Goal: Task Accomplishment & Management: Complete application form

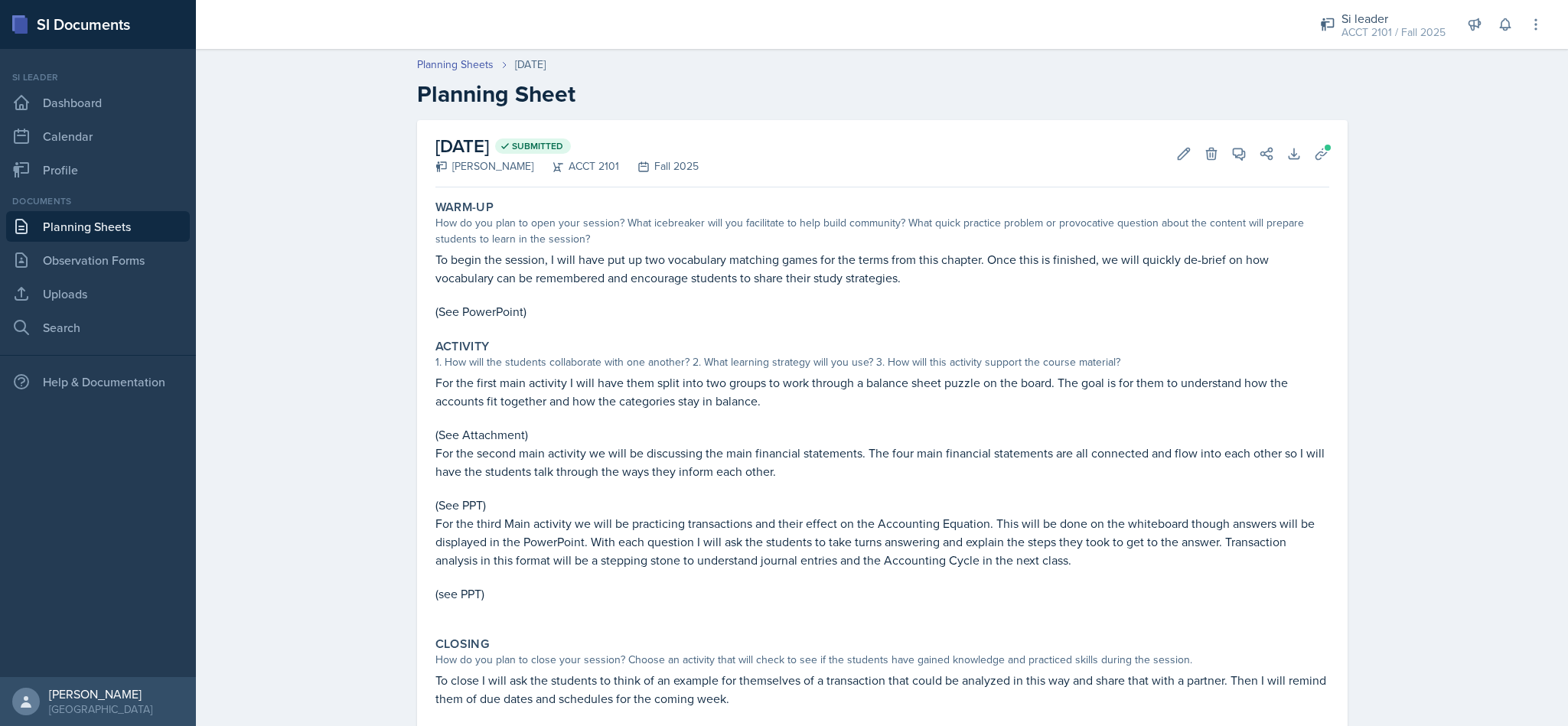
click at [997, 200] on div "Warm-Up" at bounding box center [882, 207] width 893 height 16
click at [109, 235] on link "Planning Sheets" at bounding box center [97, 226] width 183 height 31
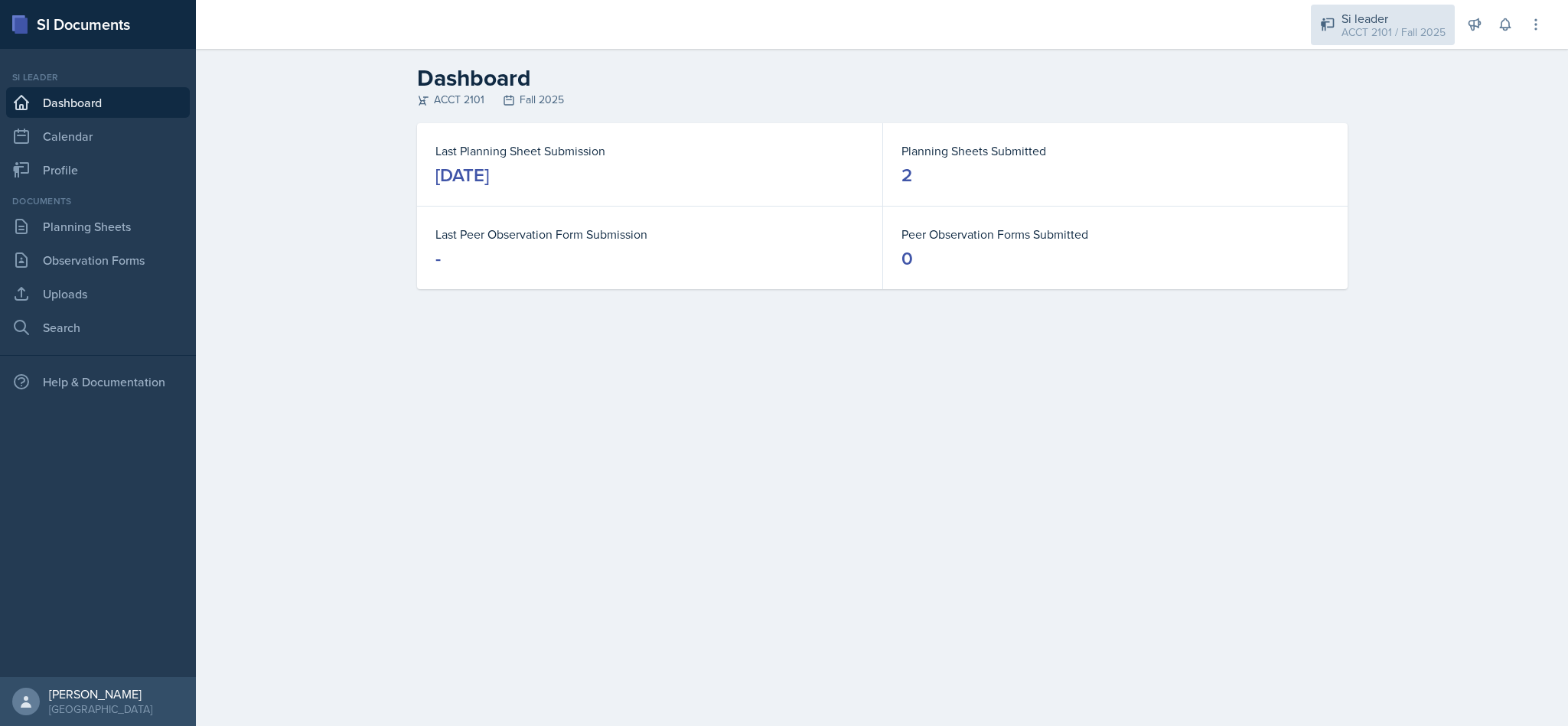
click at [1391, 39] on div "ACCT 2101 / Fall 2025" at bounding box center [1393, 32] width 104 height 16
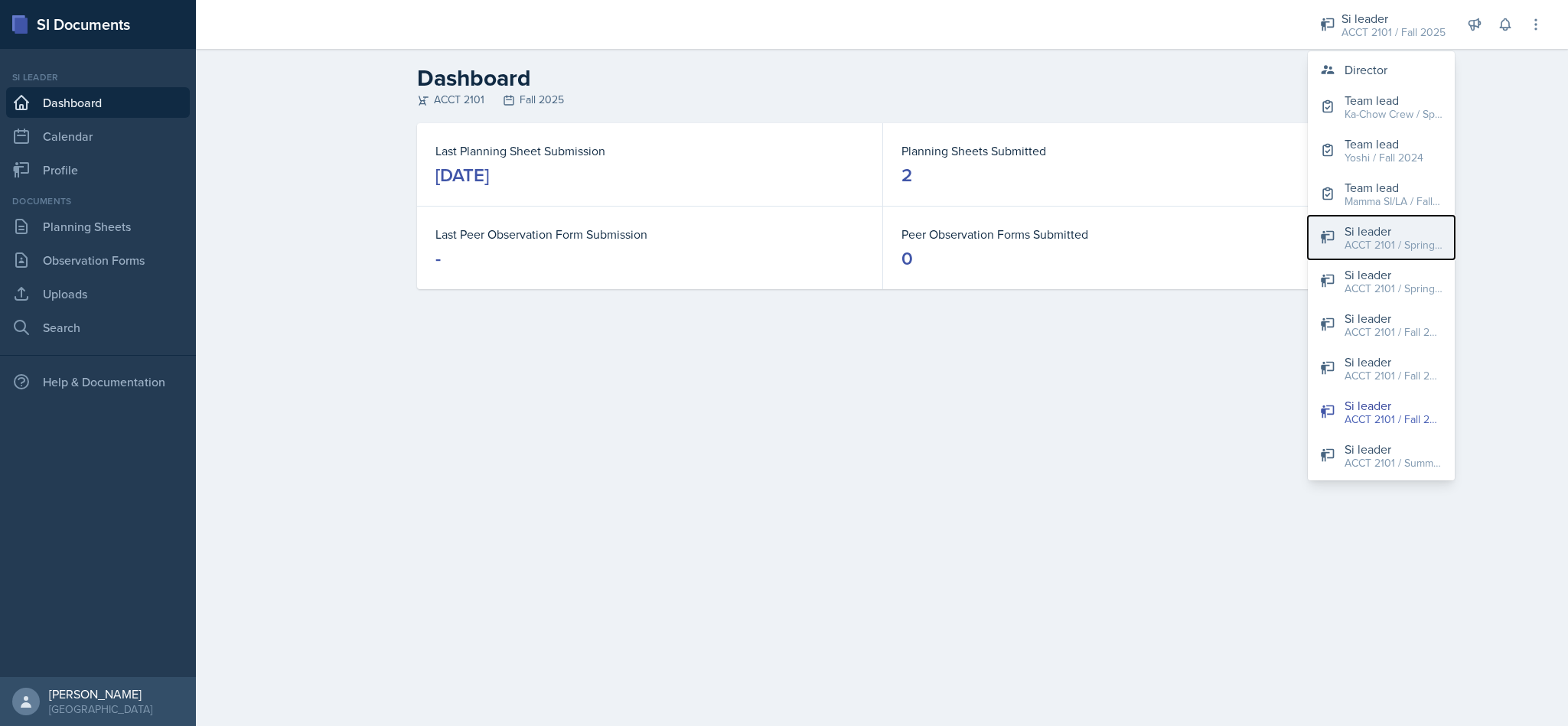
click at [1426, 248] on div "ACCT 2101 / Spring 2024" at bounding box center [1393, 244] width 98 height 16
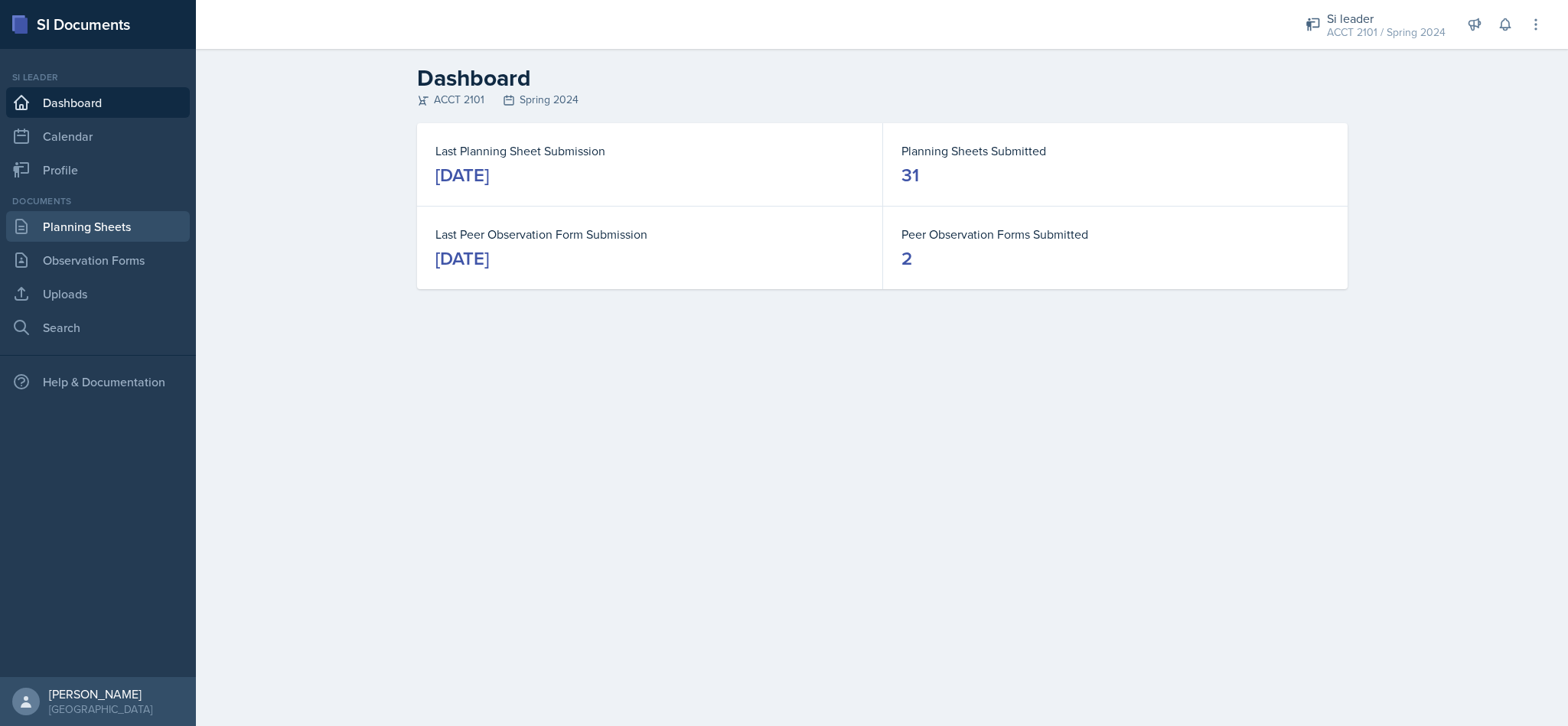
click at [124, 225] on link "Planning Sheets" at bounding box center [97, 226] width 183 height 31
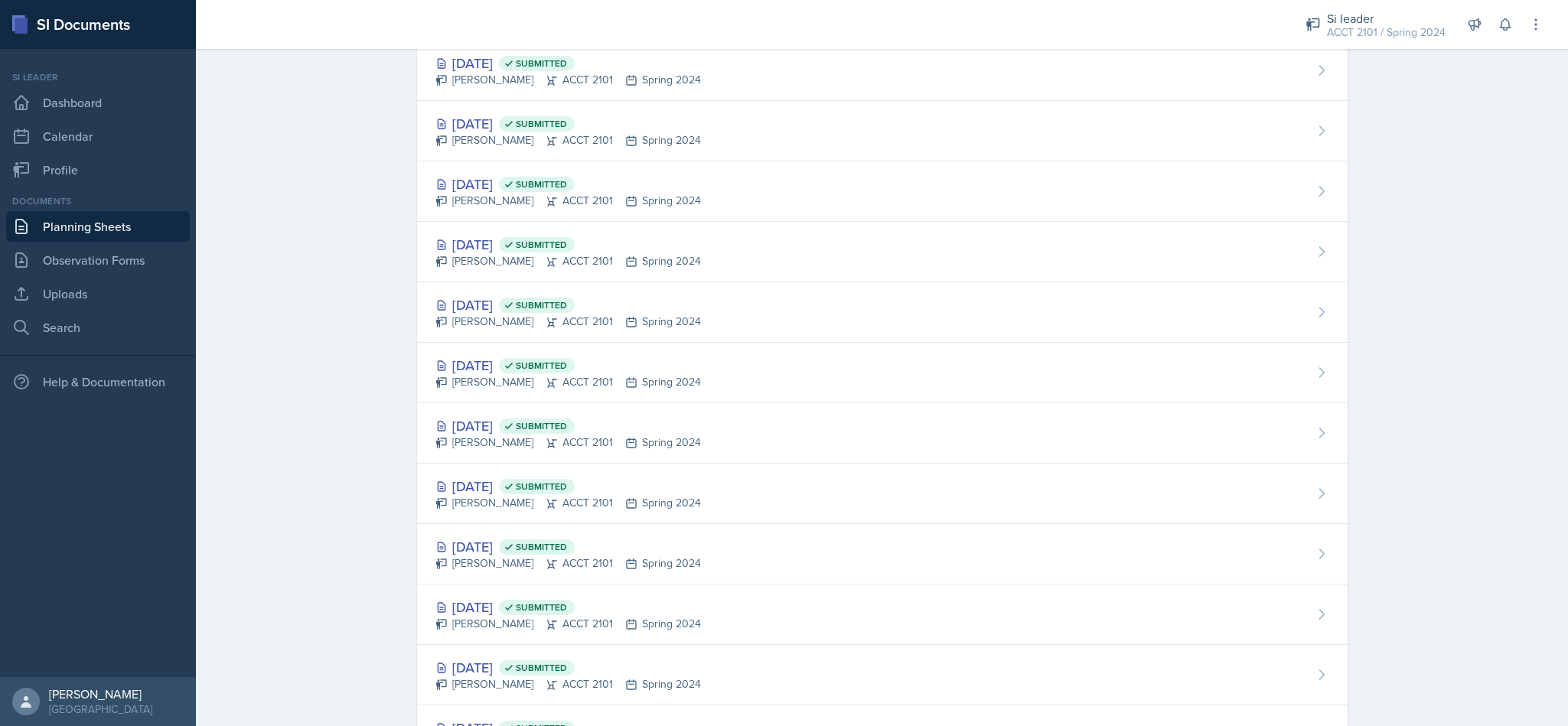
scroll to position [1472, 0]
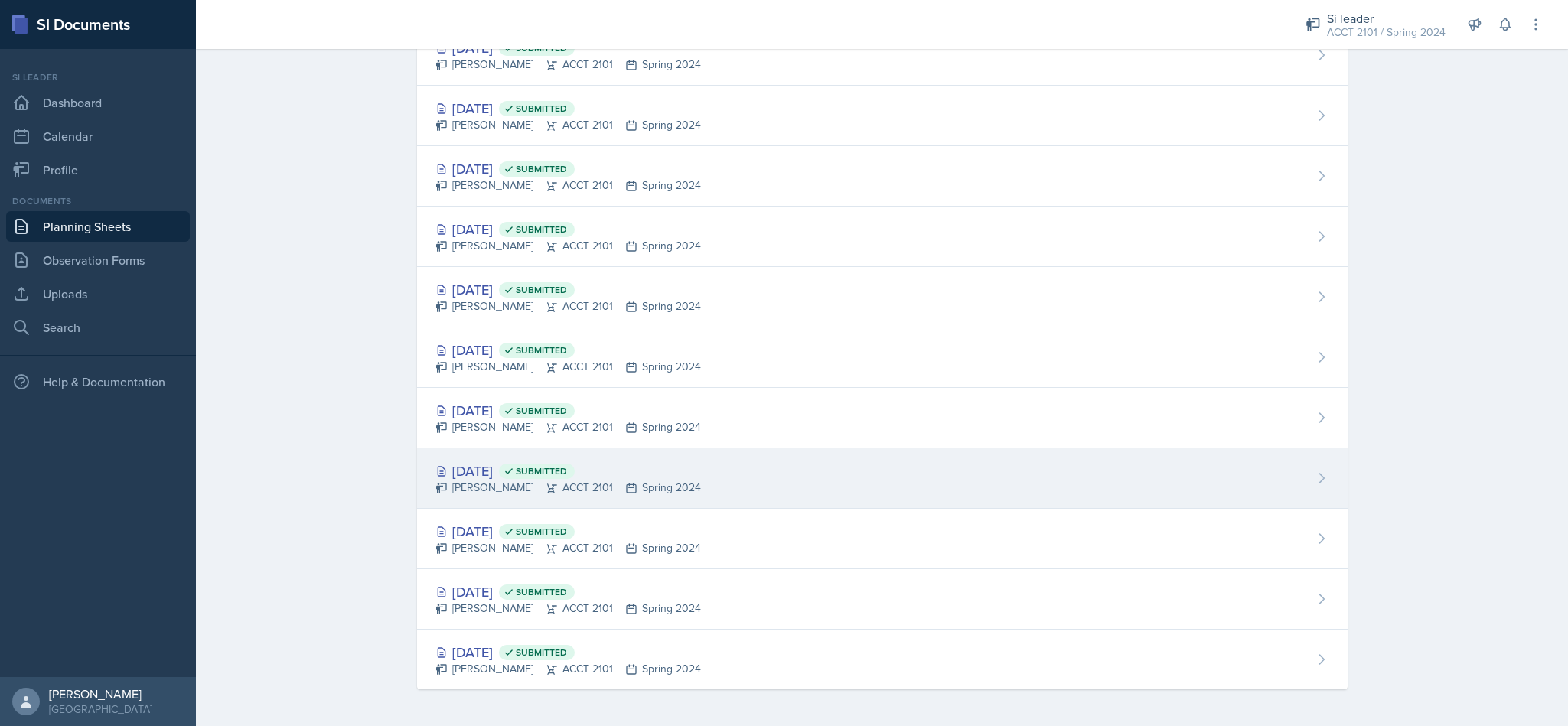
click at [794, 477] on div "[DATE] Submitted [PERSON_NAME] ACCT 2101 Spring 2024" at bounding box center [882, 478] width 931 height 60
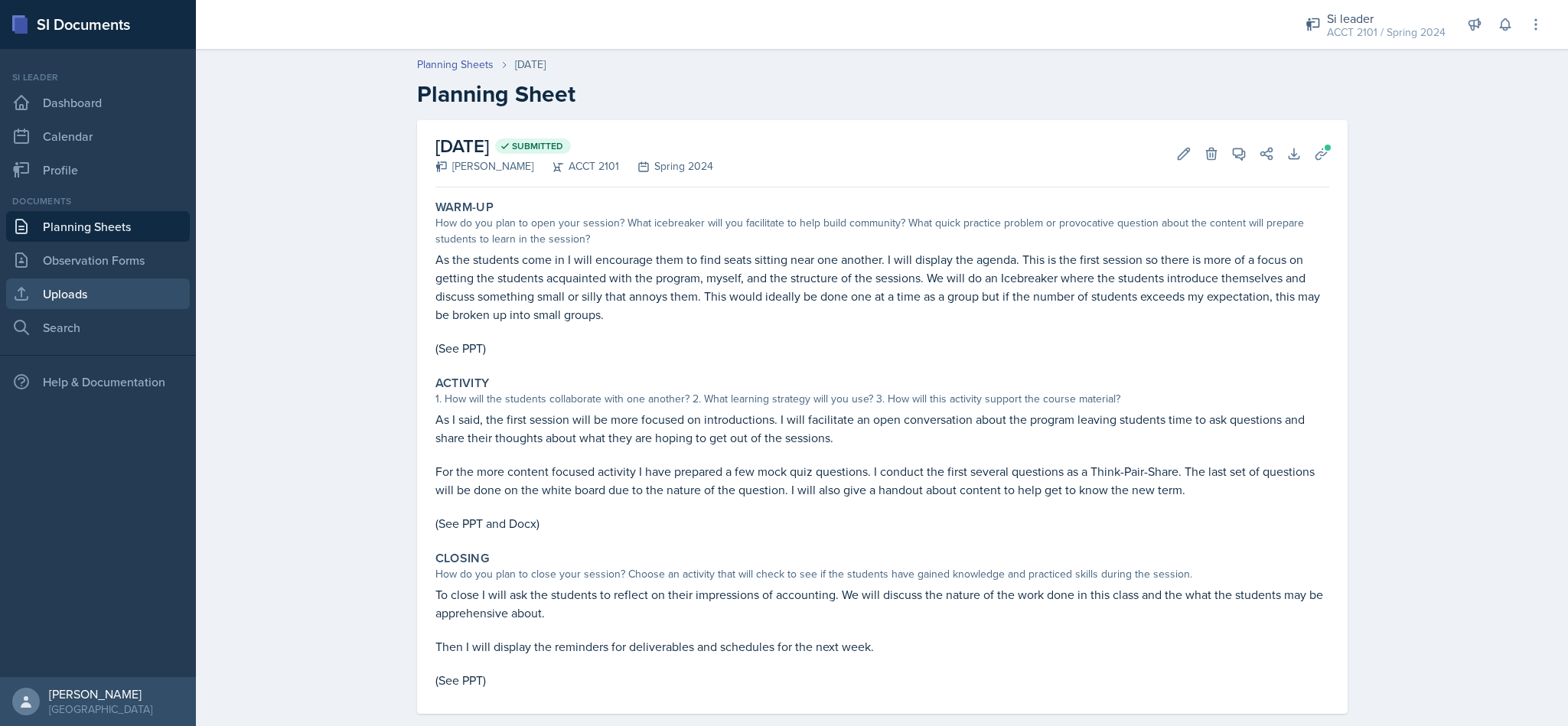
click at [78, 301] on link "Uploads" at bounding box center [97, 293] width 183 height 31
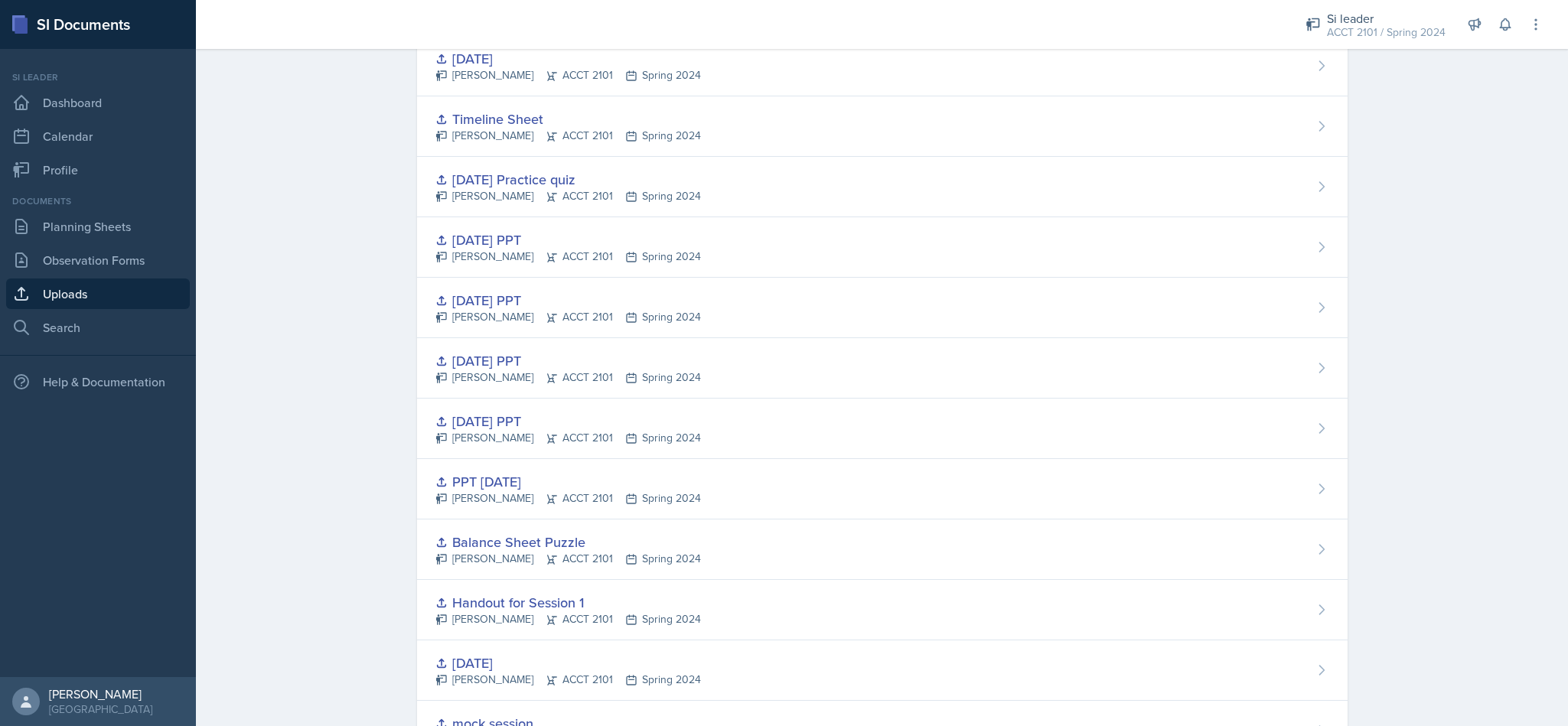
scroll to position [2200, 0]
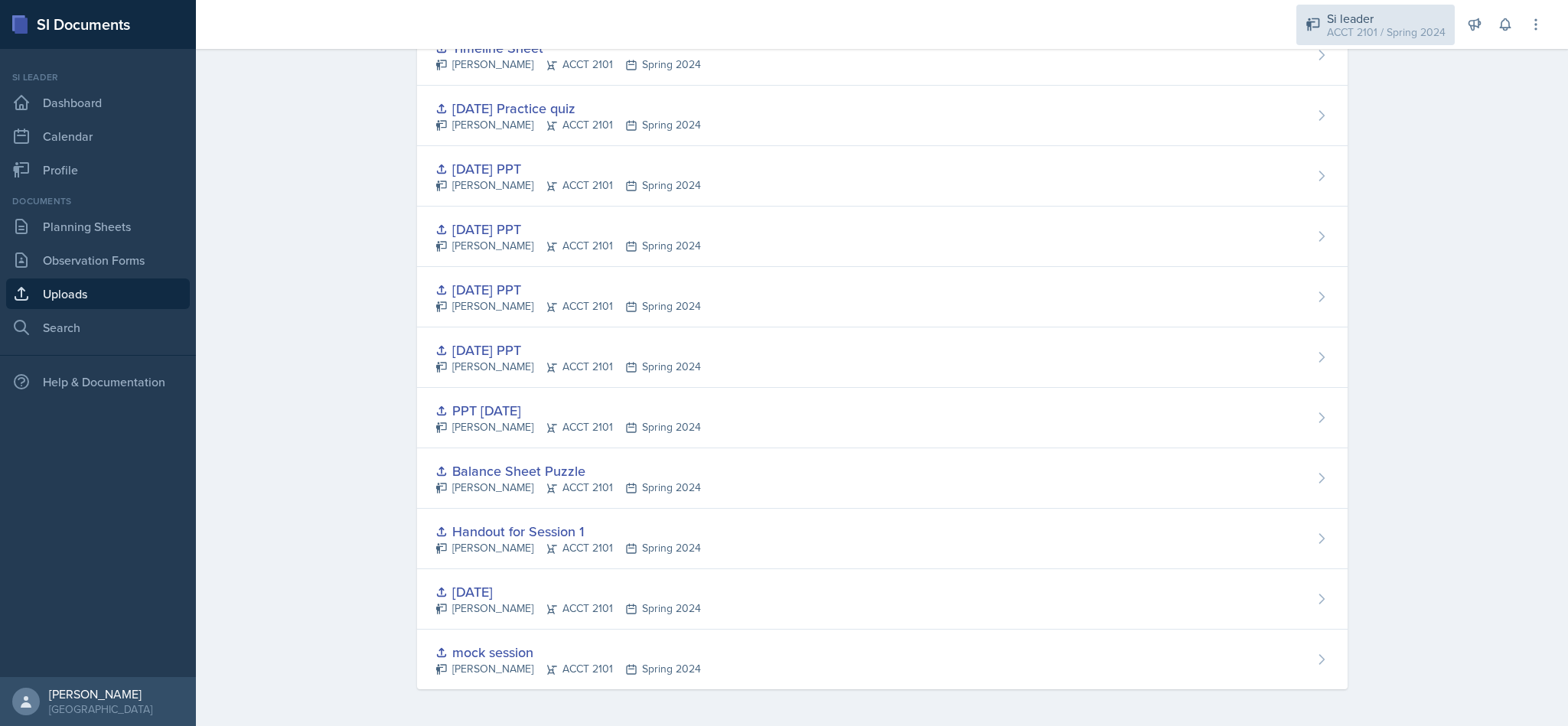
click at [1382, 23] on div "Si leader" at bounding box center [1386, 18] width 119 height 18
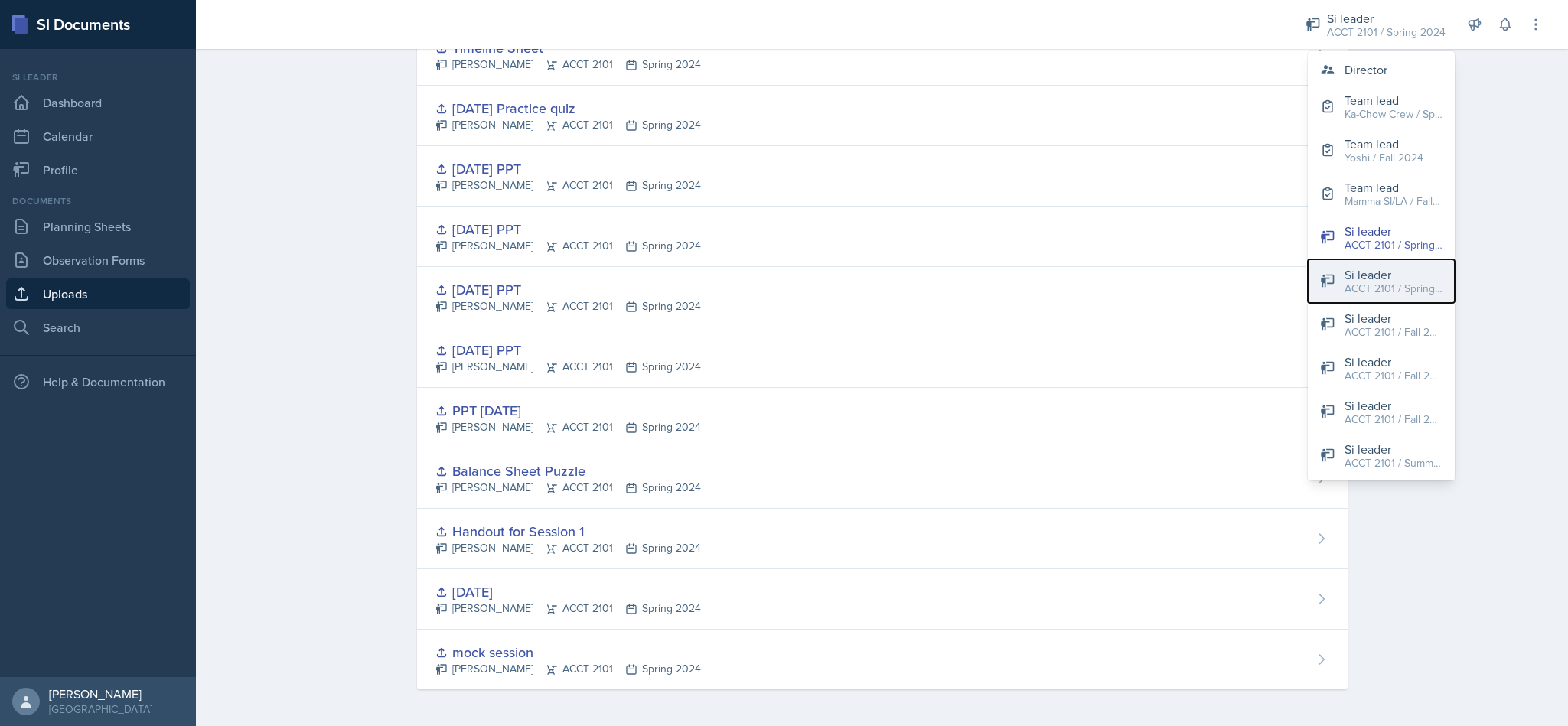
click at [1382, 294] on div "ACCT 2101 / Spring 2025" at bounding box center [1393, 288] width 98 height 16
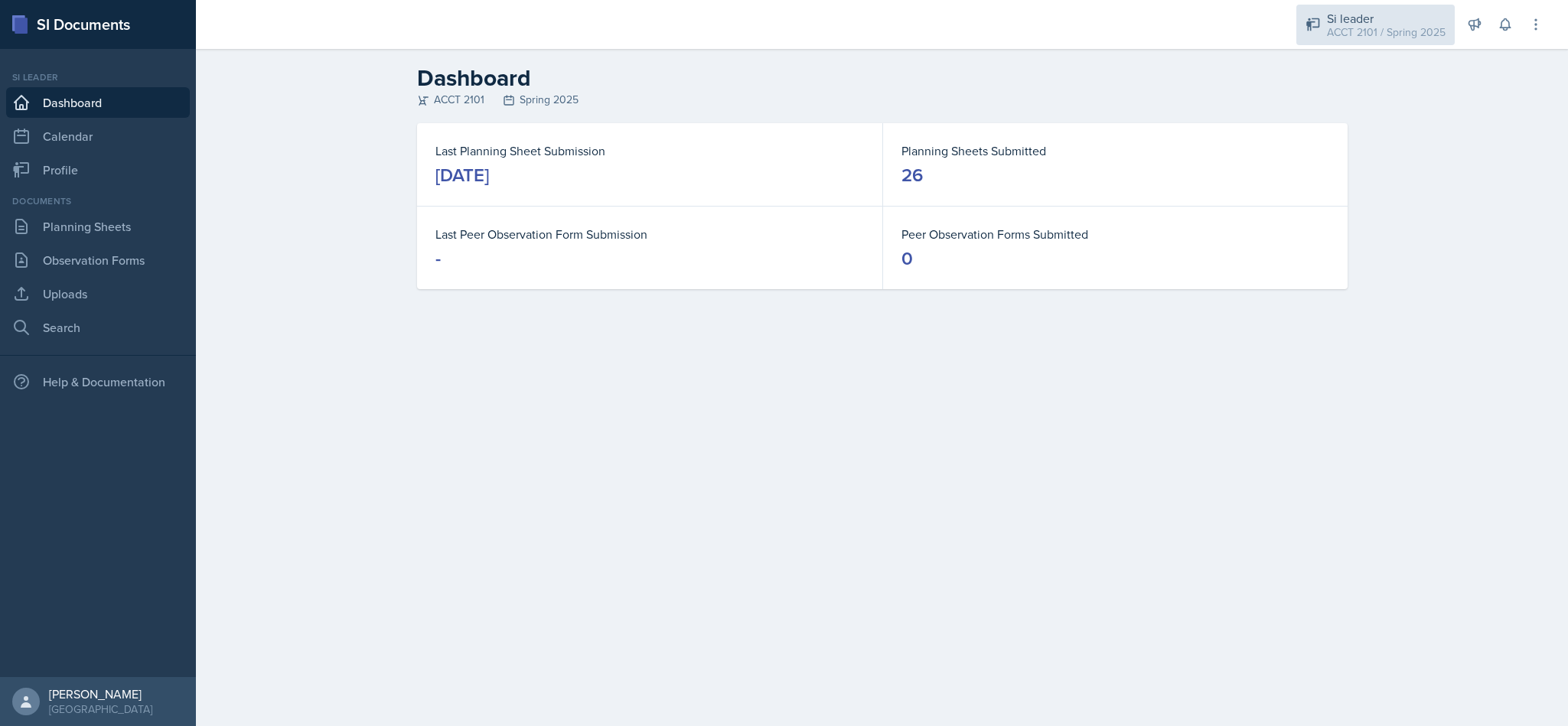
click at [1371, 25] on div "ACCT 2101 / Spring 2025" at bounding box center [1386, 32] width 119 height 16
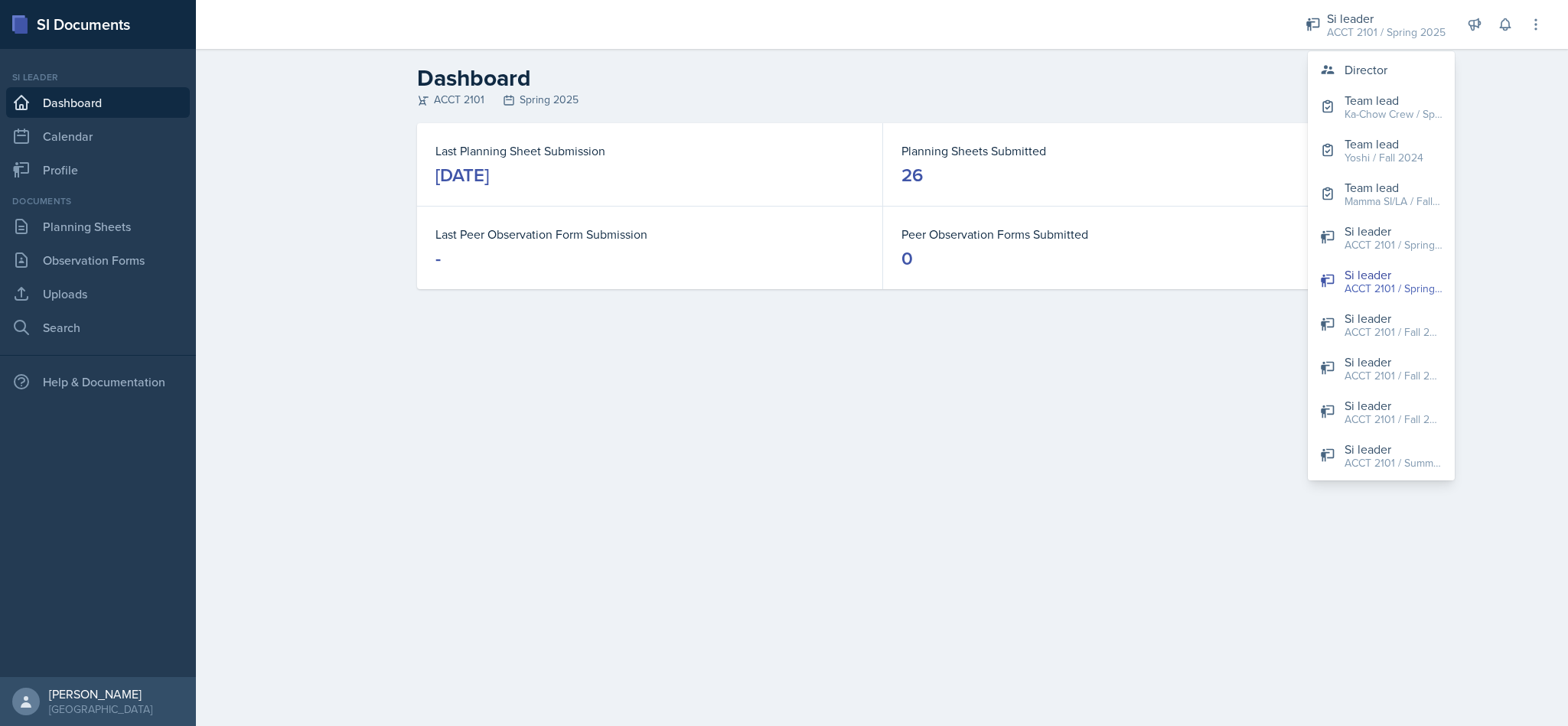
click at [1252, 411] on main "Dashboard ACCT 2101 Spring 2025 Last Planning Sheet Submission [DATE] Planning …" at bounding box center [882, 387] width 1372 height 677
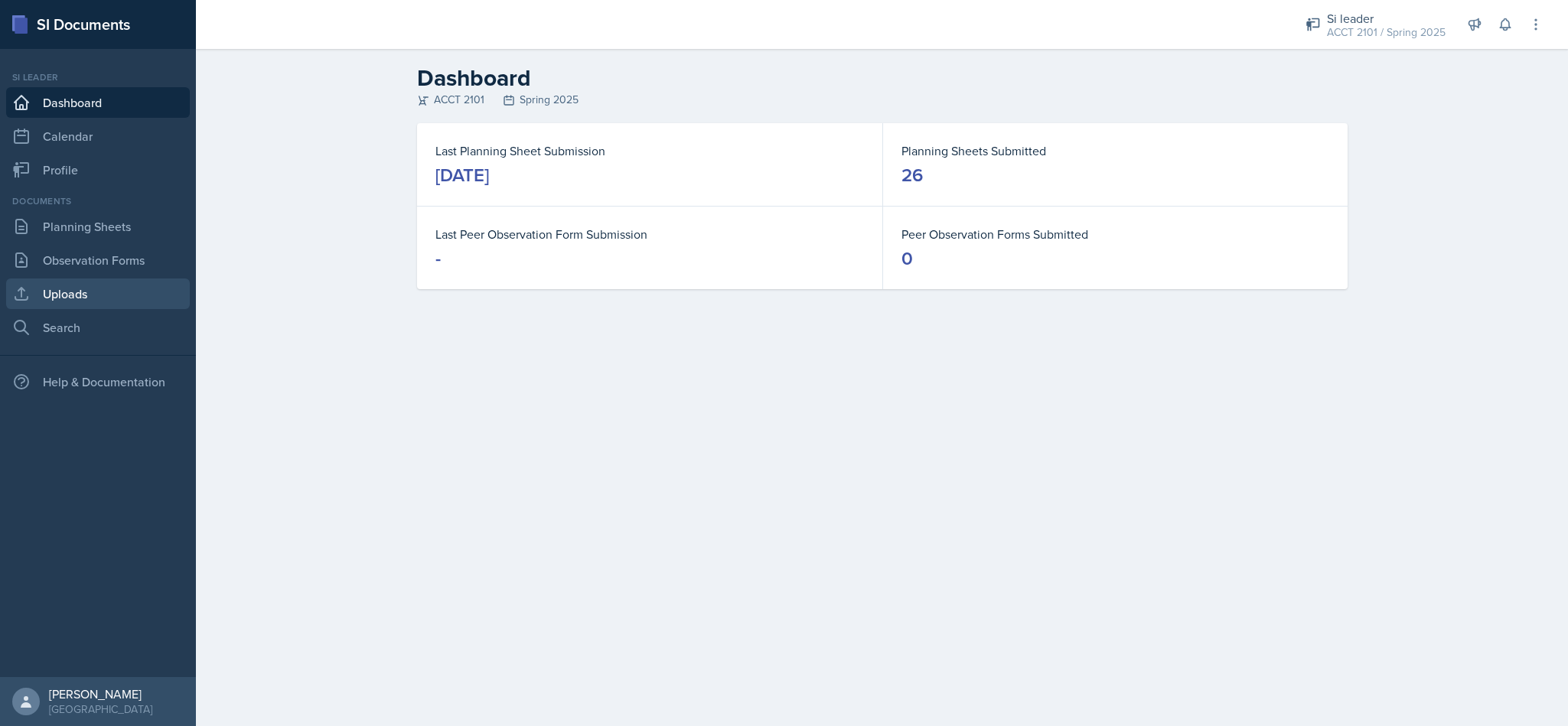
click at [78, 294] on link "Uploads" at bounding box center [97, 293] width 183 height 31
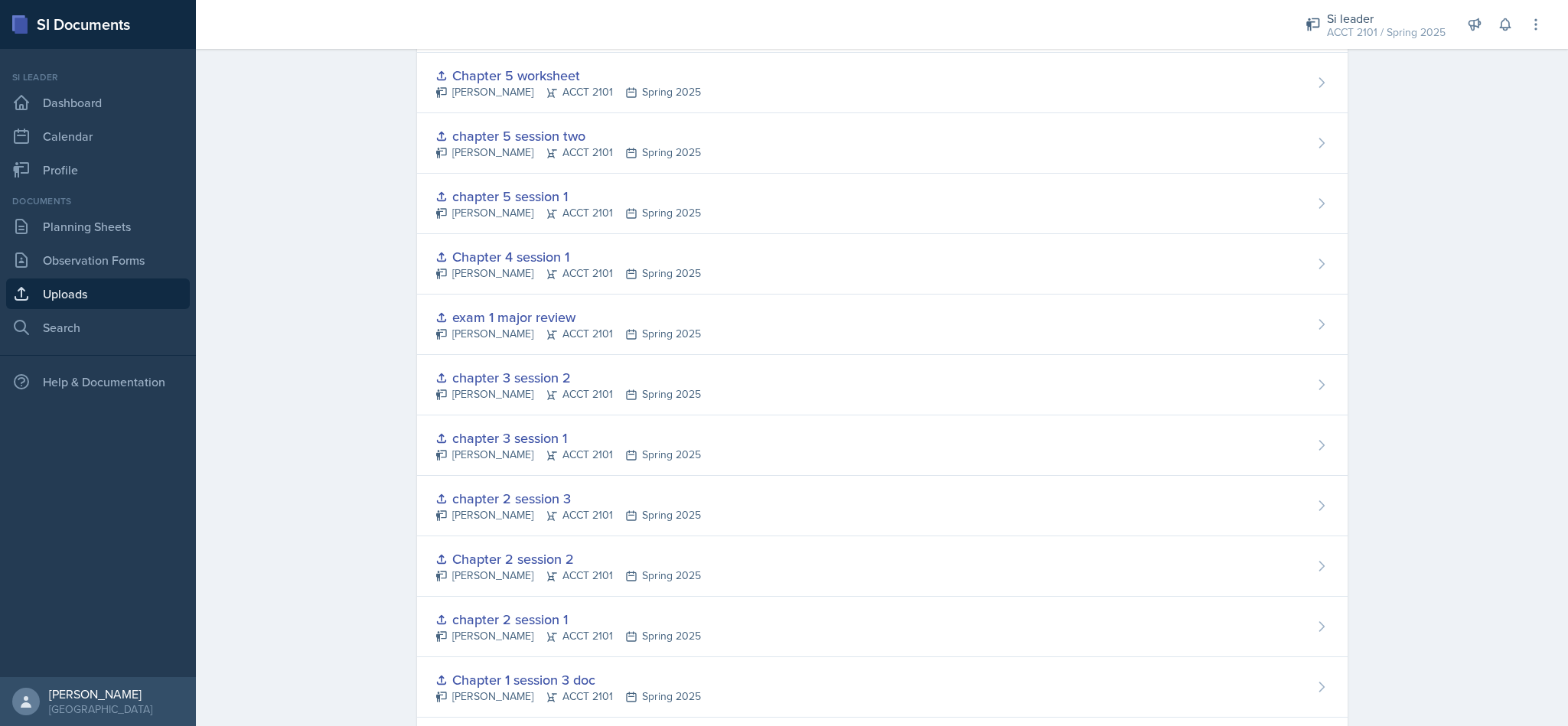
scroll to position [1167, 0]
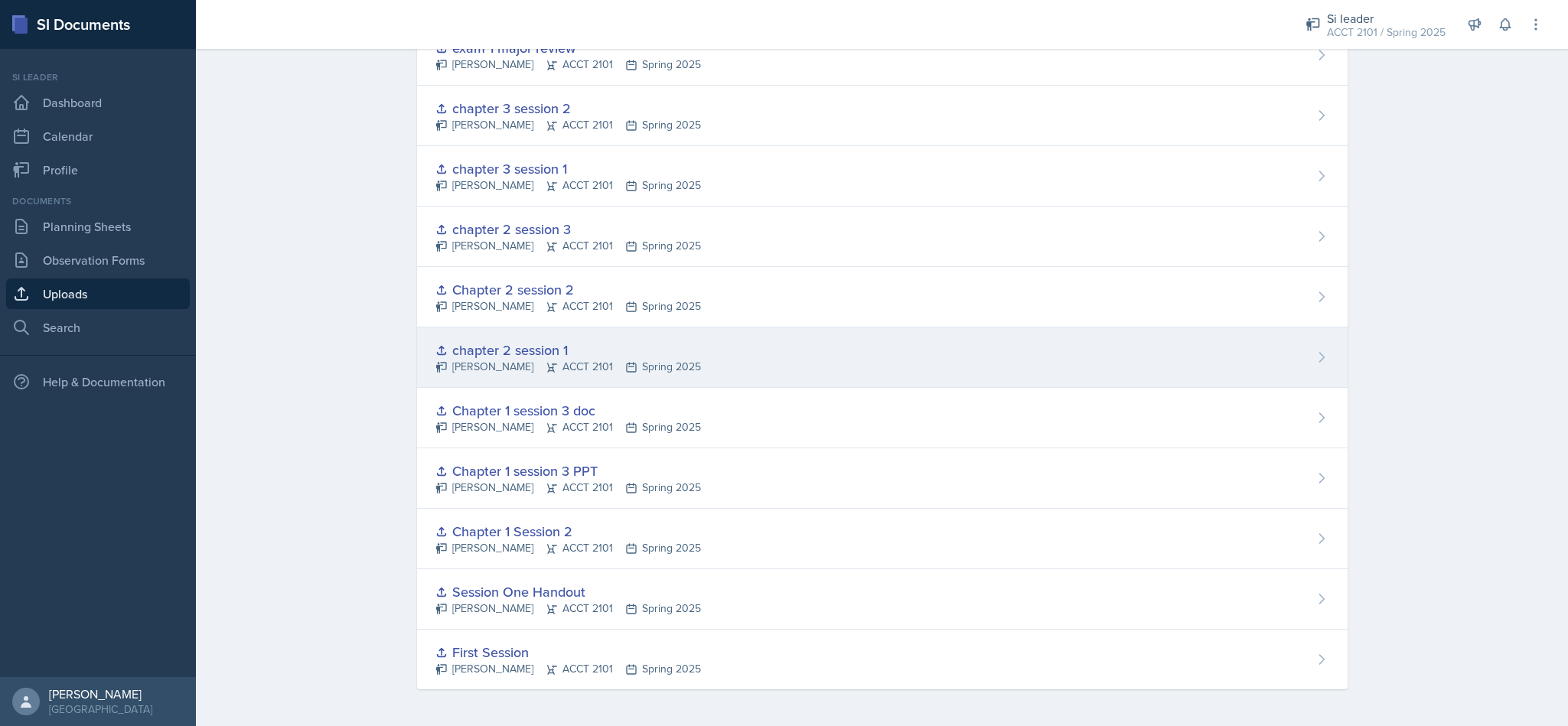
click at [1256, 370] on div "chapter 2 session 1 [PERSON_NAME] ACCT 2101 Spring 2025" at bounding box center [882, 358] width 931 height 60
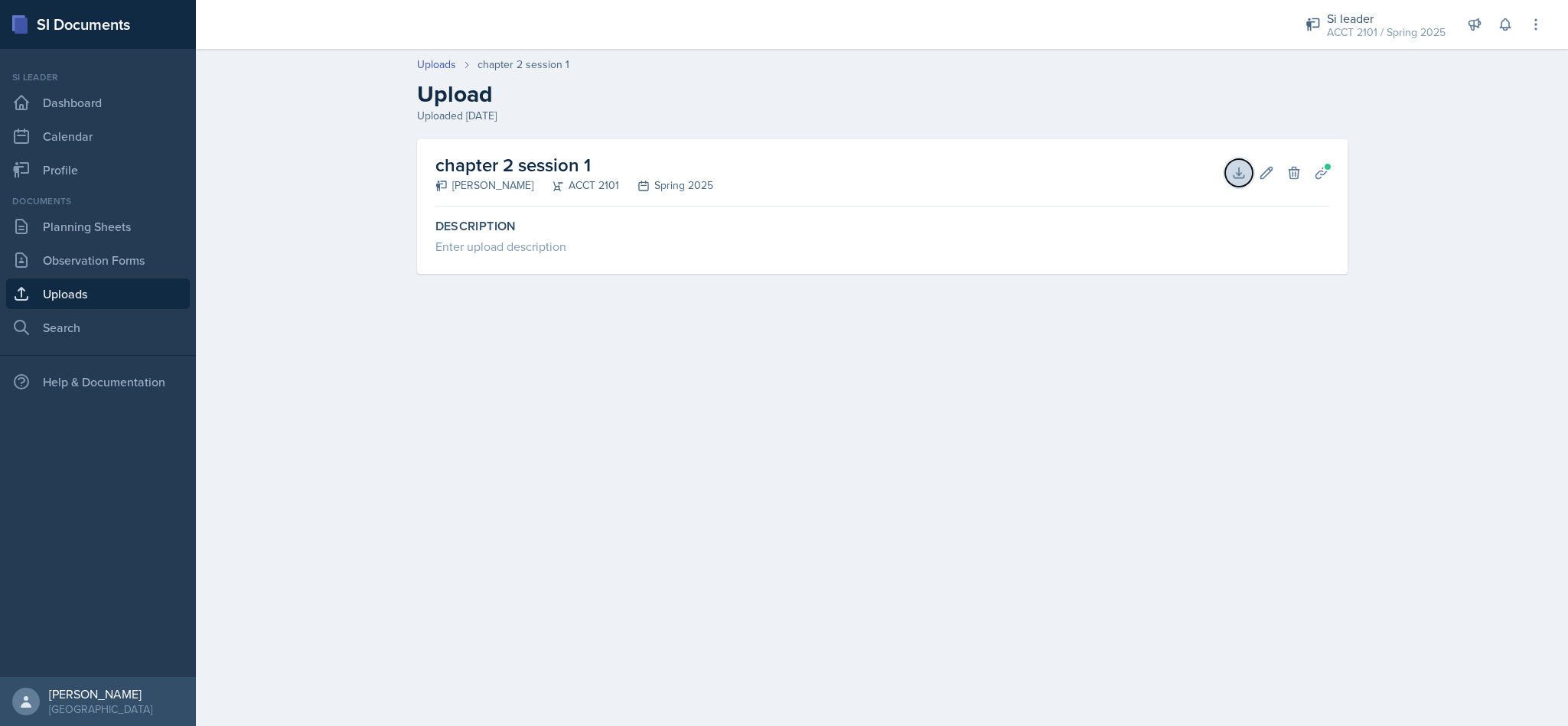
click at [1244, 182] on button "Download" at bounding box center [1239, 173] width 27 height 27
click at [1355, 36] on div "ACCT 2101 / Spring 2025" at bounding box center [1386, 32] width 119 height 16
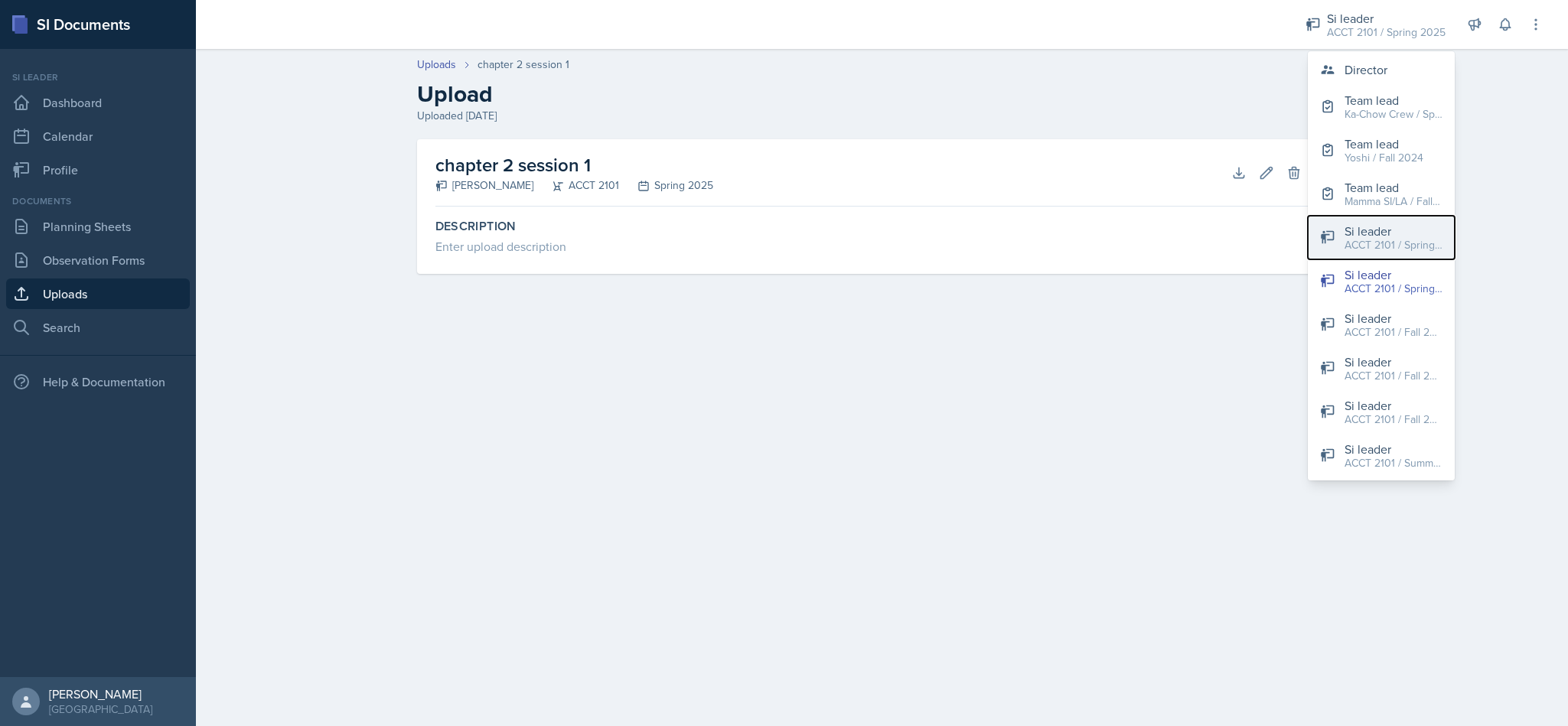
click at [1414, 244] on div "ACCT 2101 / Spring 2024" at bounding box center [1393, 244] width 98 height 16
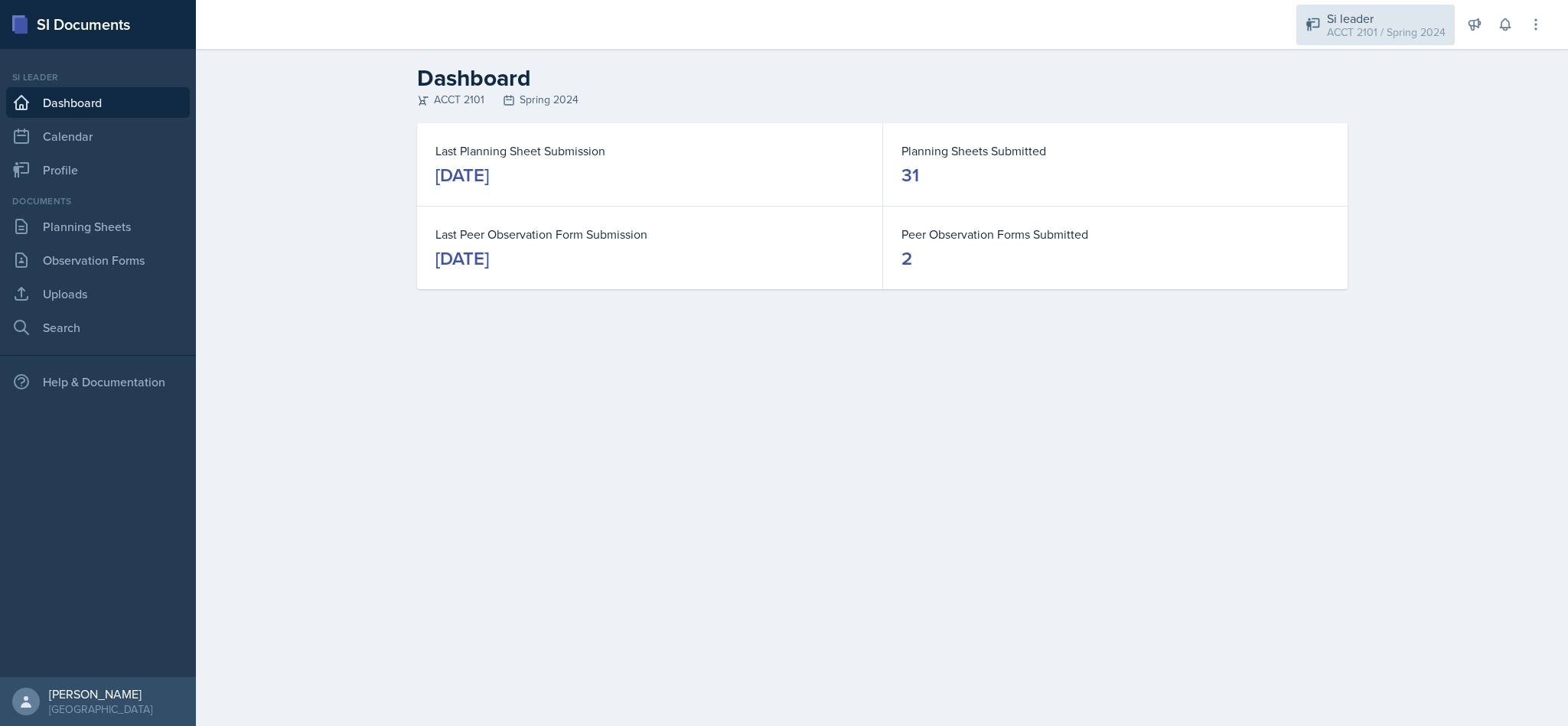
click at [1367, 21] on div "Si leader" at bounding box center [1386, 18] width 119 height 18
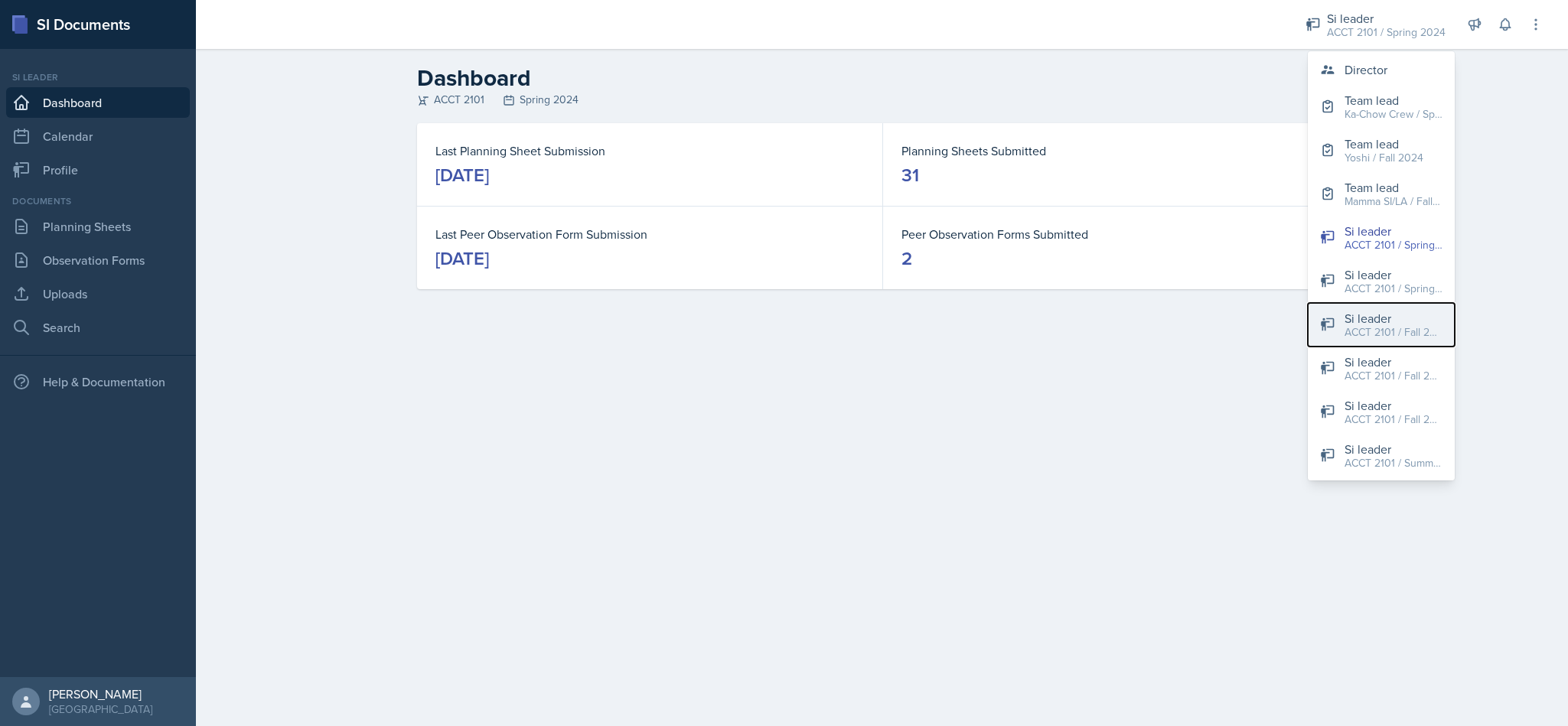
click at [1412, 335] on div "ACCT 2101 / Fall 2024" at bounding box center [1393, 332] width 98 height 16
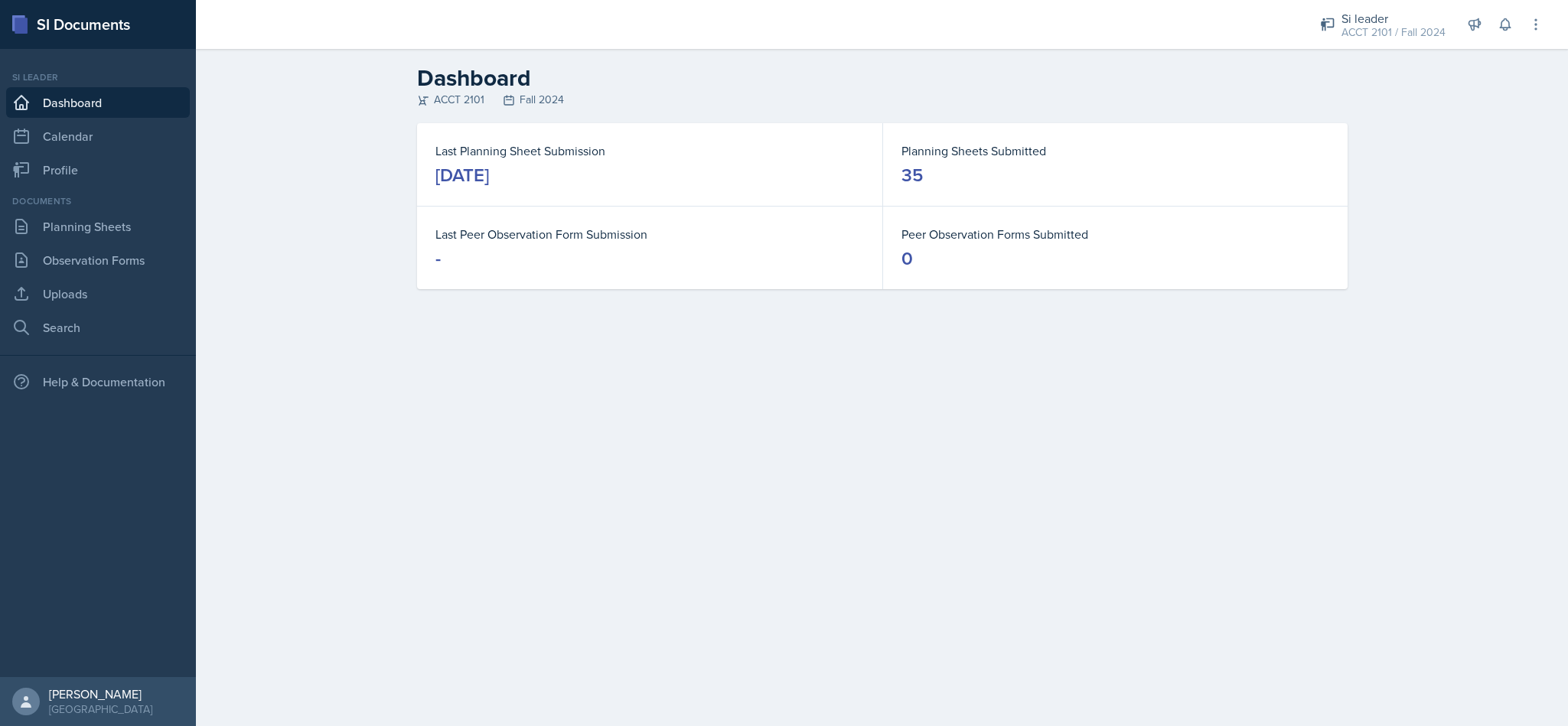
click at [1385, 53] on header "Dashboard ACCT 2101 Fall 2024" at bounding box center [882, 86] width 1372 height 74
click at [1357, 21] on div "Si leader" at bounding box center [1393, 18] width 104 height 18
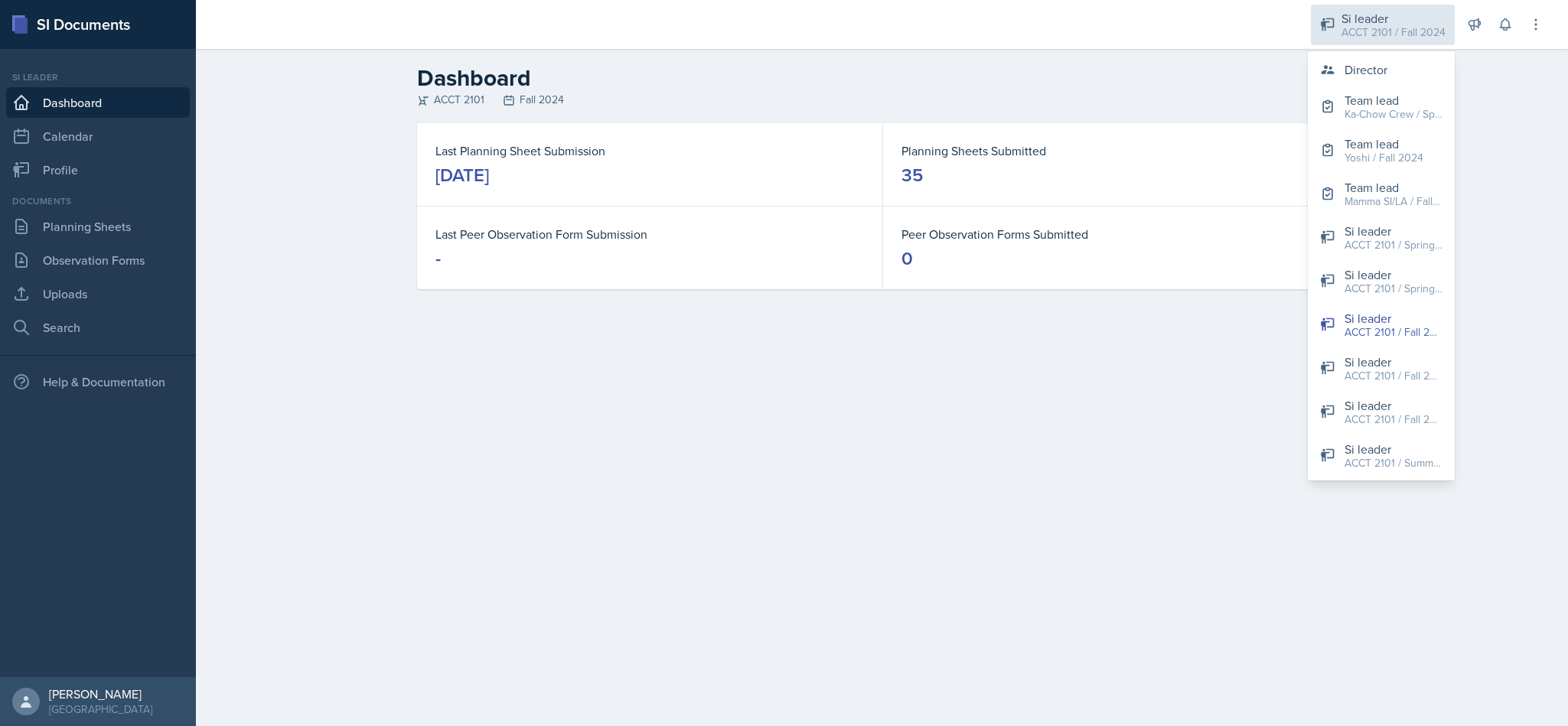
click at [1407, 379] on div "ACCT 2101 / Fall 2023" at bounding box center [1393, 376] width 98 height 16
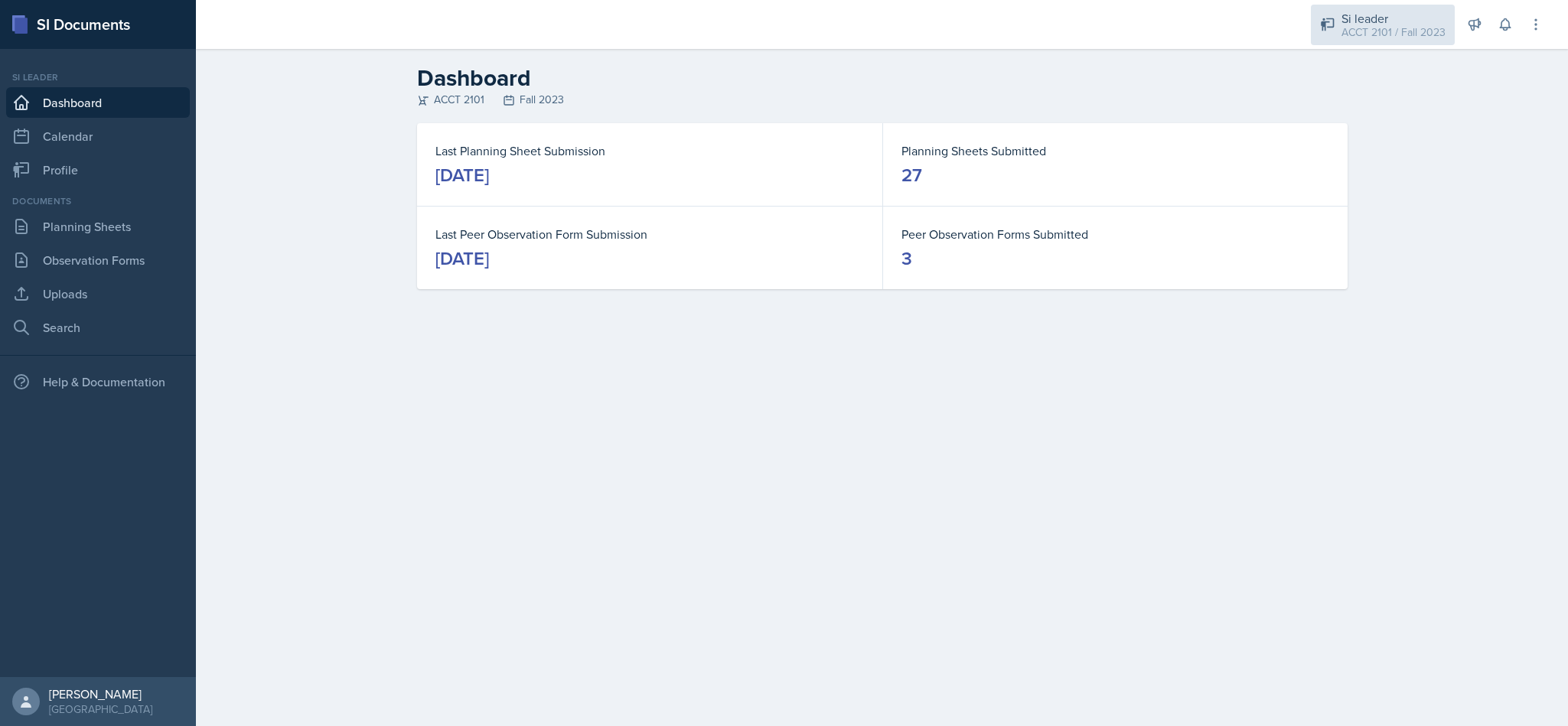
click at [1403, 26] on div "ACCT 2101 / Fall 2023" at bounding box center [1393, 32] width 104 height 16
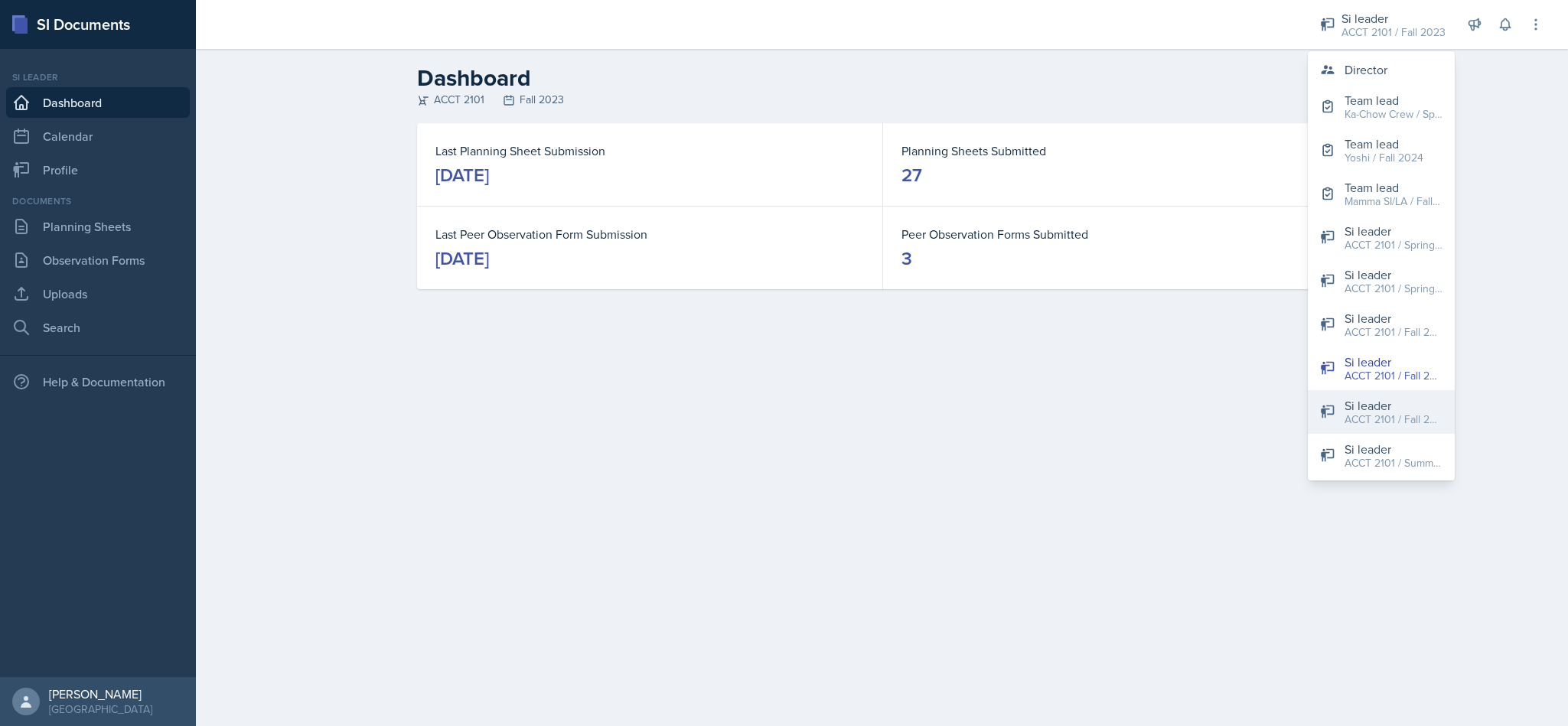
click at [1404, 423] on div "ACCT 2101 / Fall 2025" at bounding box center [1393, 420] width 98 height 16
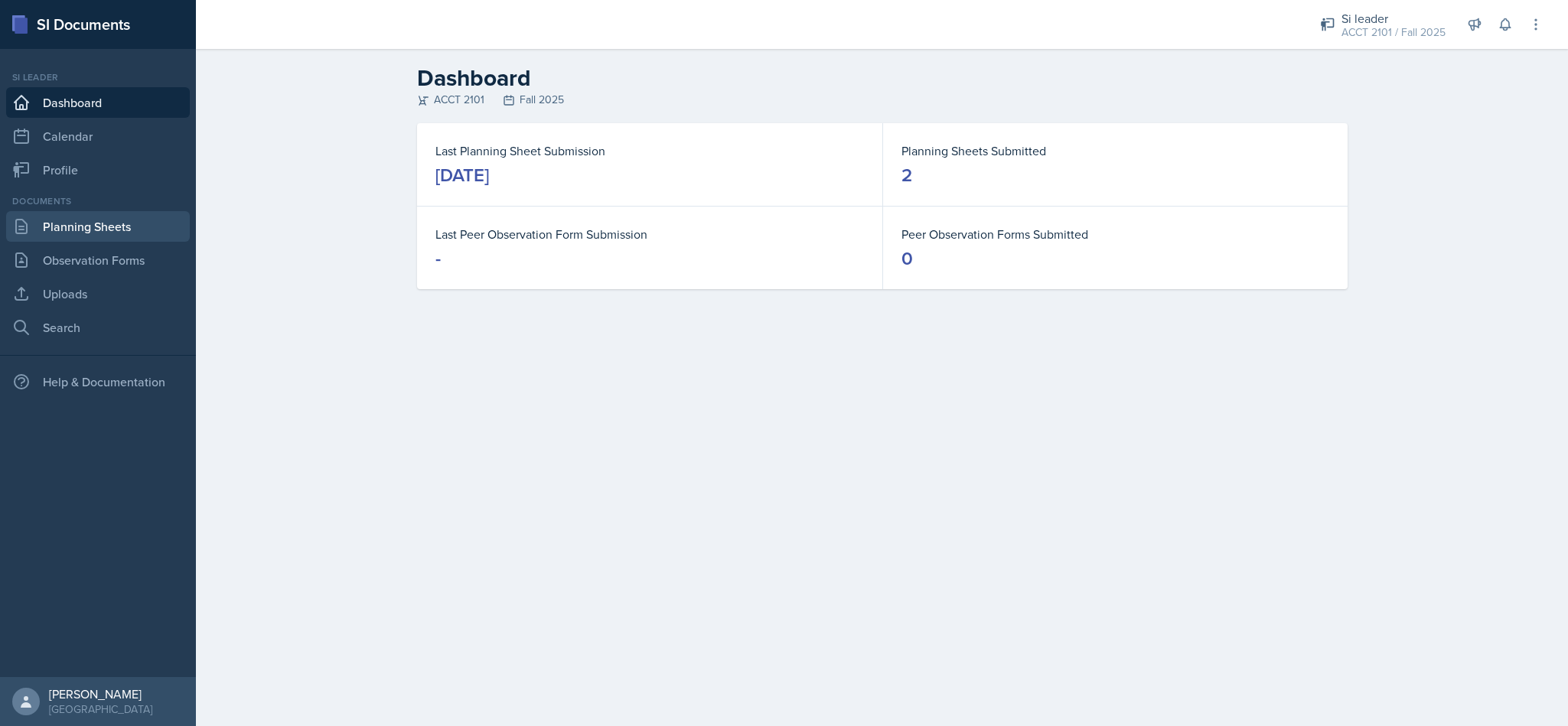
click at [107, 232] on link "Planning Sheets" at bounding box center [97, 226] width 183 height 31
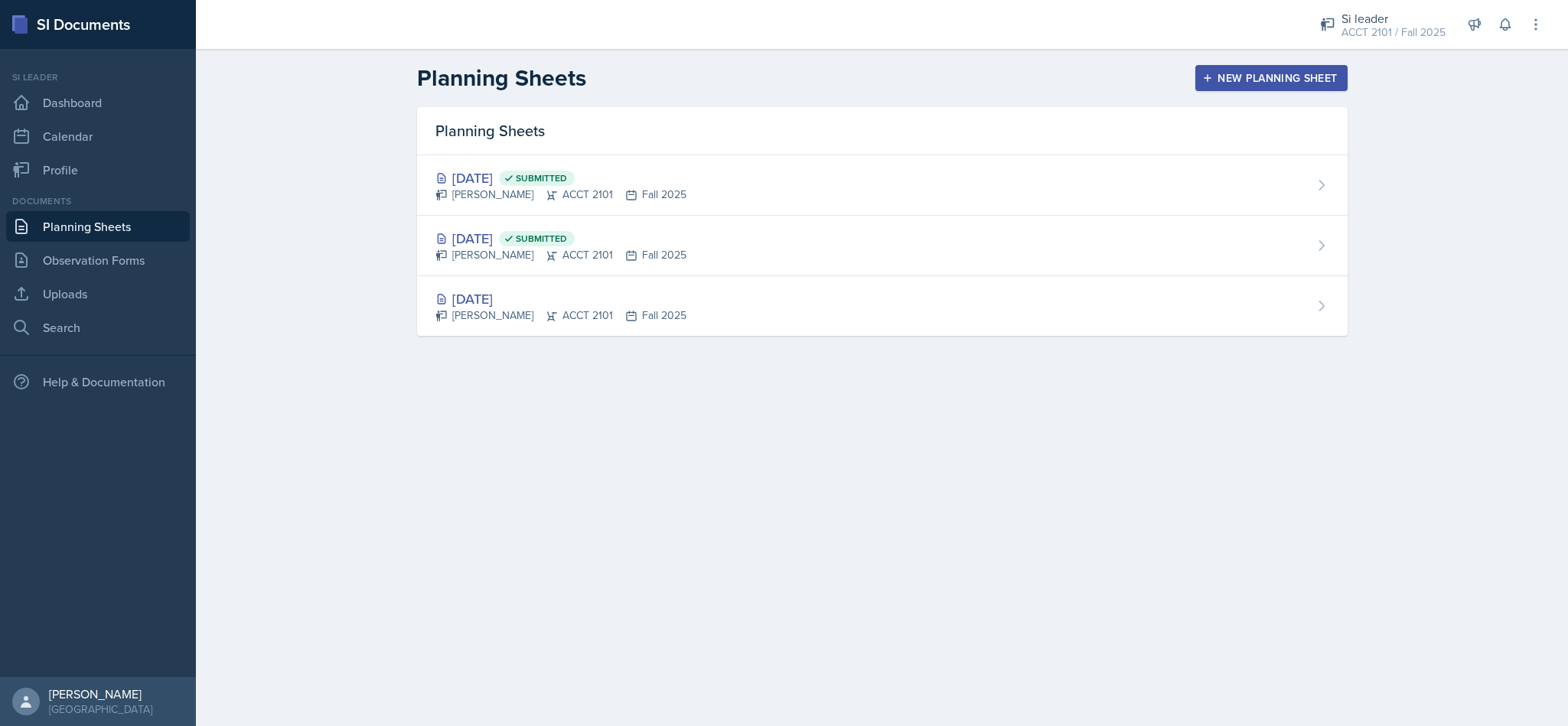
click at [1252, 78] on div "New Planning Sheet" at bounding box center [1271, 78] width 131 height 12
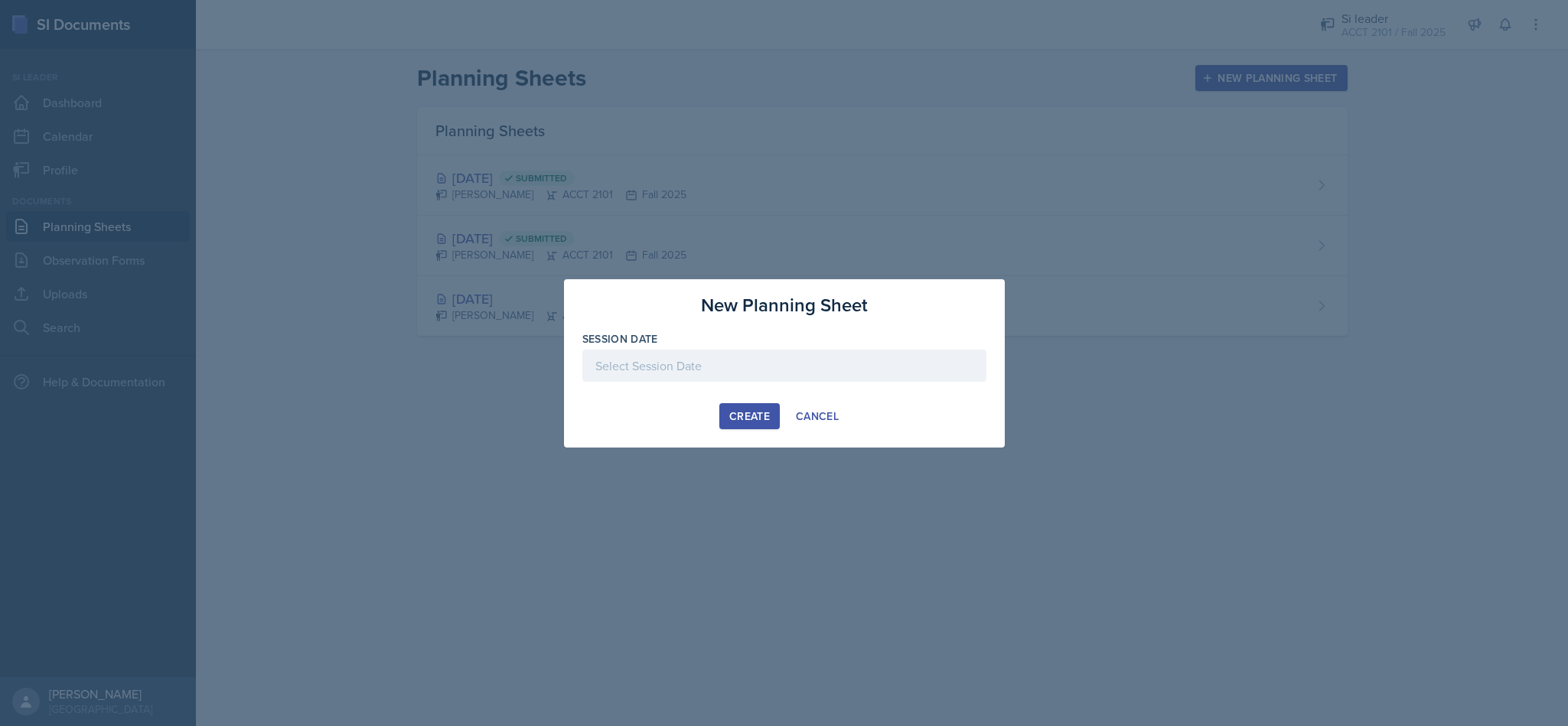
click at [820, 363] on div at bounding box center [784, 365] width 404 height 32
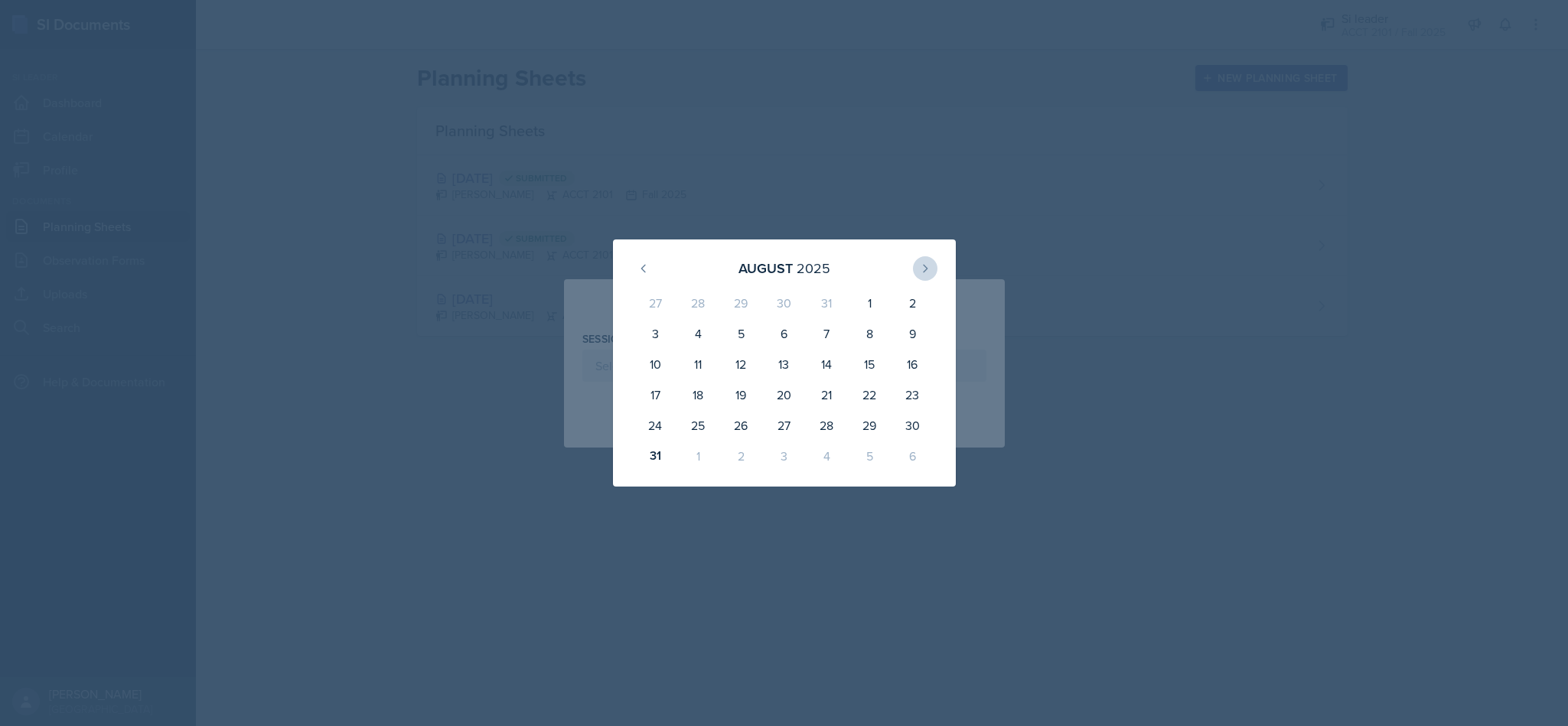
click at [923, 268] on icon at bounding box center [925, 268] width 12 height 12
click at [784, 316] on div "3" at bounding box center [784, 306] width 43 height 36
type input "[DATE]"
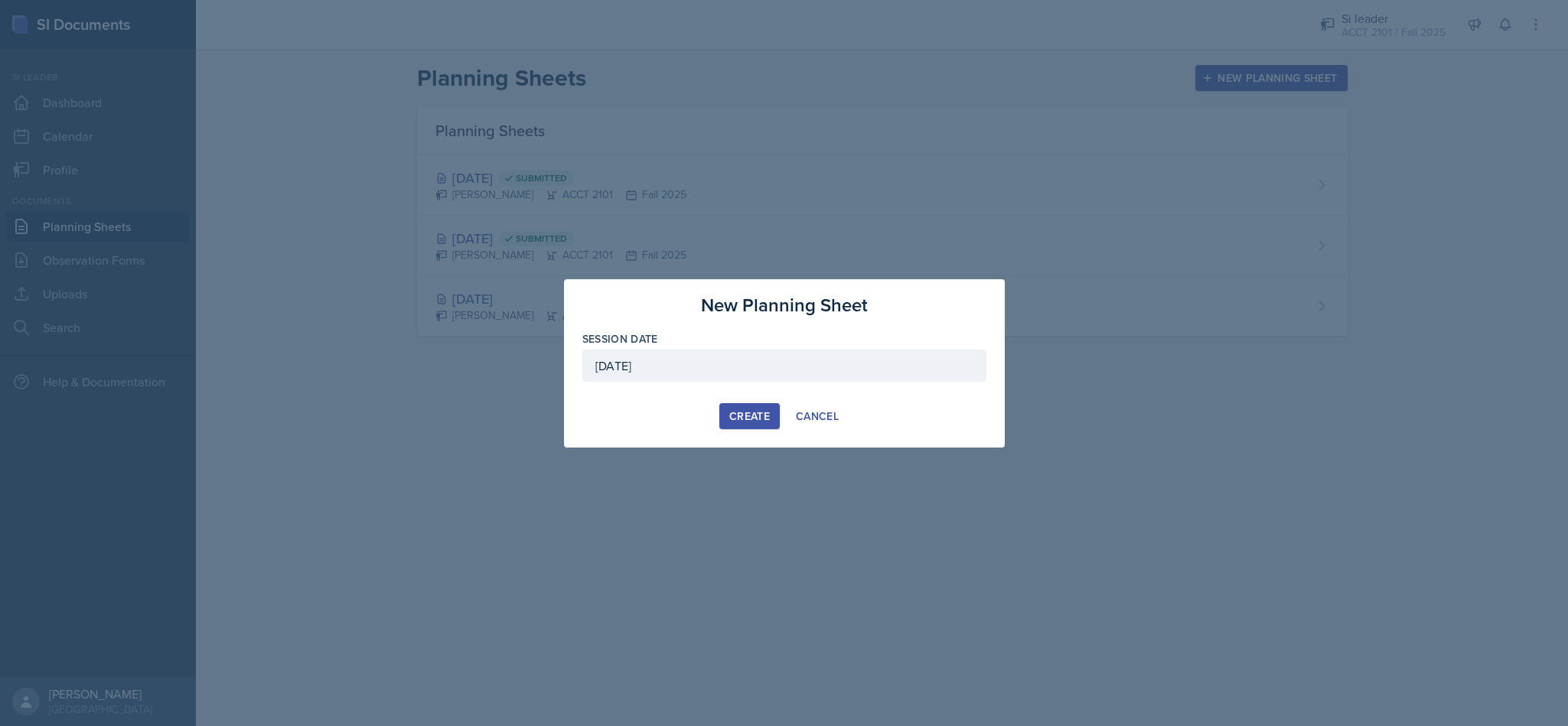
click at [751, 414] on div "Create" at bounding box center [749, 416] width 40 height 12
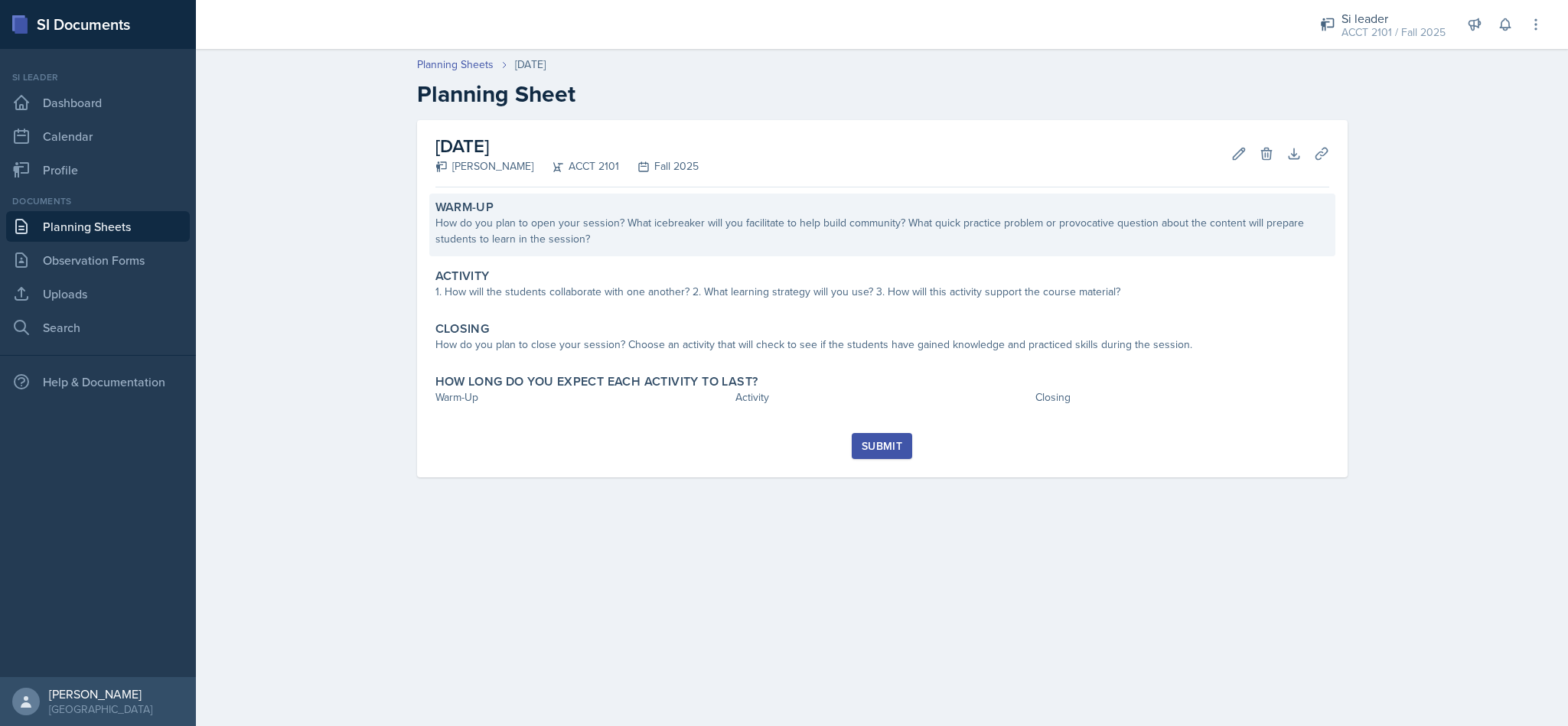
click at [960, 240] on div "How do you plan to open your session? What icebreaker will you facilitate to he…" at bounding box center [882, 230] width 893 height 32
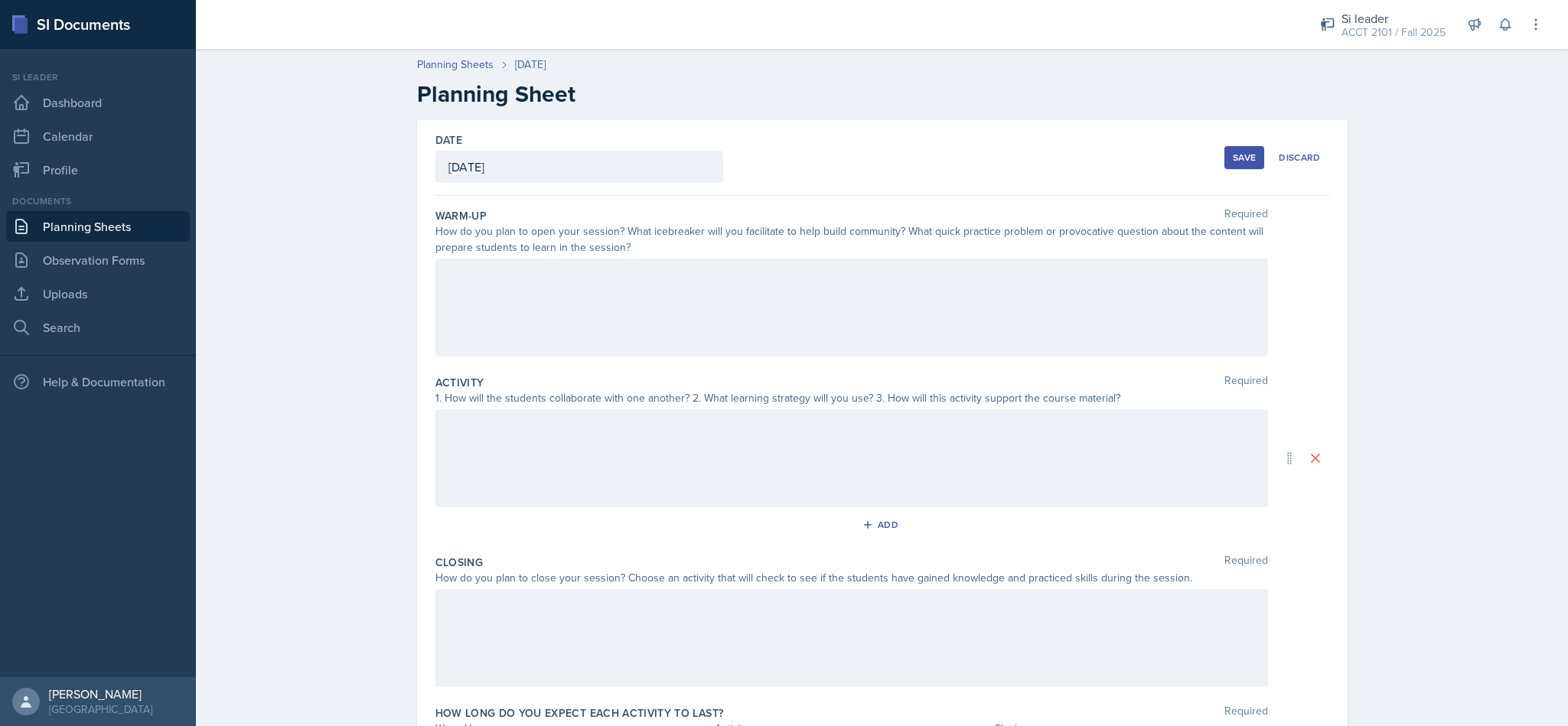
click at [892, 311] on div at bounding box center [851, 307] width 832 height 98
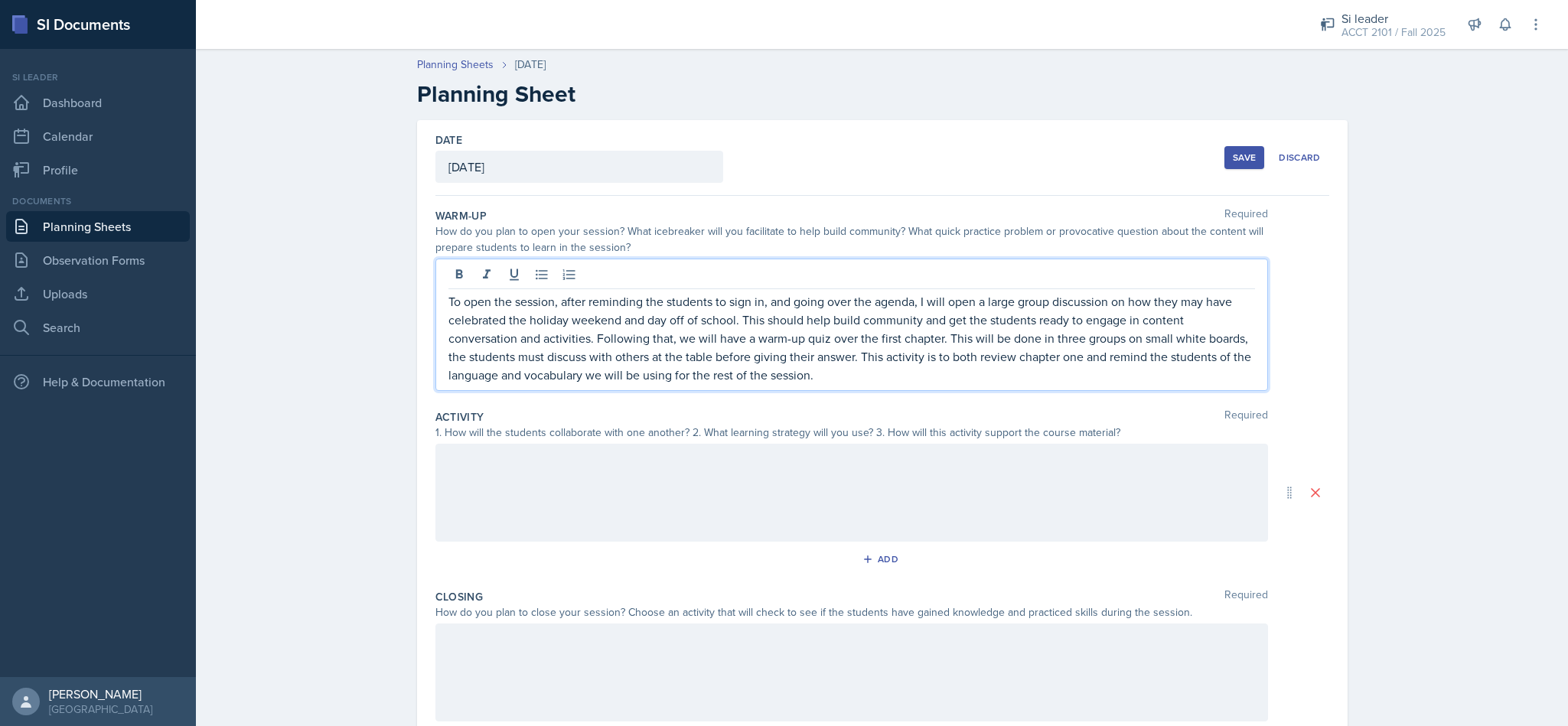
click at [827, 468] on div at bounding box center [851, 492] width 832 height 98
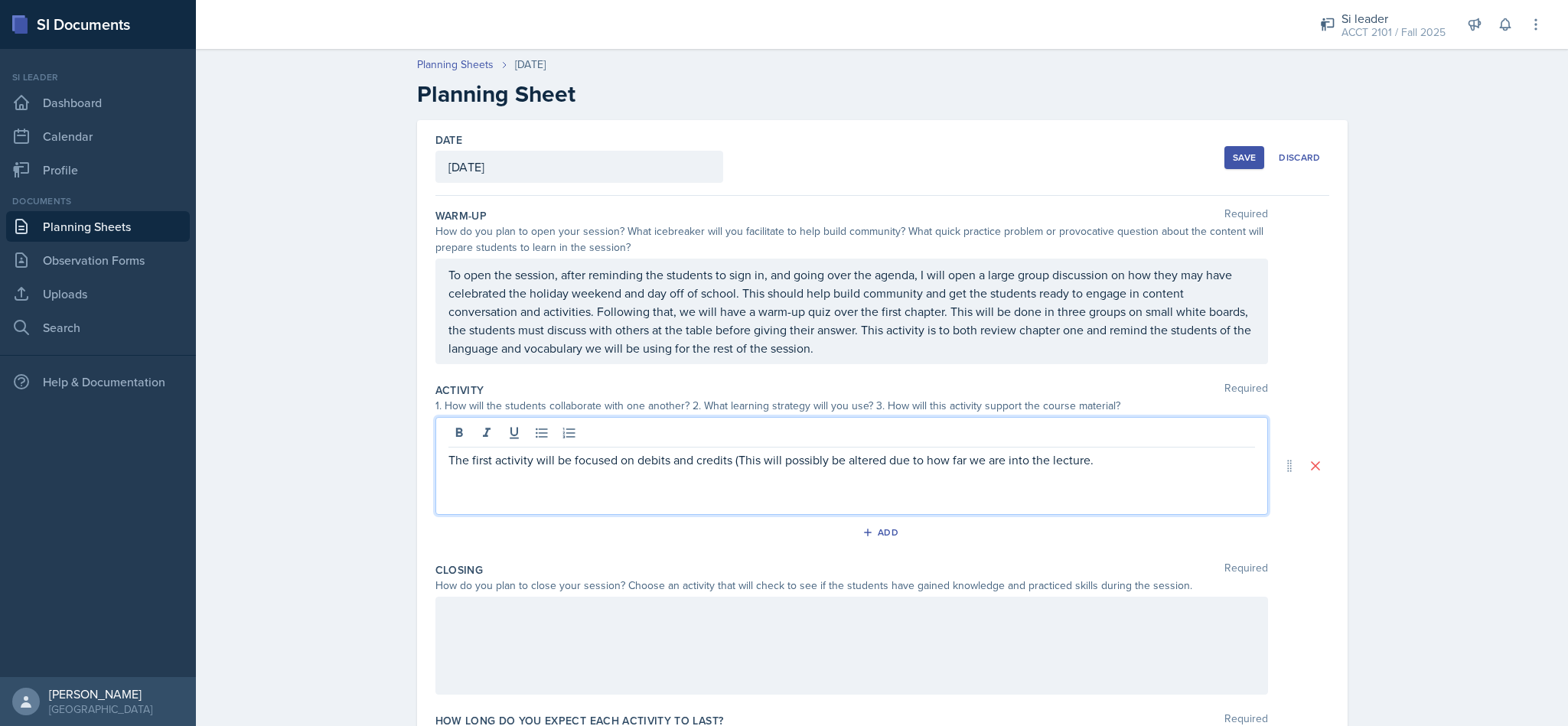
click at [441, 278] on div "To open the session, after reminding the students to sign in, and going over th…" at bounding box center [851, 311] width 832 height 106
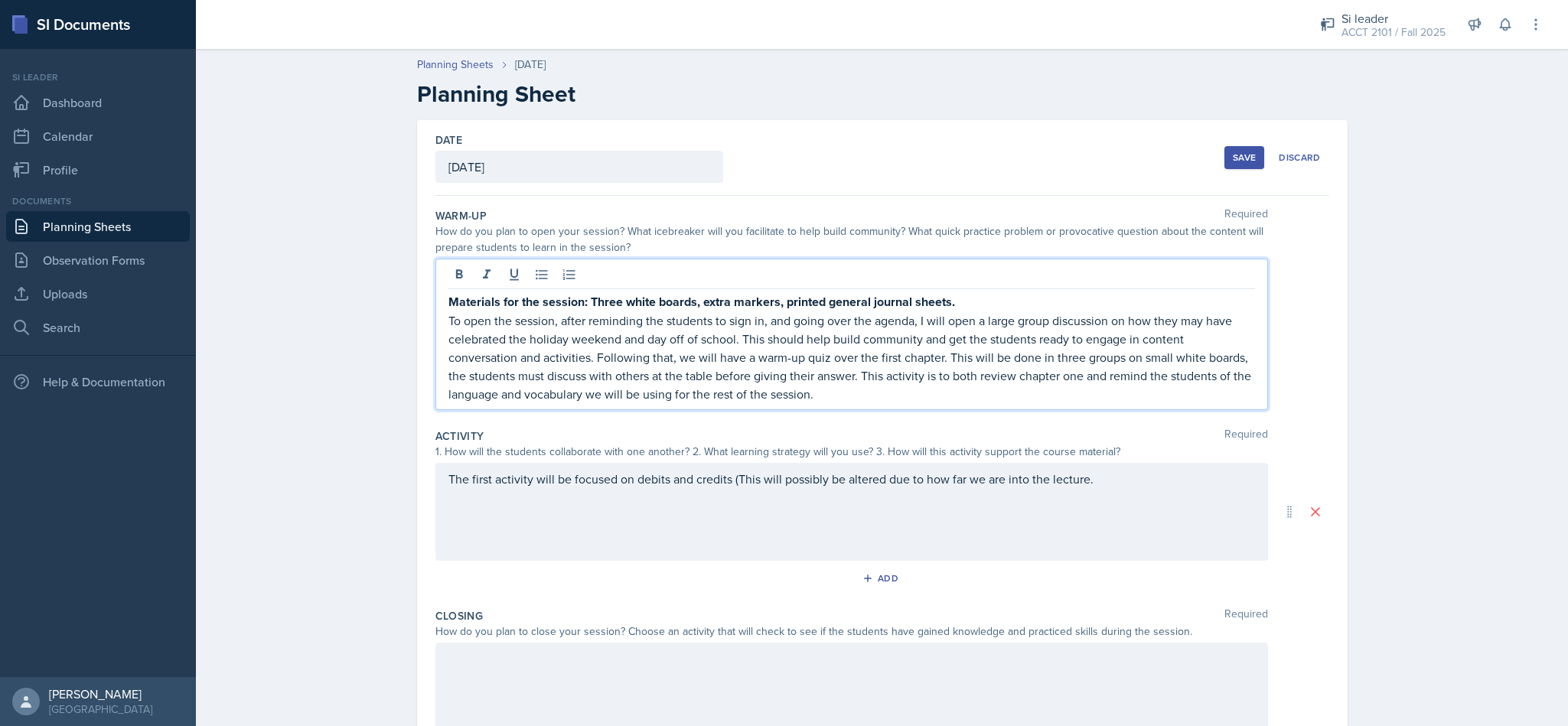
click at [1178, 477] on div "The first activity will be focused on debits and credits (This will possibly be…" at bounding box center [851, 512] width 832 height 98
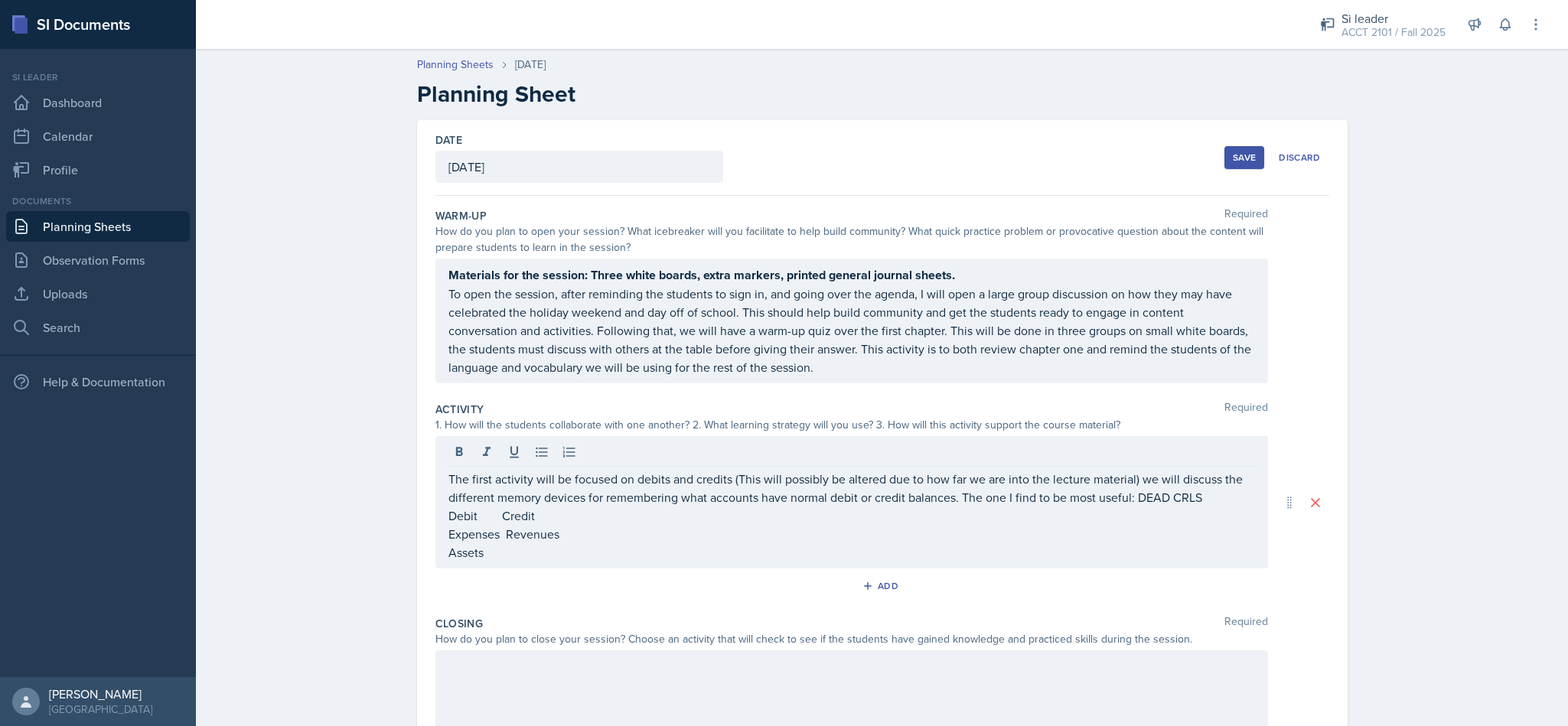
click at [524, 558] on p "Assets" at bounding box center [851, 553] width 807 height 18
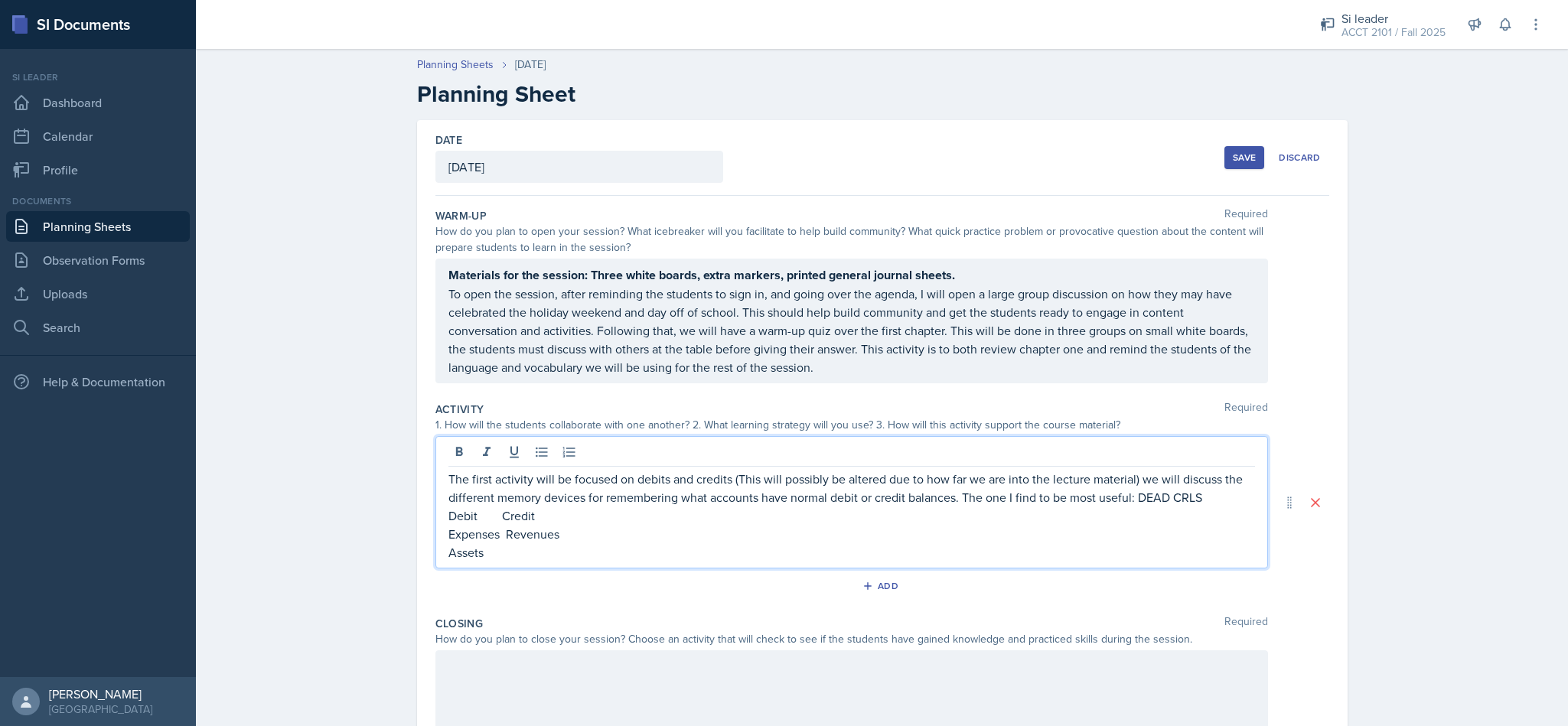
click at [500, 536] on p "Expenses Revenues" at bounding box center [851, 534] width 807 height 18
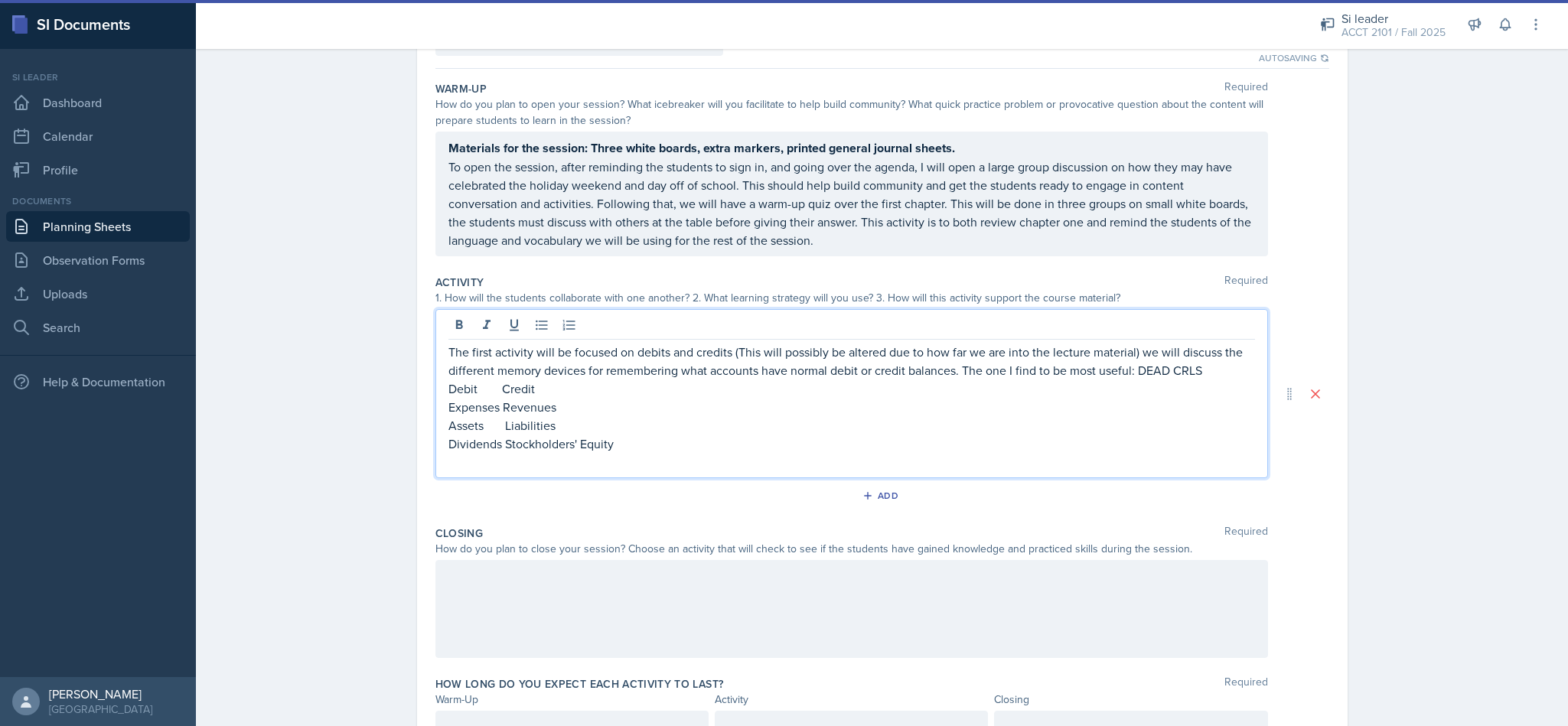
scroll to position [136, 0]
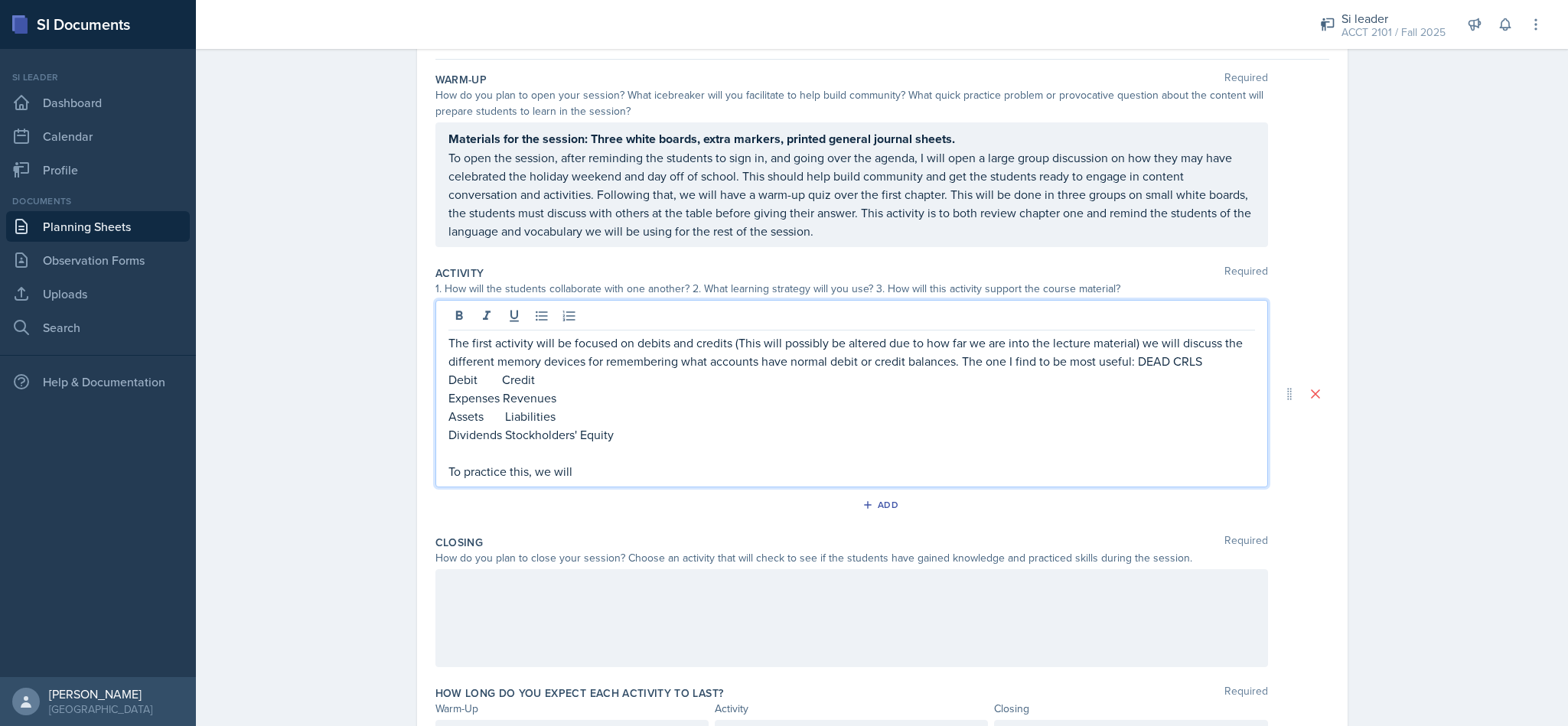
click at [958, 372] on p "Debit Credit" at bounding box center [851, 380] width 807 height 18
click at [740, 480] on p "To practice this, we will" at bounding box center [851, 472] width 807 height 18
click at [893, 505] on button "Add" at bounding box center [882, 505] width 50 height 23
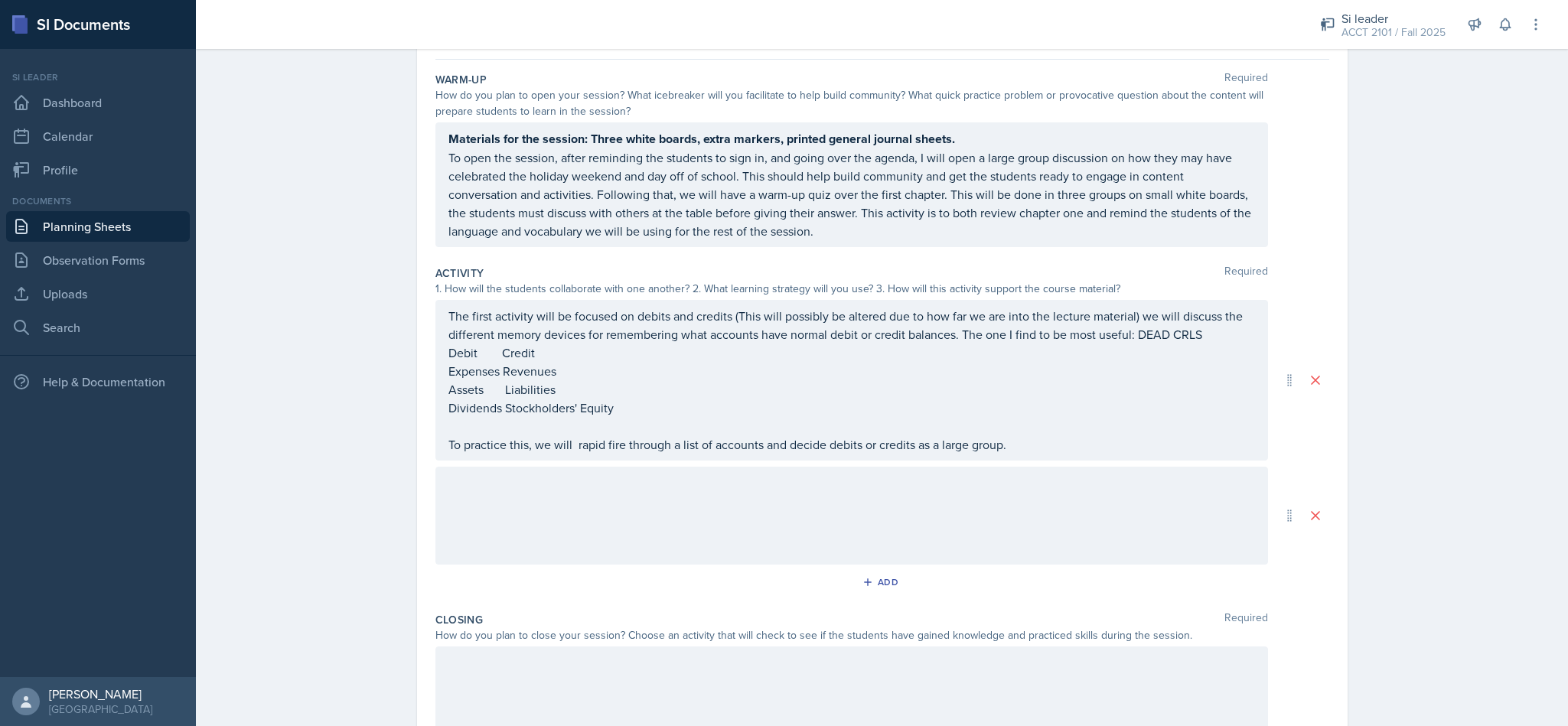
click at [850, 510] on div at bounding box center [851, 515] width 832 height 98
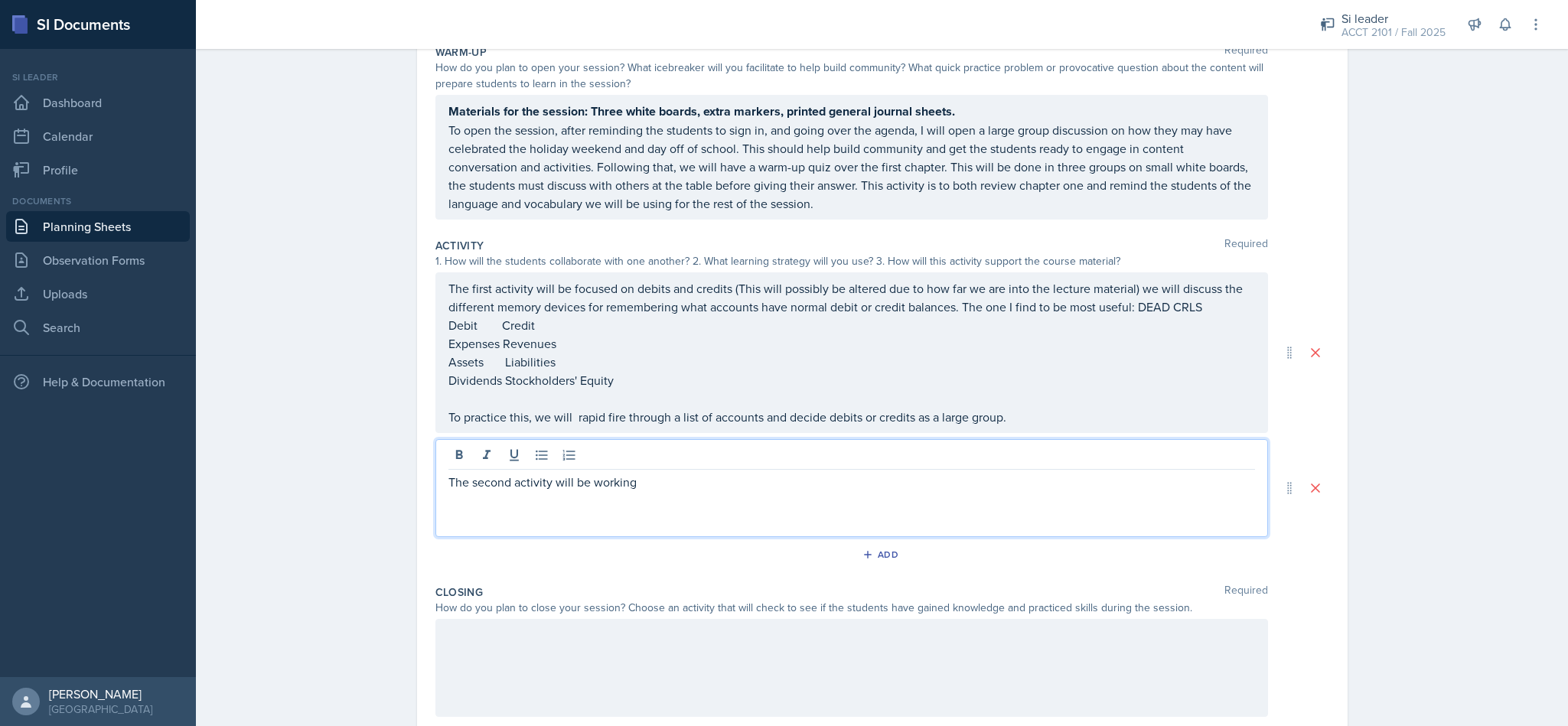
click at [476, 298] on p "The first activity will be focused on debits and credits (This will possibly be…" at bounding box center [851, 297] width 807 height 36
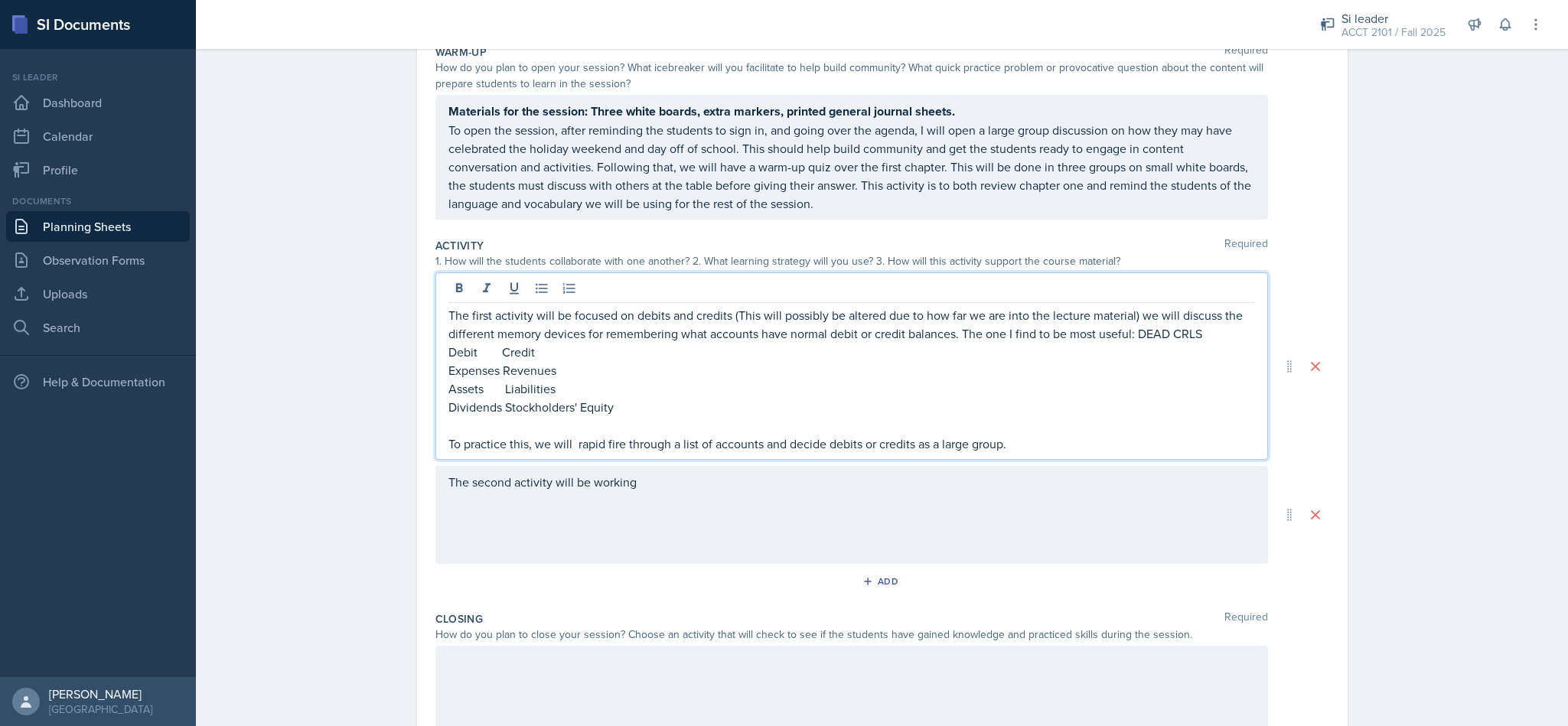
scroll to position [192, 0]
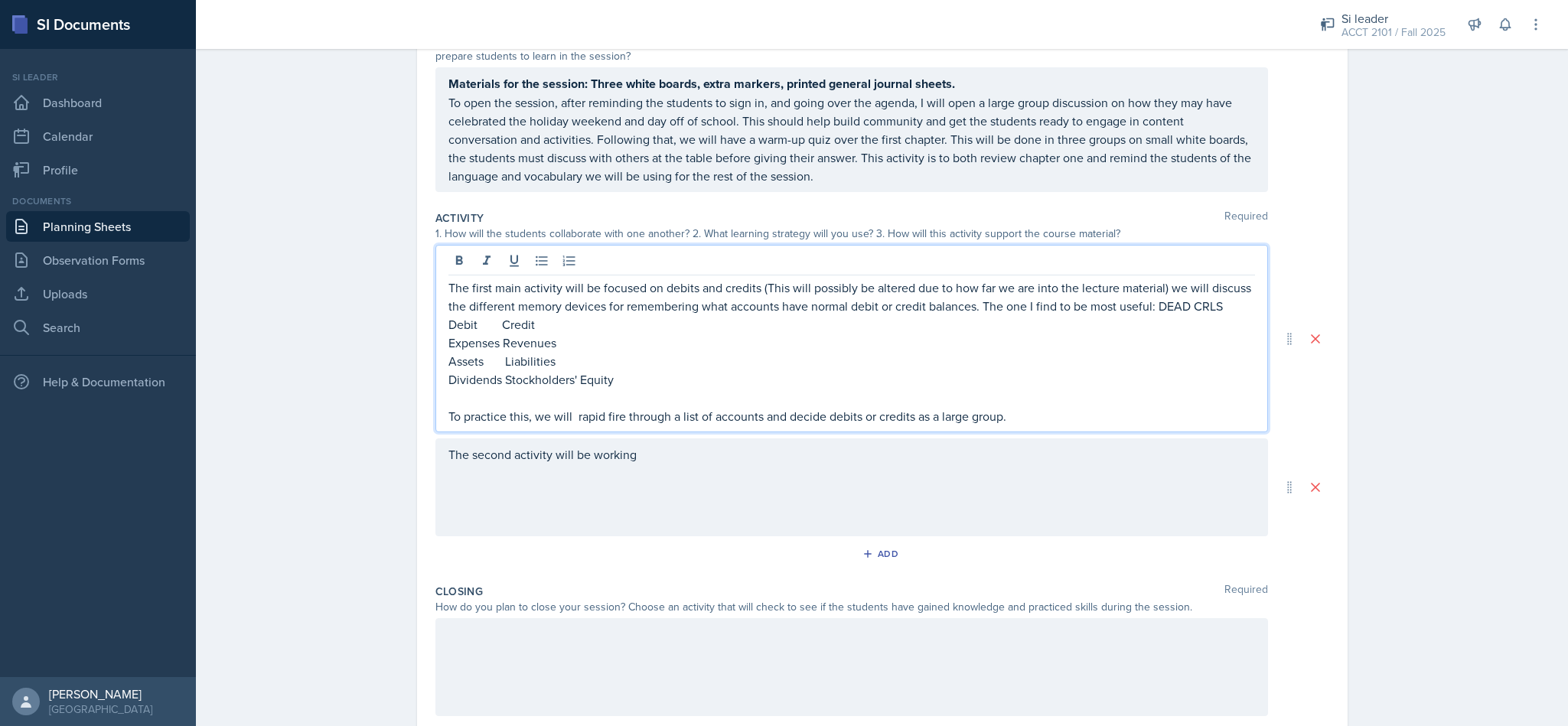
click at [730, 464] on div "The second activity will be working" at bounding box center [851, 487] width 832 height 98
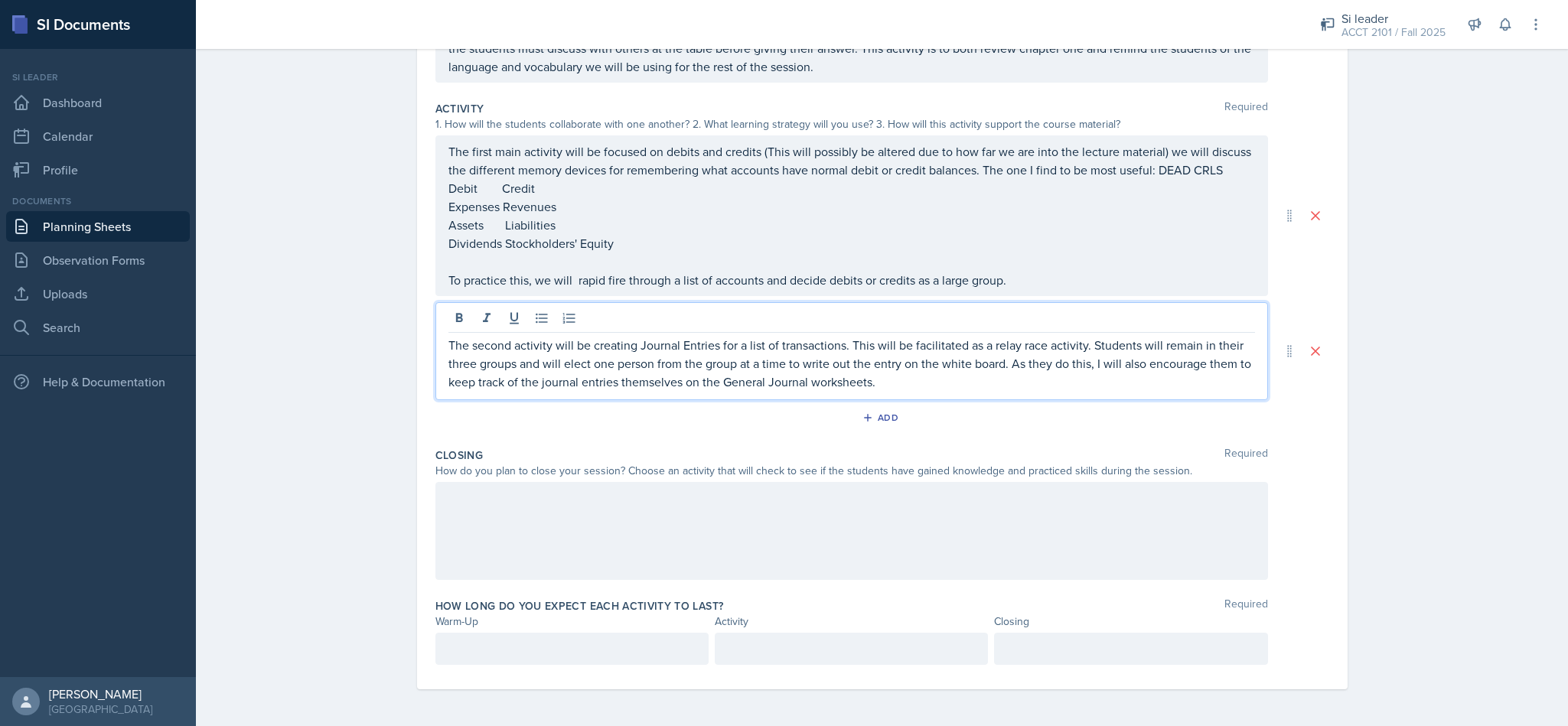
click at [1151, 520] on div at bounding box center [851, 531] width 832 height 98
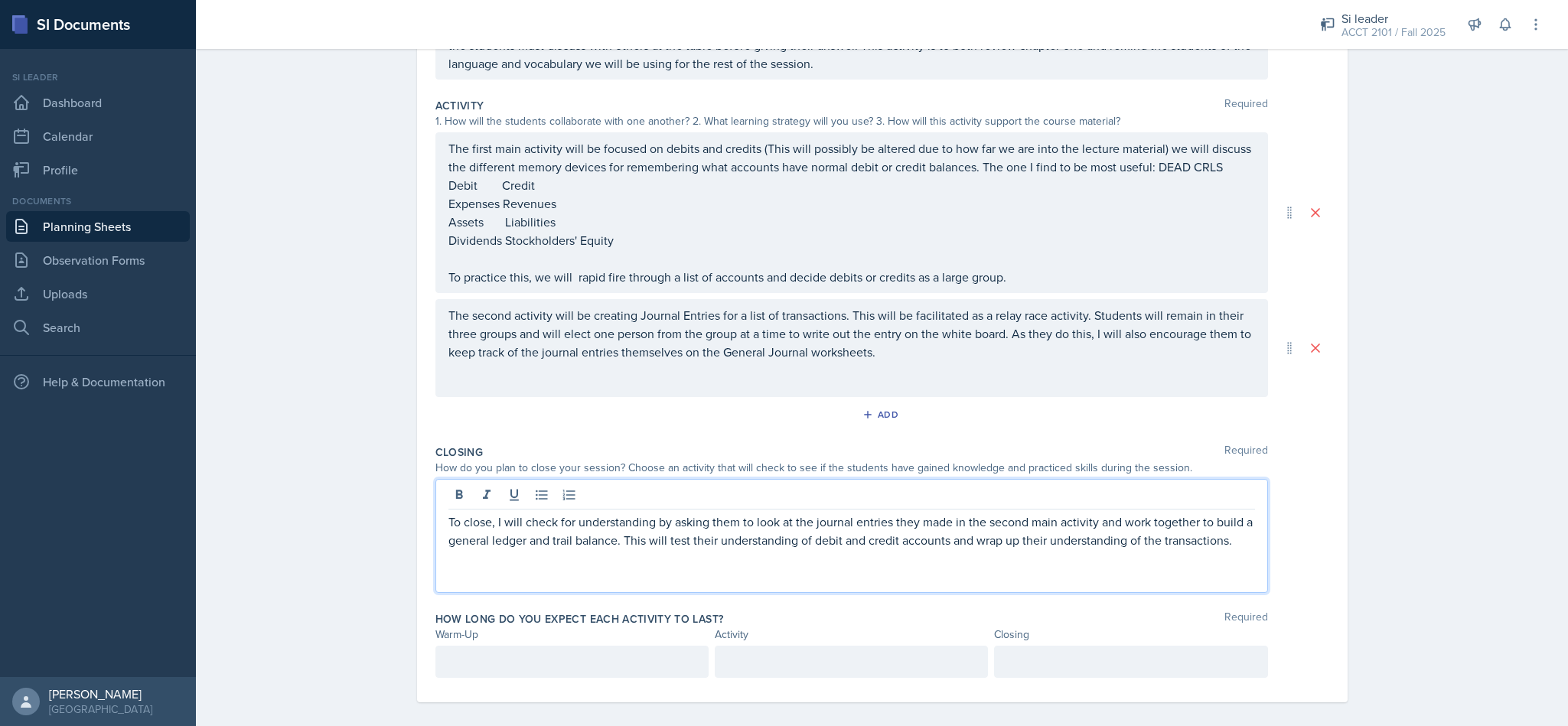
scroll to position [321, 0]
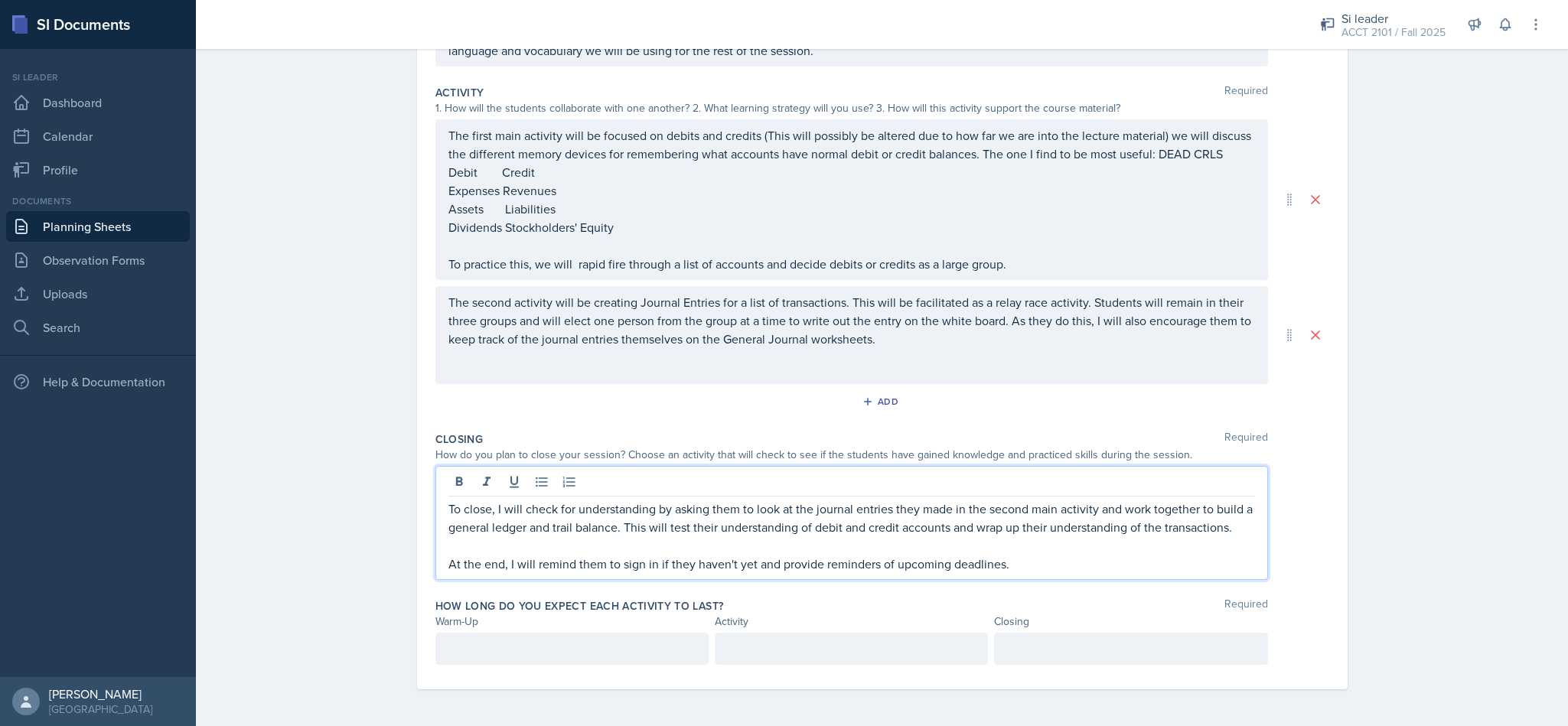
click at [642, 652] on div at bounding box center [571, 648] width 273 height 32
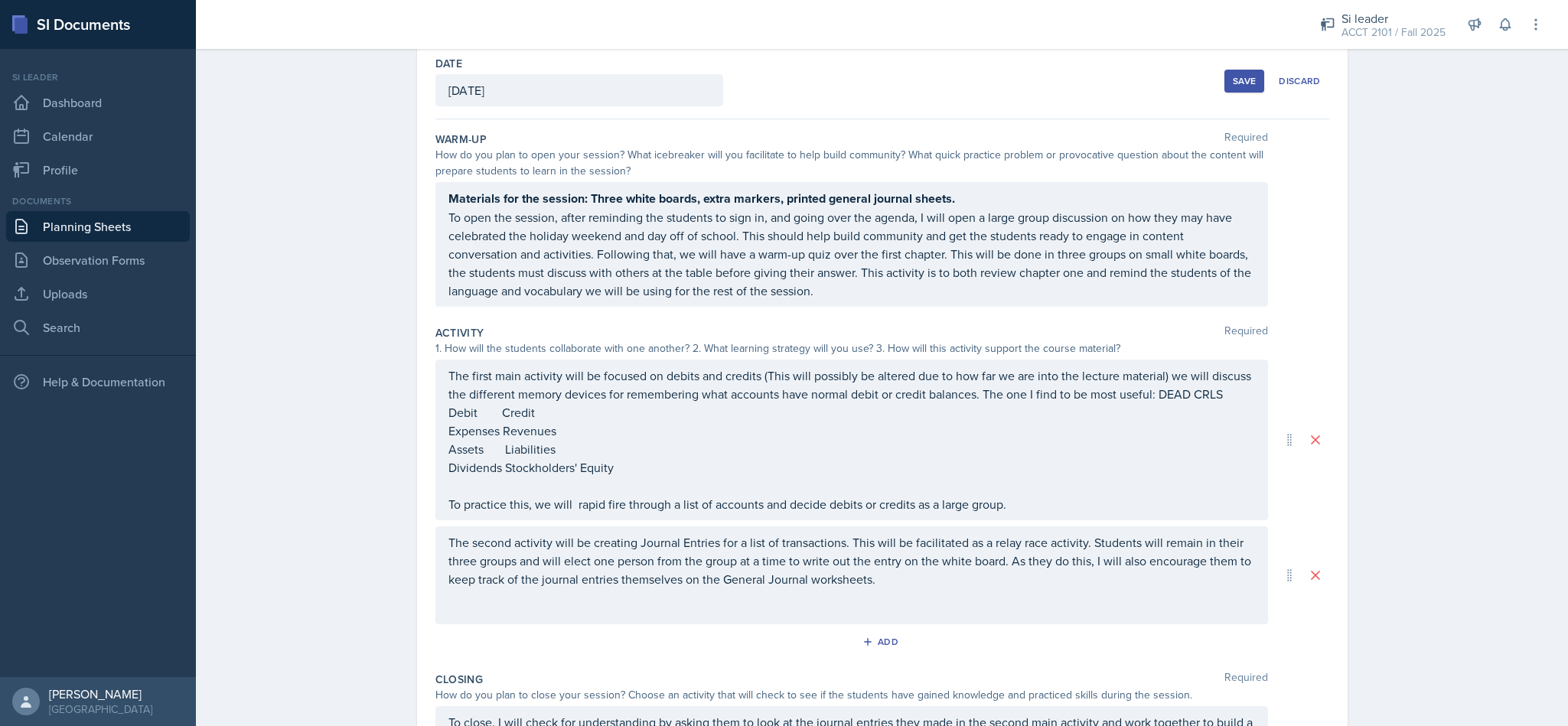
scroll to position [330, 0]
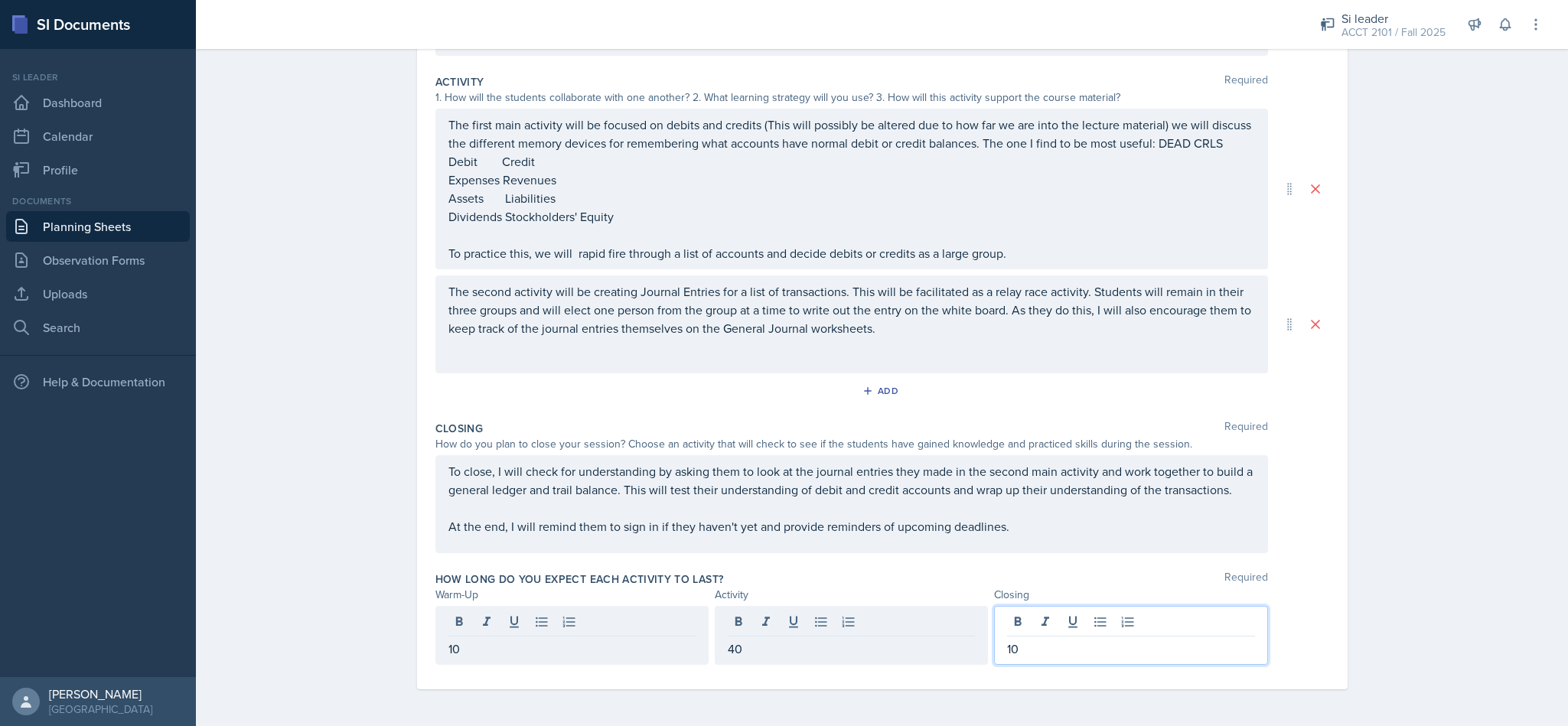
click at [1049, 501] on div "To close, I will check for understanding by asking them to look at the journal …" at bounding box center [851, 499] width 807 height 74
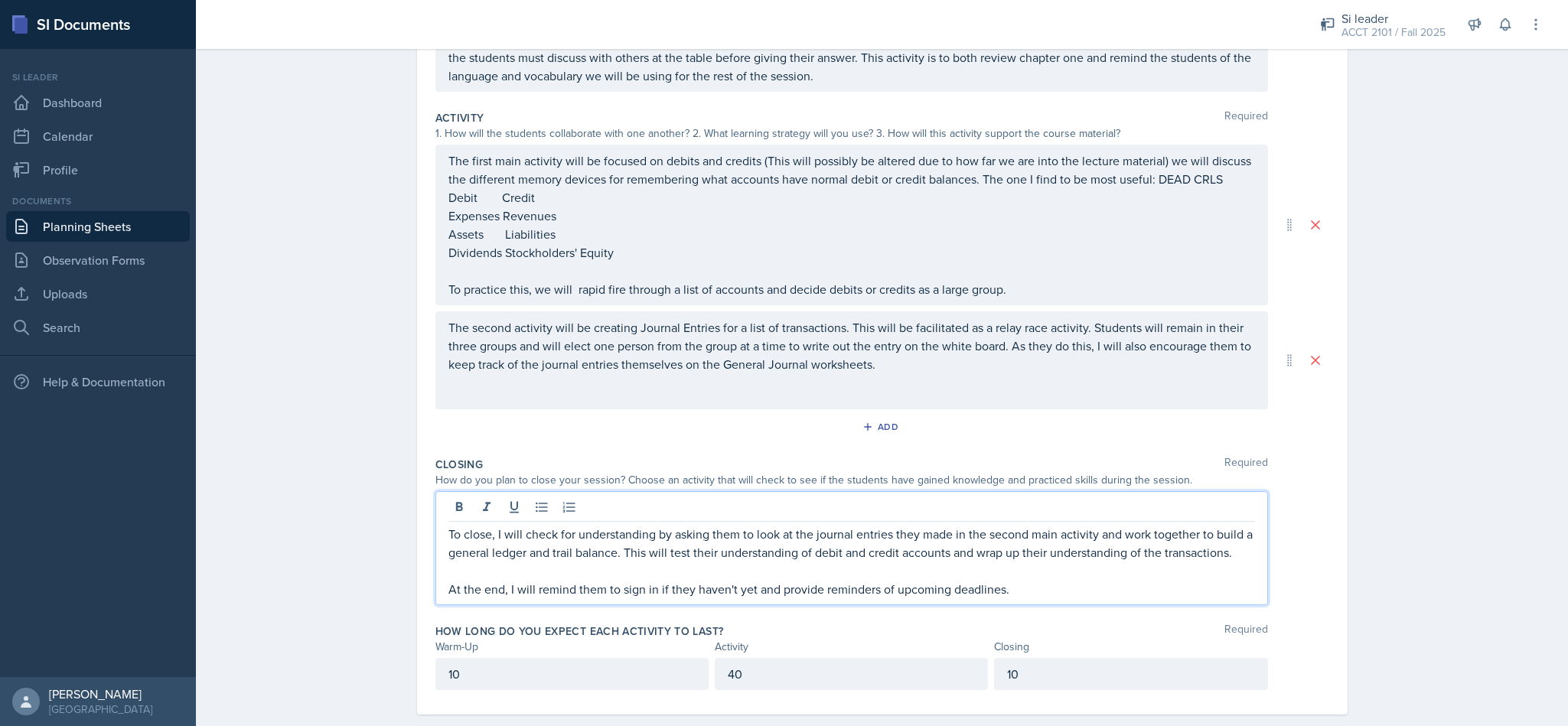
scroll to position [320, 0]
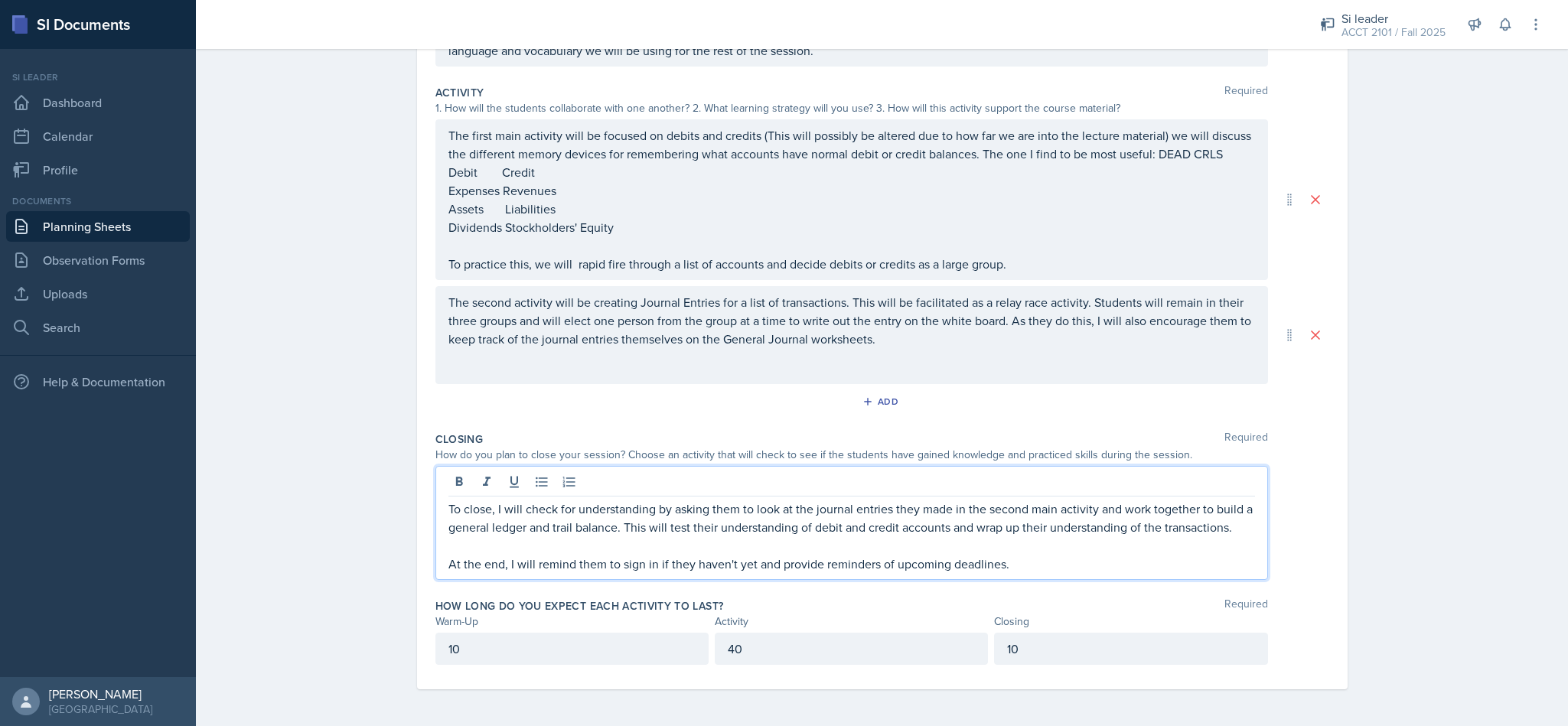
click at [886, 642] on p "40" at bounding box center [850, 649] width 247 height 18
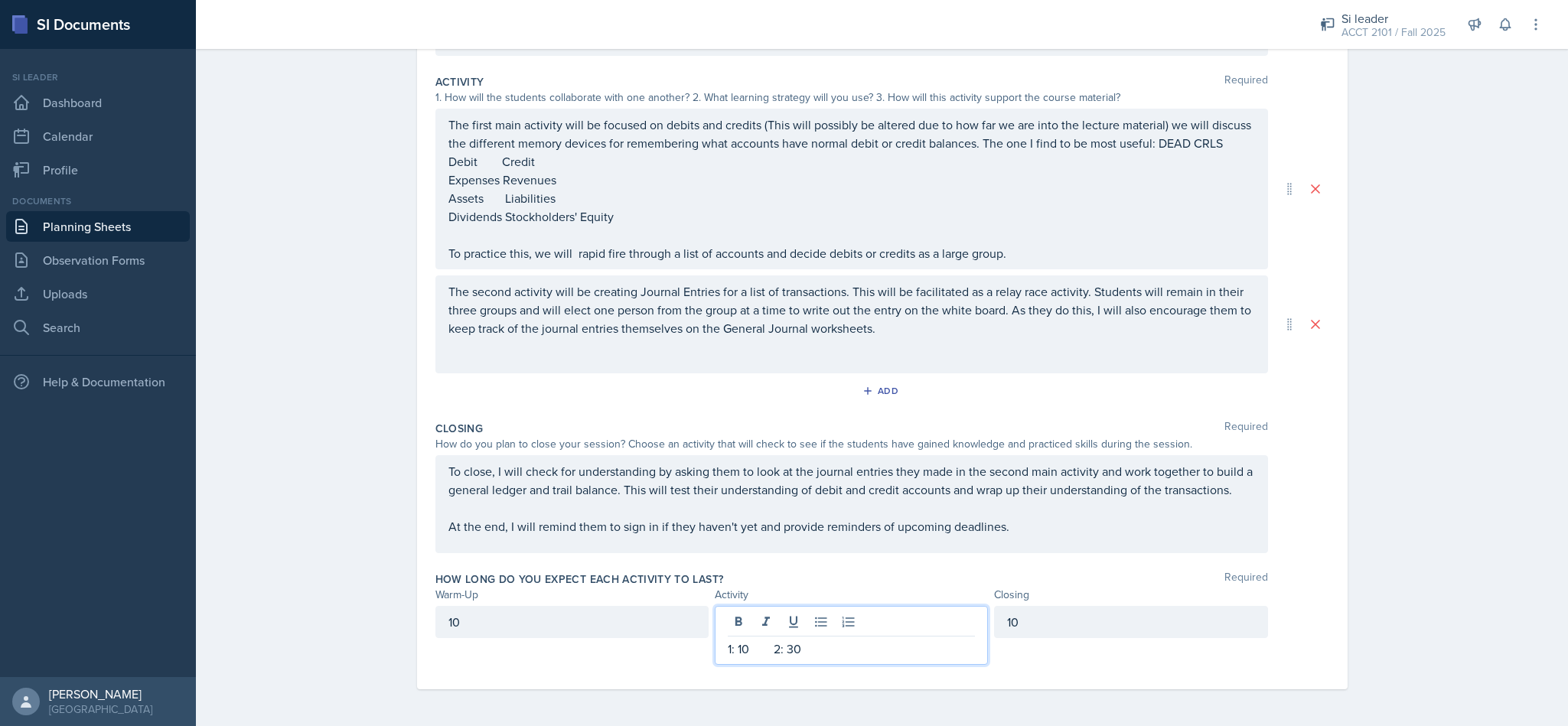
click at [1167, 569] on div "How long do you expect each activity to last? Required Warm-Up Activity Closing…" at bounding box center [882, 621] width 893 height 112
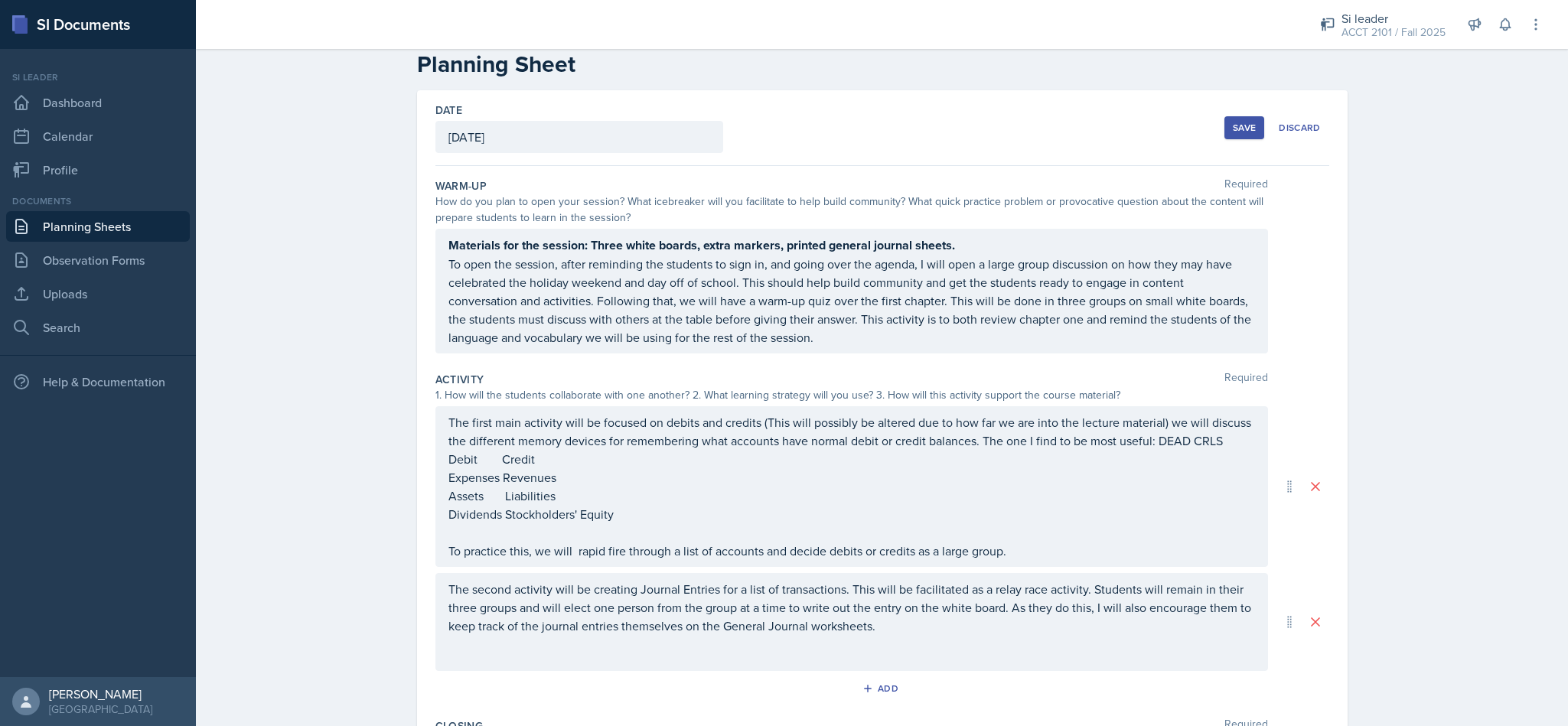
scroll to position [0, 0]
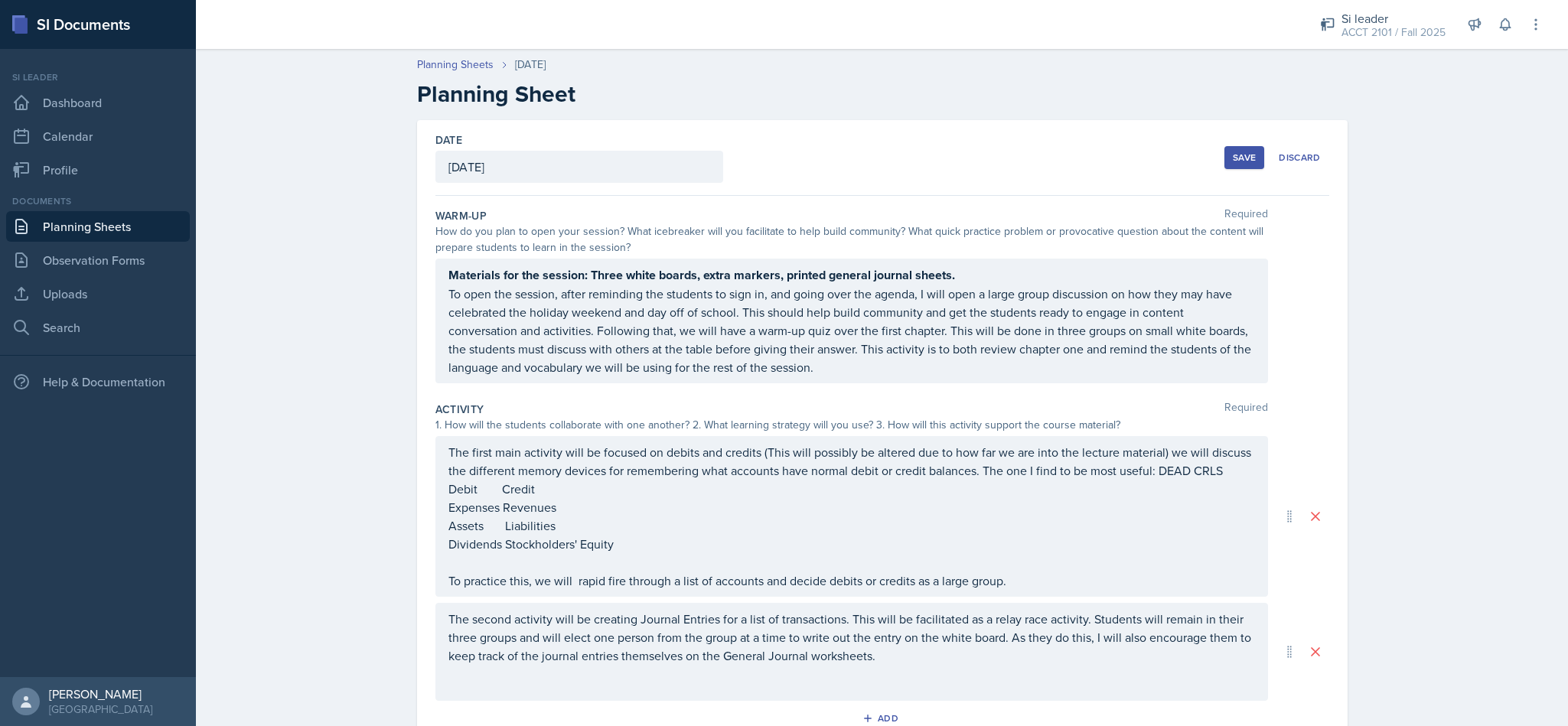
click at [1235, 154] on div "Save" at bounding box center [1244, 157] width 23 height 12
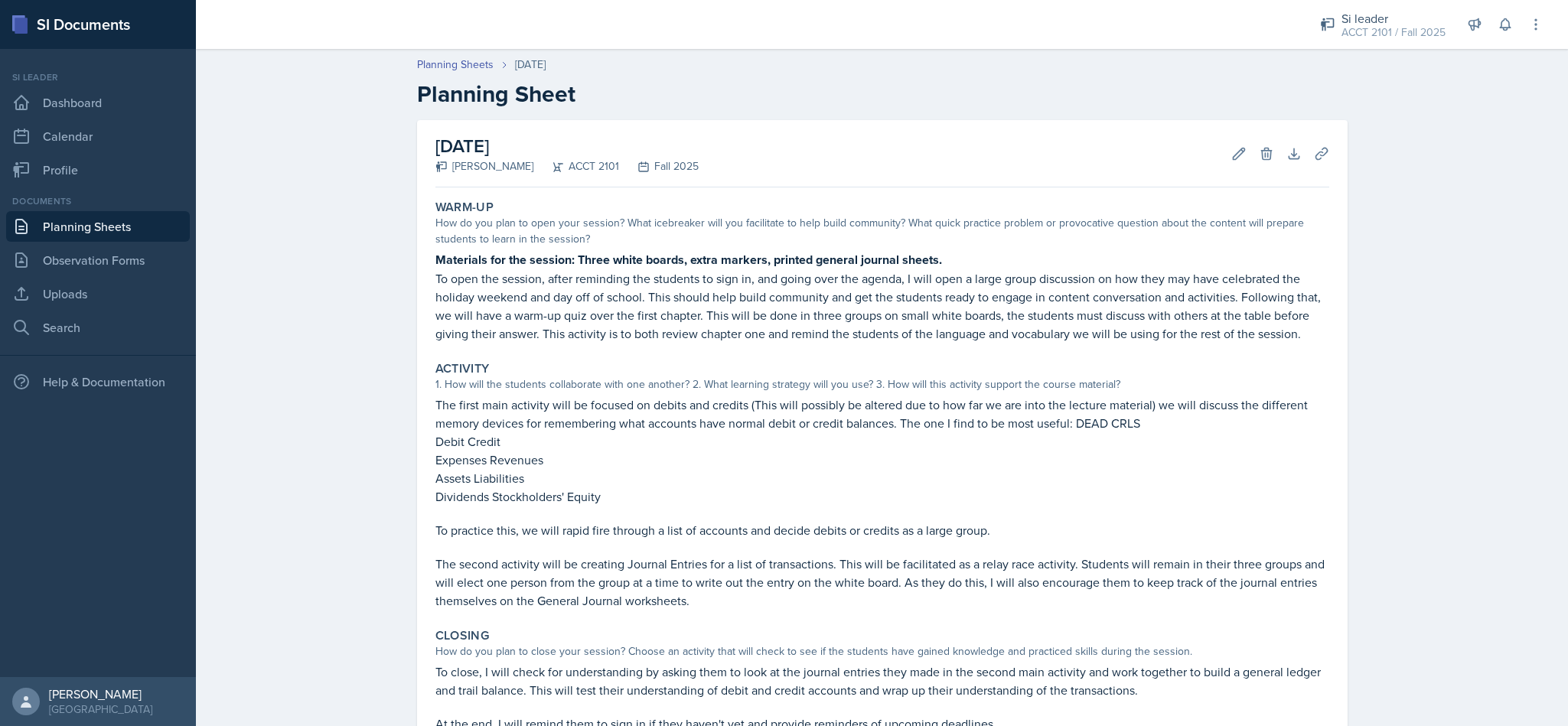
click at [124, 292] on link "Uploads" at bounding box center [97, 293] width 183 height 31
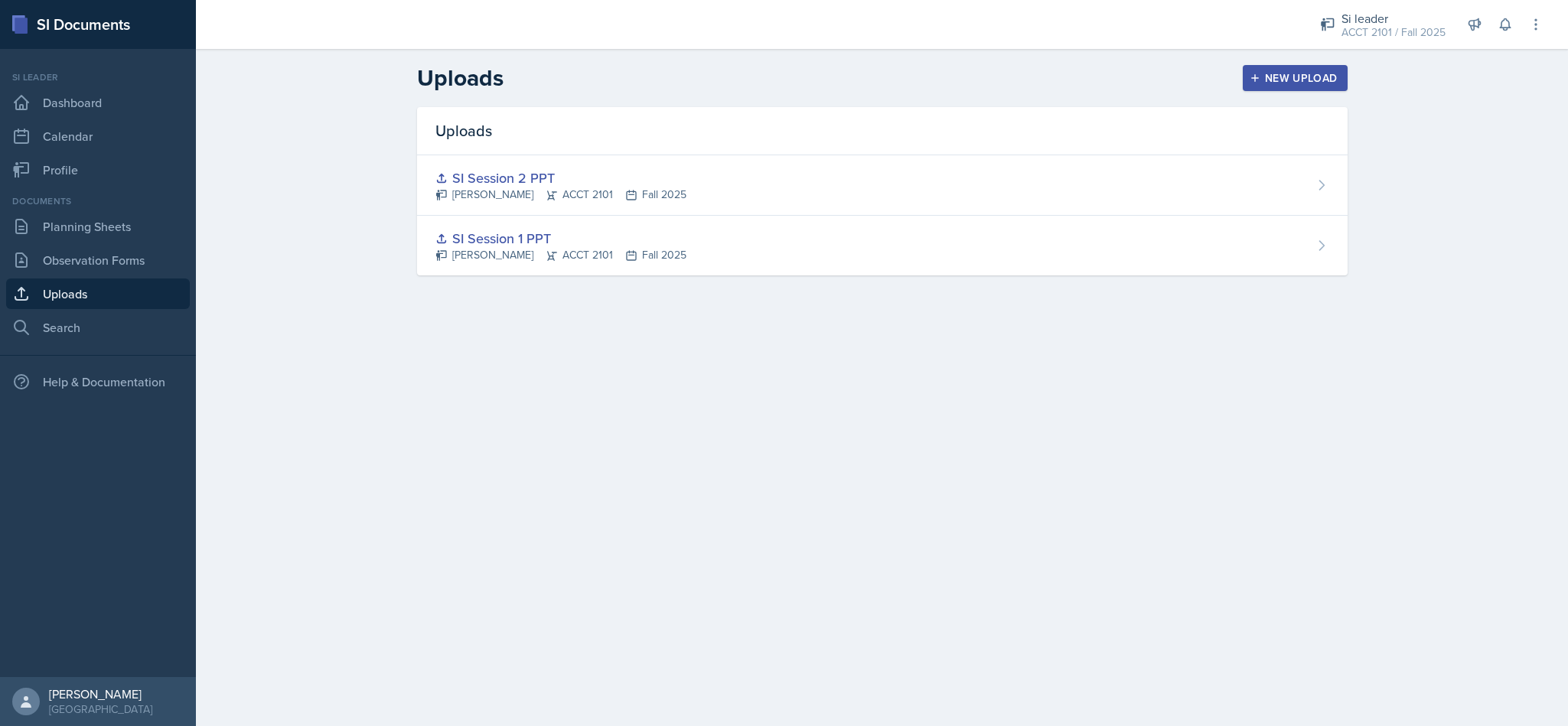
click at [134, 294] on link "Uploads" at bounding box center [97, 293] width 183 height 31
click at [1310, 88] on button "New Upload" at bounding box center [1295, 78] width 105 height 26
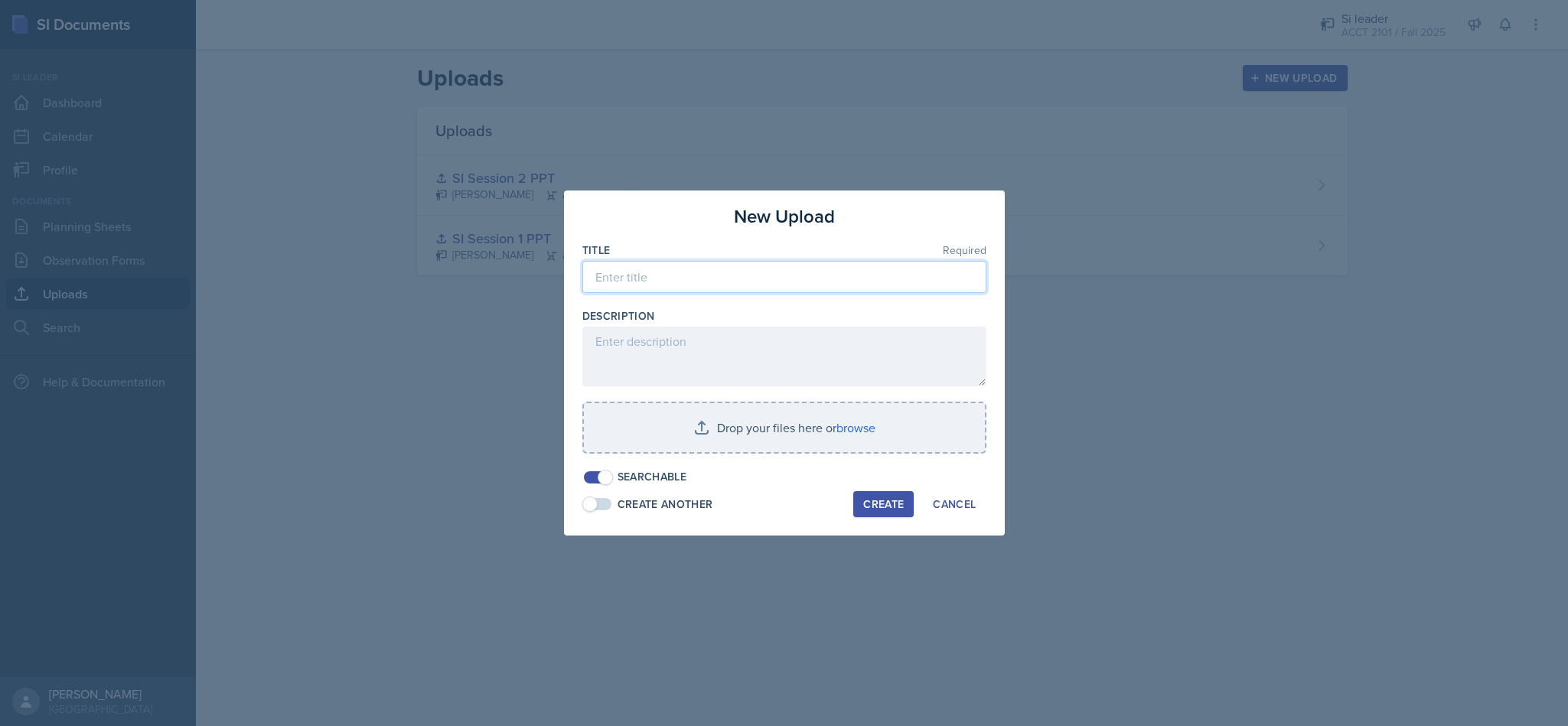
click at [907, 285] on input at bounding box center [784, 277] width 404 height 32
type input "c"
type input "Chapter 2 session 1"
click at [861, 419] on input "file" at bounding box center [784, 427] width 401 height 49
click at [839, 429] on input "file" at bounding box center [784, 427] width 401 height 49
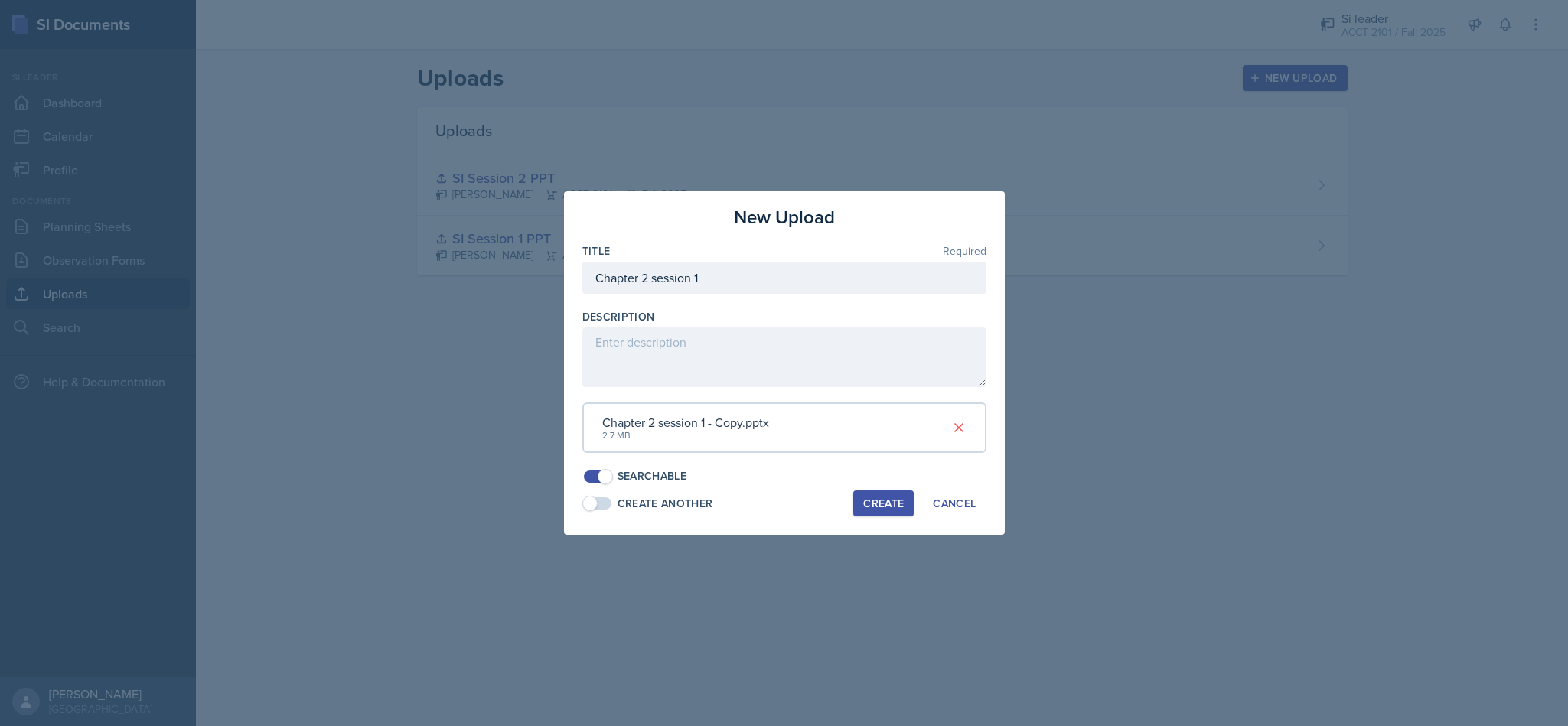
click at [960, 428] on icon at bounding box center [959, 428] width 16 height 16
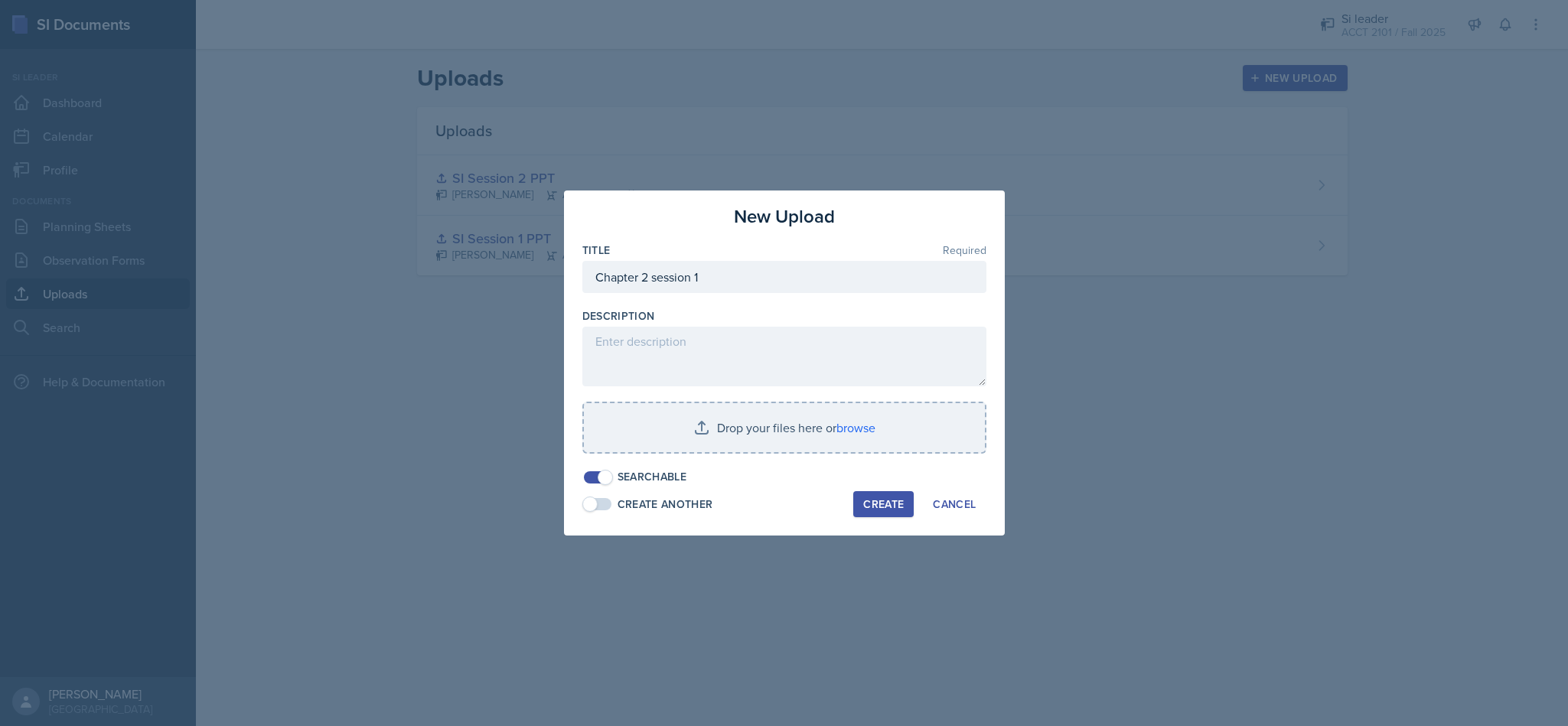
click at [870, 430] on input "file" at bounding box center [784, 427] width 401 height 49
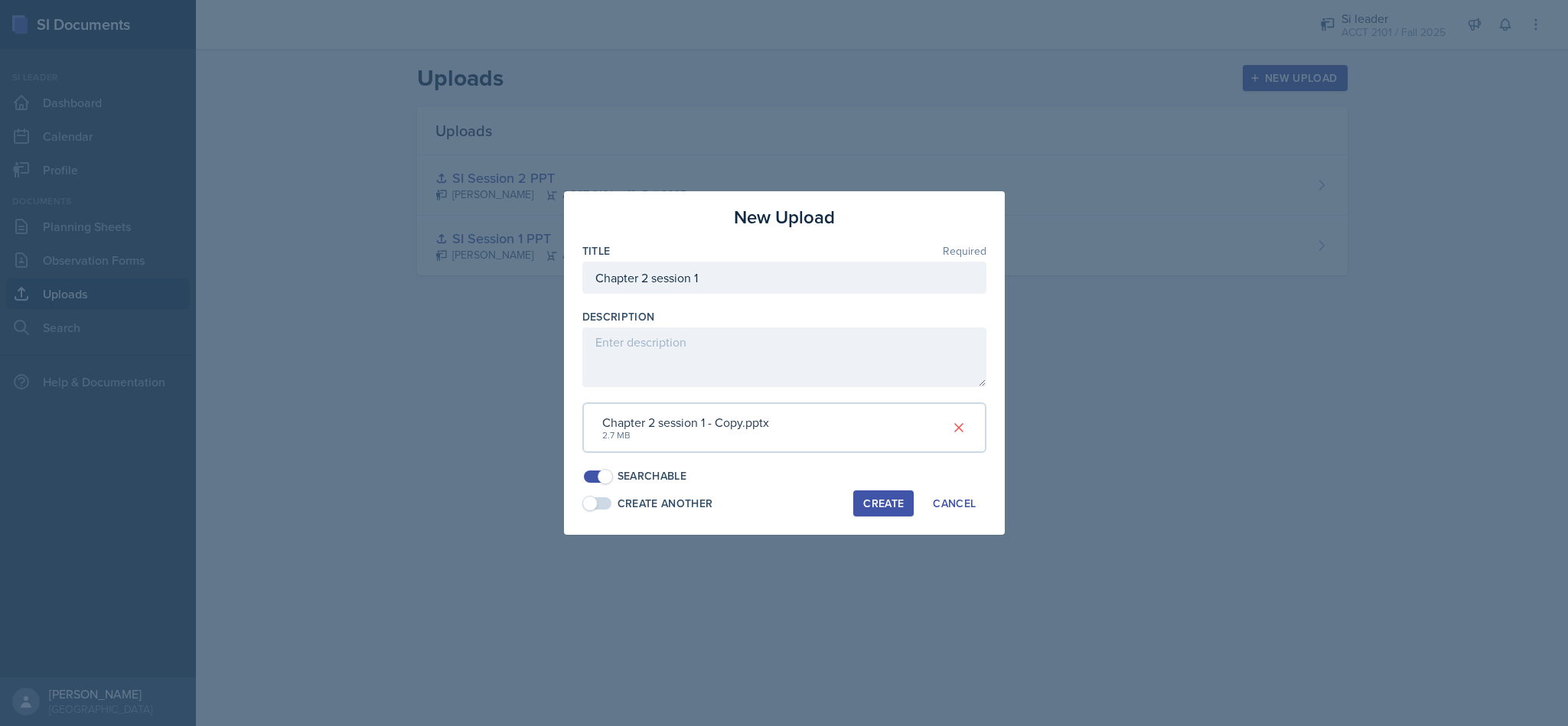
click at [893, 506] on div "Create" at bounding box center [883, 503] width 40 height 12
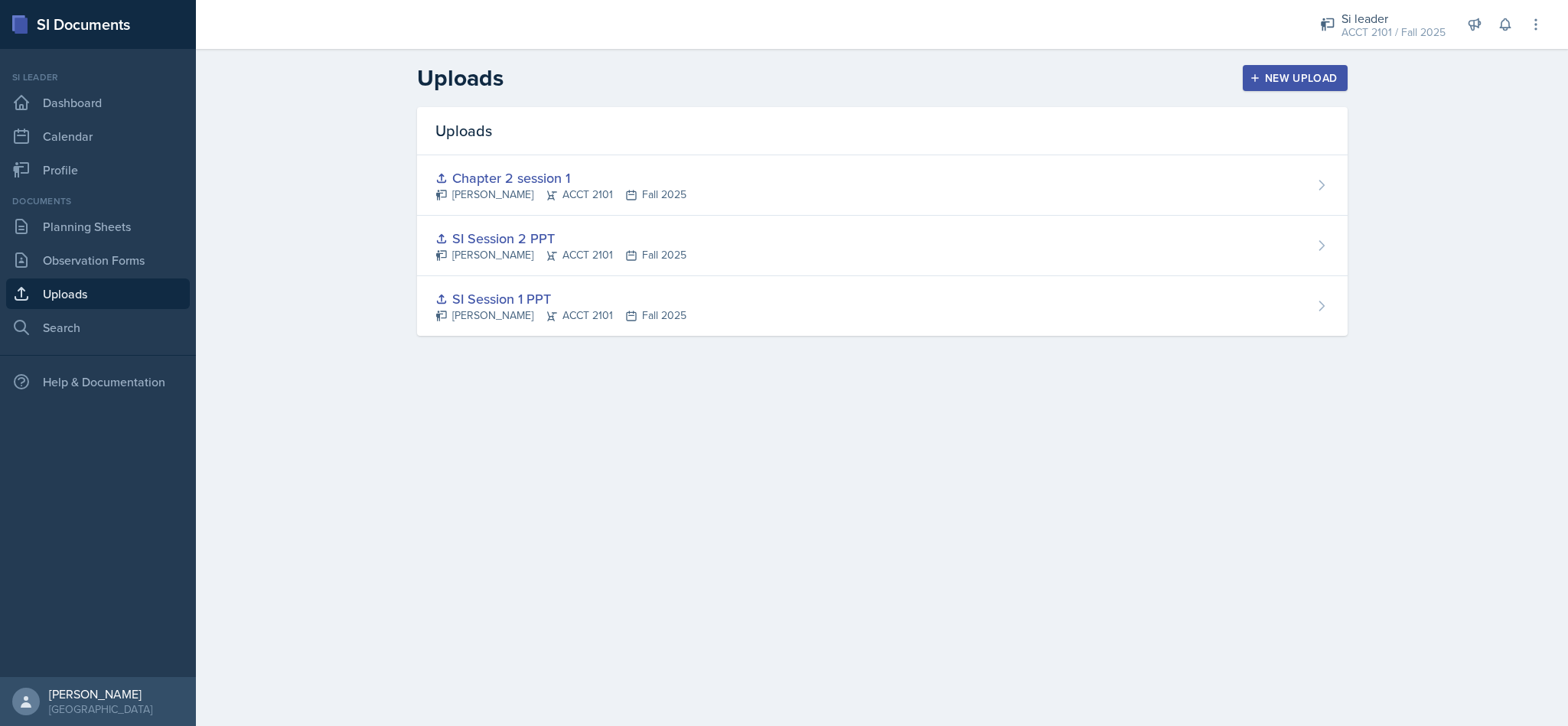
click at [106, 235] on link "Planning Sheets" at bounding box center [97, 226] width 183 height 31
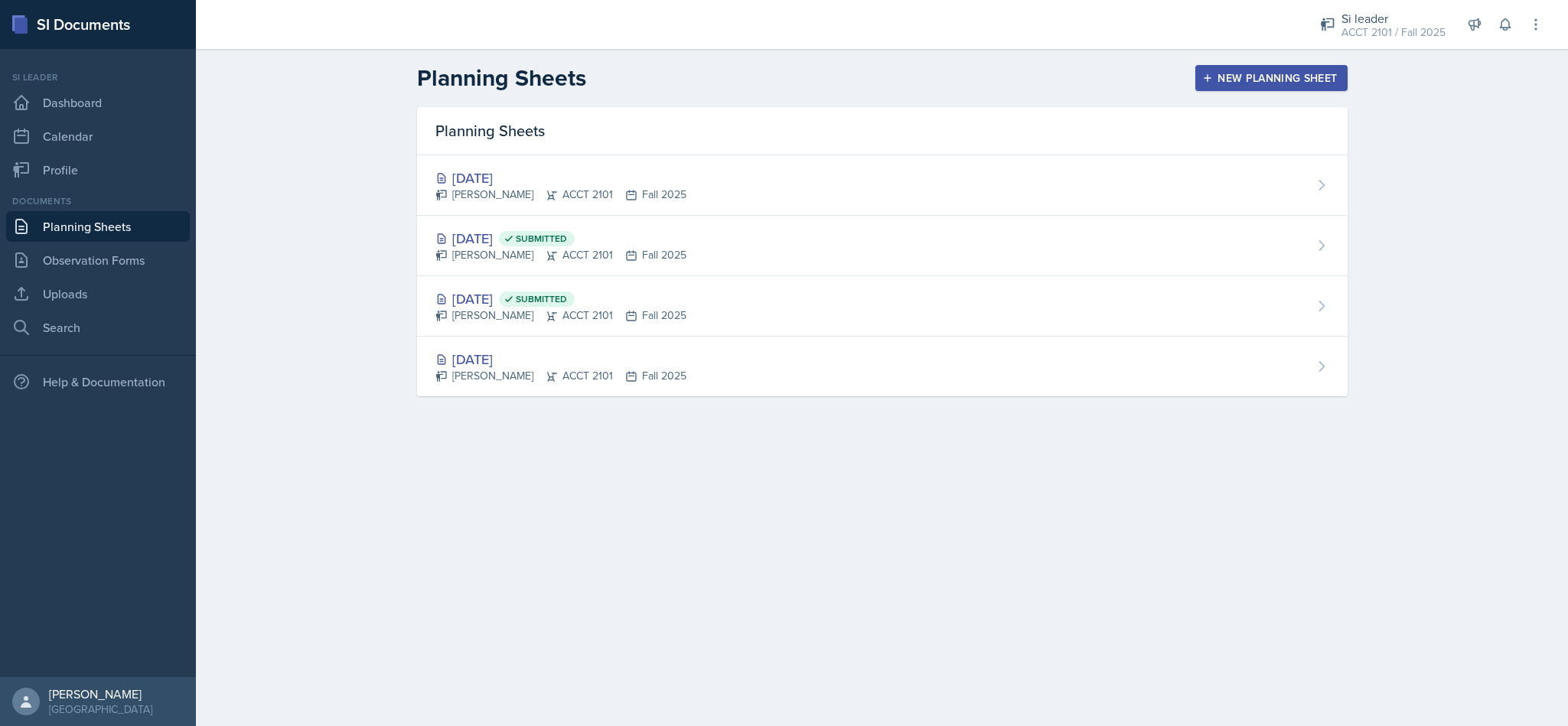
click at [998, 183] on div "[DATE] [PERSON_NAME] ACCT 2101 Fall 2025" at bounding box center [882, 185] width 931 height 60
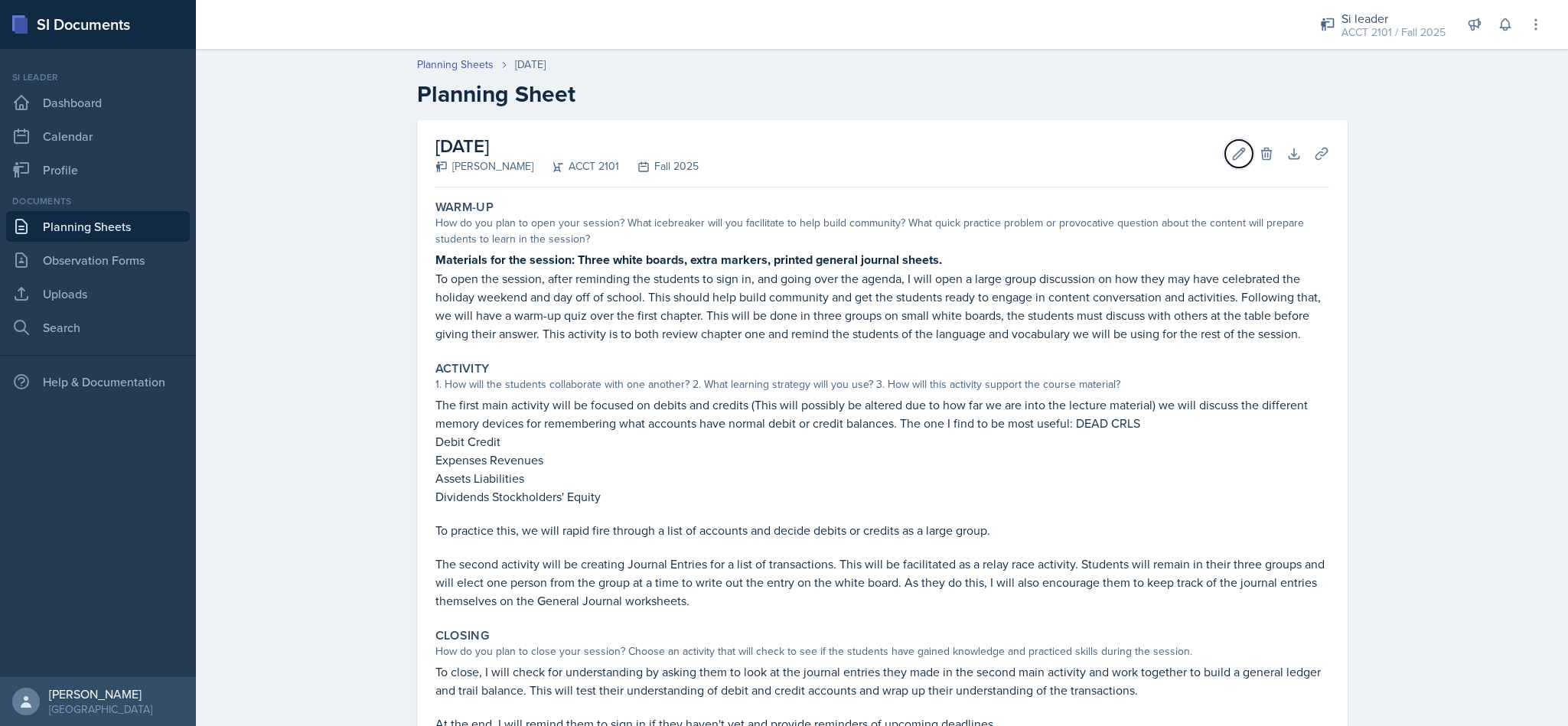
click at [1225, 149] on button "Edit" at bounding box center [1239, 154] width 27 height 27
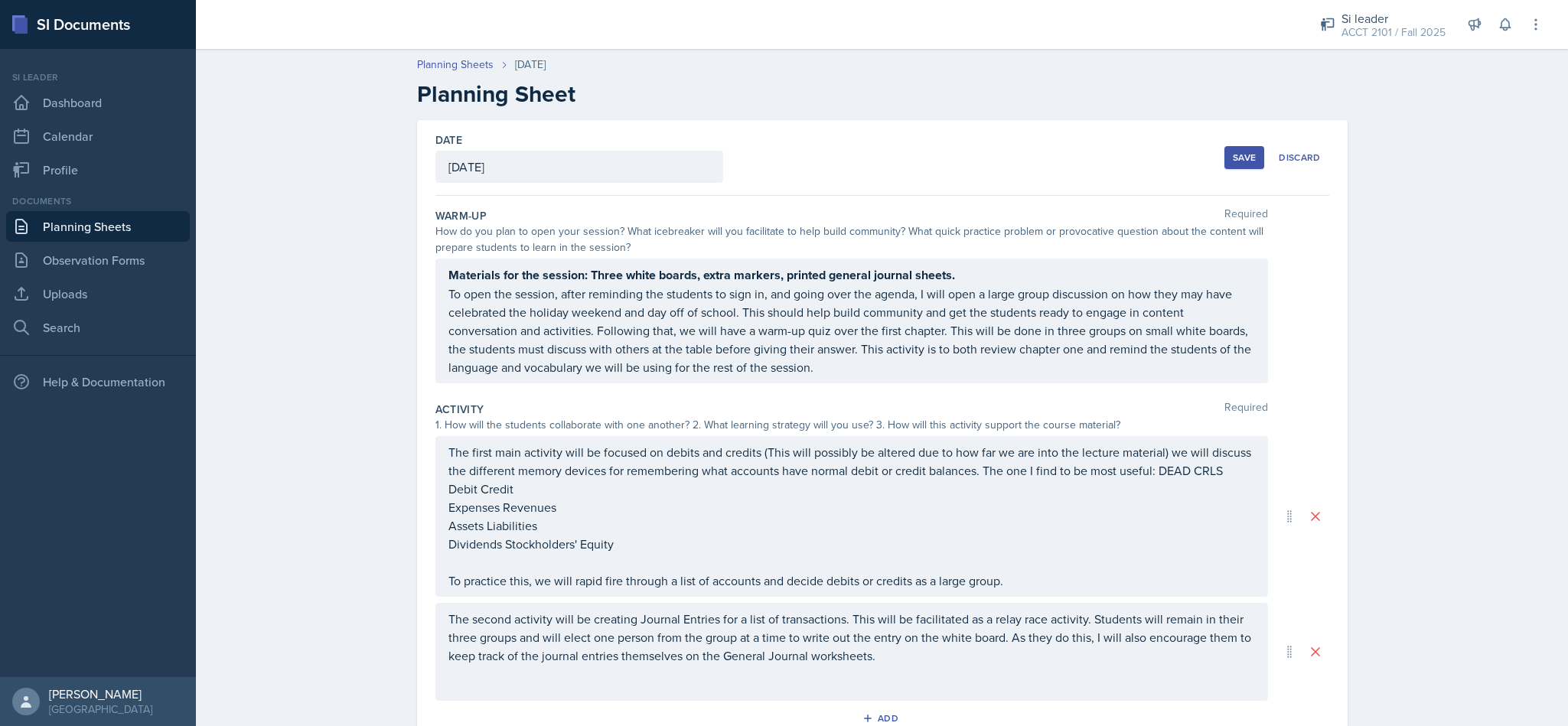
click at [1238, 156] on div "Save" at bounding box center [1244, 157] width 23 height 12
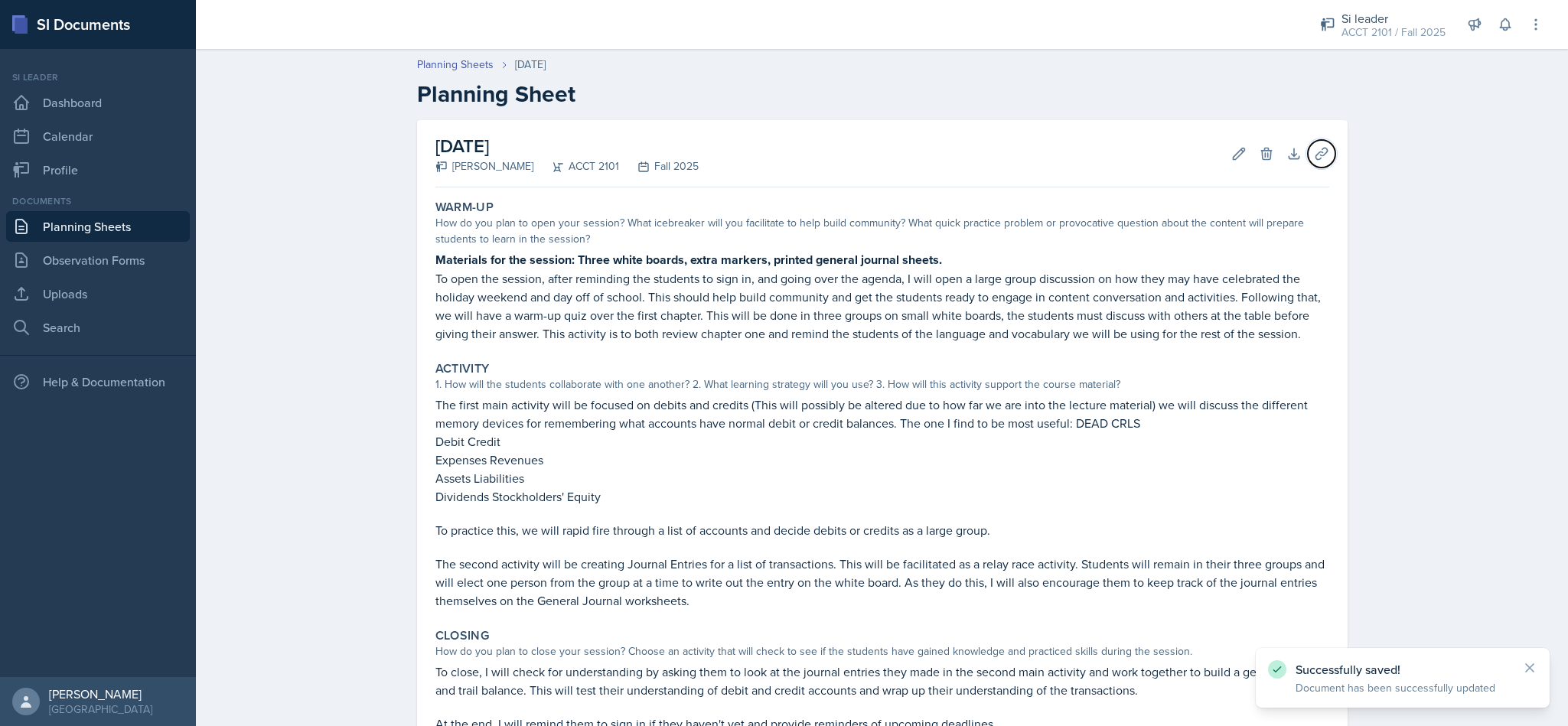
click at [1314, 161] on icon at bounding box center [1321, 154] width 16 height 16
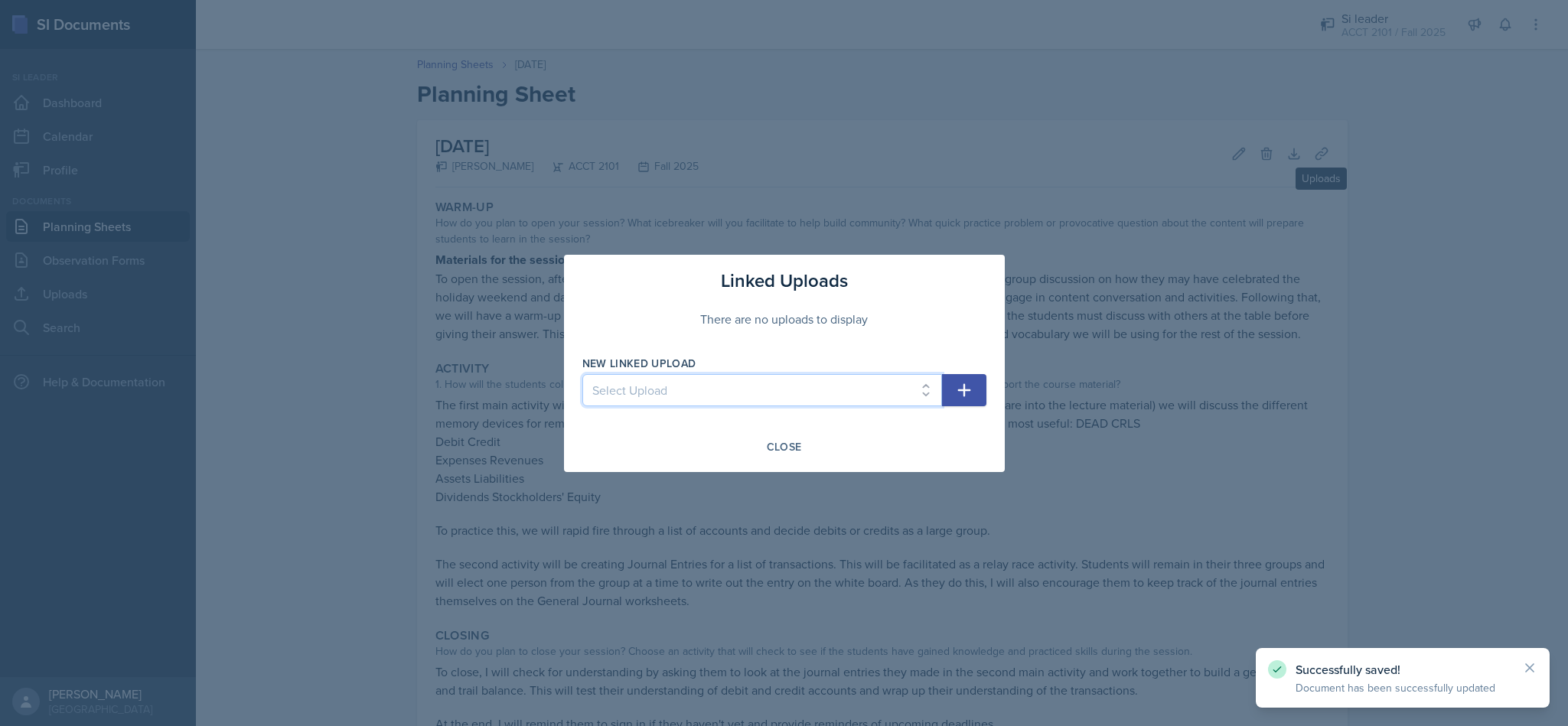
click at [916, 396] on select "Select Upload SI Session 1 PPT SI Session 2 PPT Chapter 2 session 1" at bounding box center [762, 390] width 360 height 32
click at [582, 374] on select "Select Upload SI Session 1 PPT SI Session 2 PPT Chapter 2 session 1" at bounding box center [762, 390] width 360 height 32
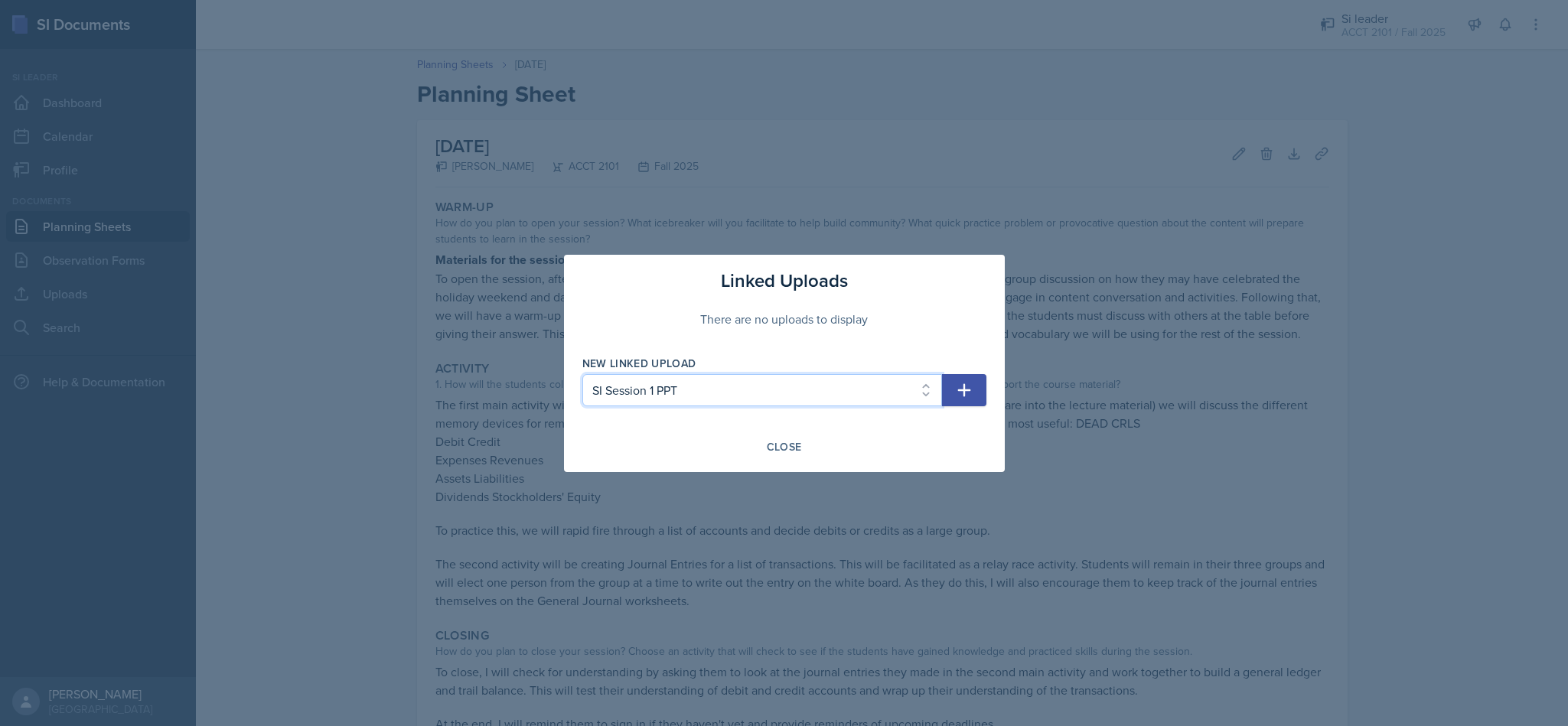
click at [882, 397] on select "Select Upload SI Session 1 PPT SI Session 2 PPT Chapter 2 session 1" at bounding box center [762, 390] width 360 height 32
select select "a6b5a424-eb0f-43dc-ba10-23308a33f31f"
click at [582, 374] on select "Select Upload SI Session 1 PPT SI Session 2 PPT Chapter 2 session 1" at bounding box center [762, 390] width 360 height 32
click at [950, 389] on button "button" at bounding box center [964, 390] width 45 height 32
select select
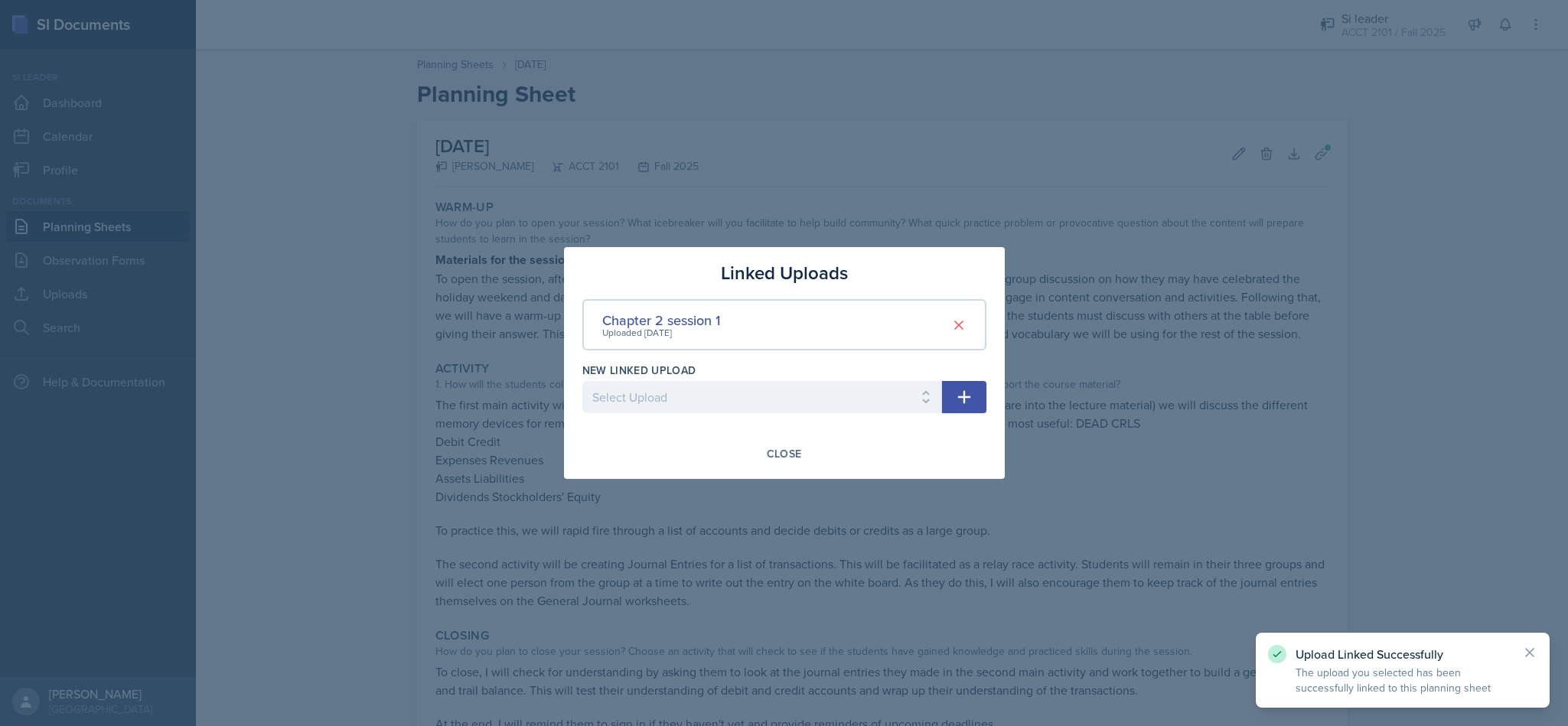
click at [798, 458] on div "Close" at bounding box center [784, 453] width 36 height 12
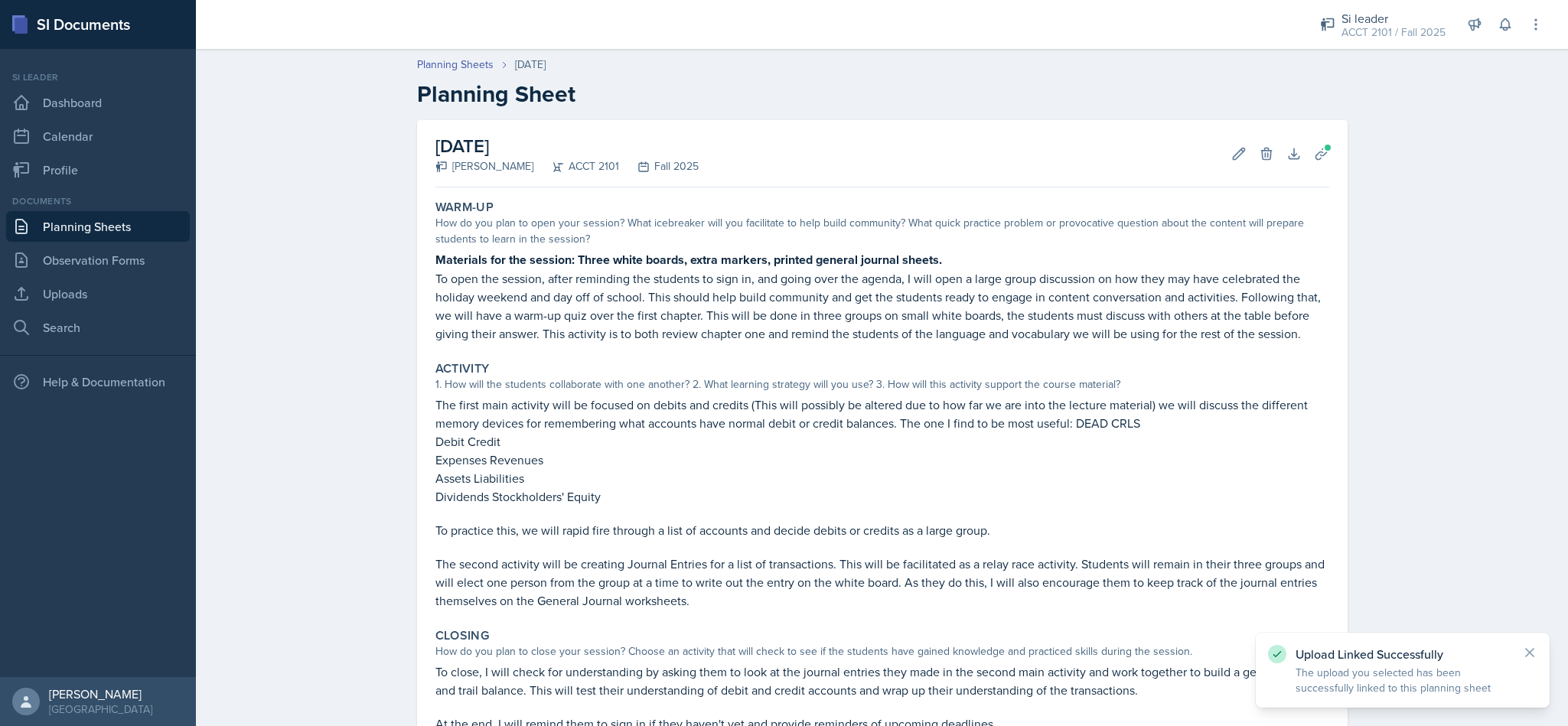
scroll to position [183, 0]
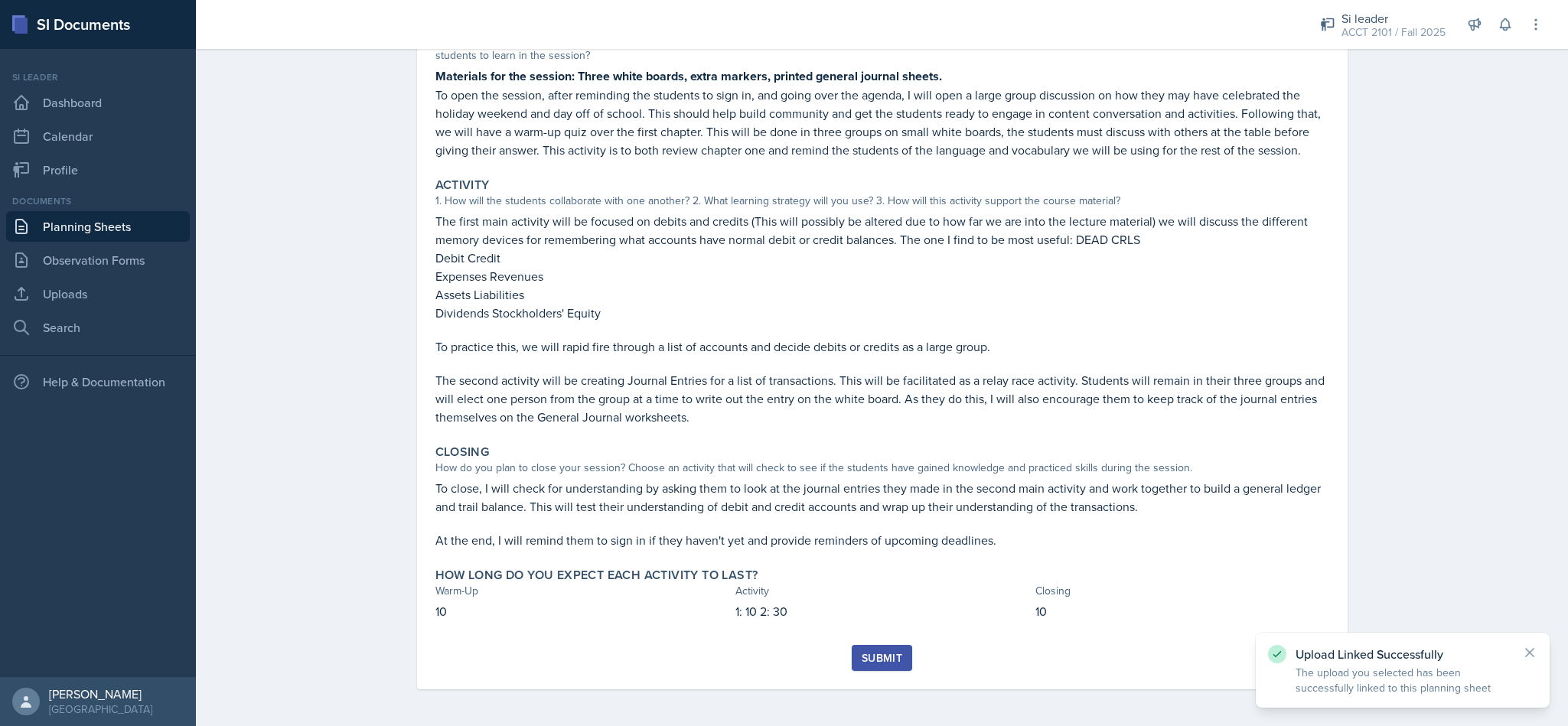
click at [851, 650] on button "Submit" at bounding box center [881, 658] width 60 height 26
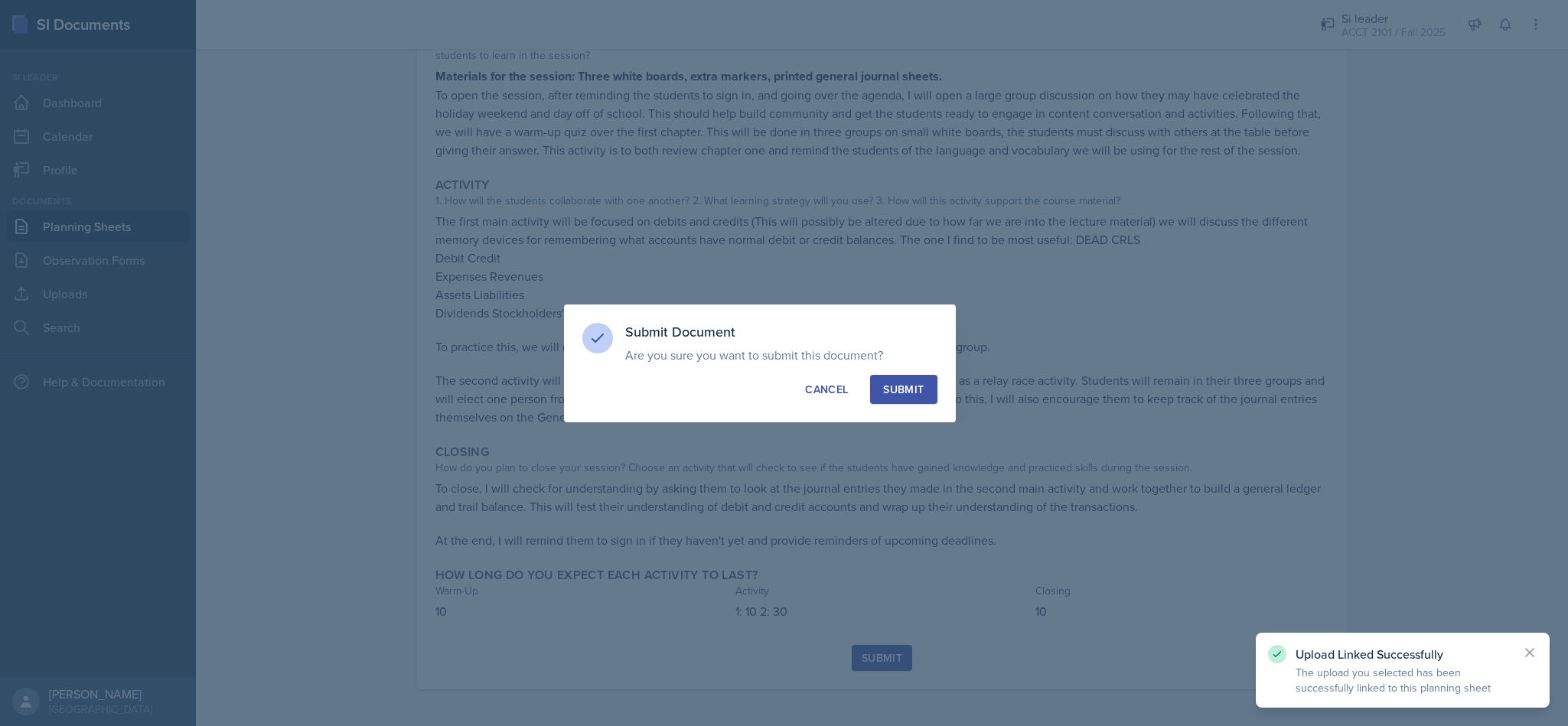
click at [905, 400] on button "Submit" at bounding box center [903, 389] width 67 height 29
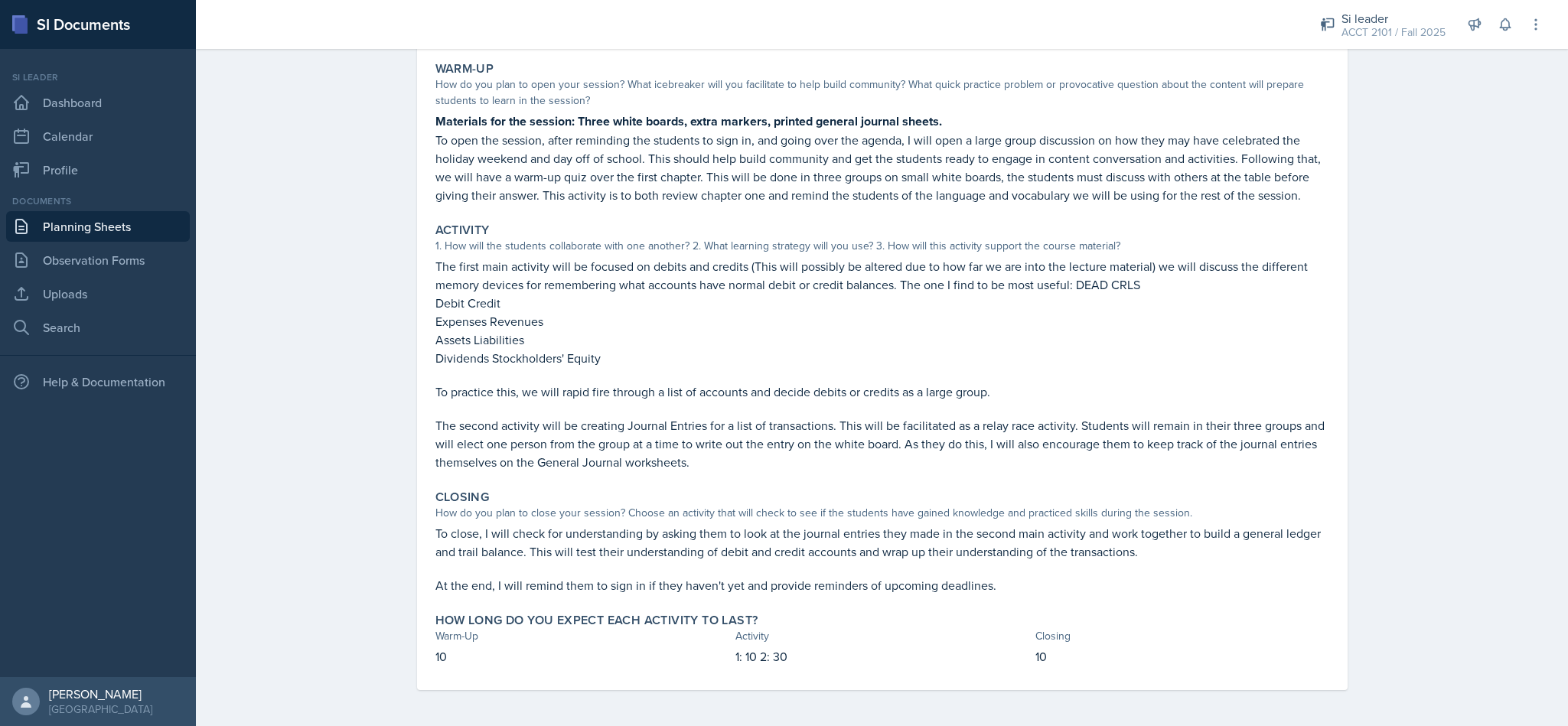
scroll to position [0, 0]
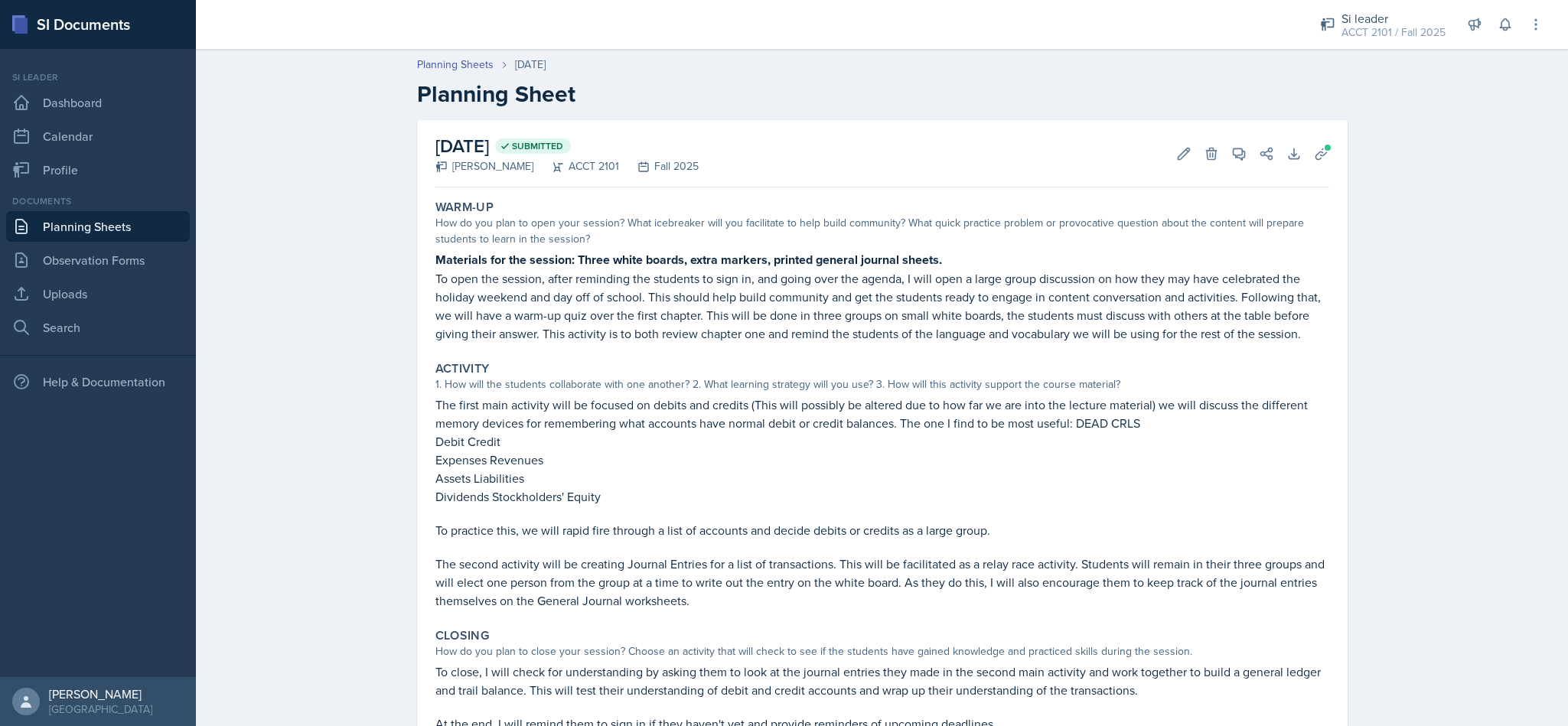
click at [466, 64] on link "Planning Sheets" at bounding box center [455, 64] width 77 height 16
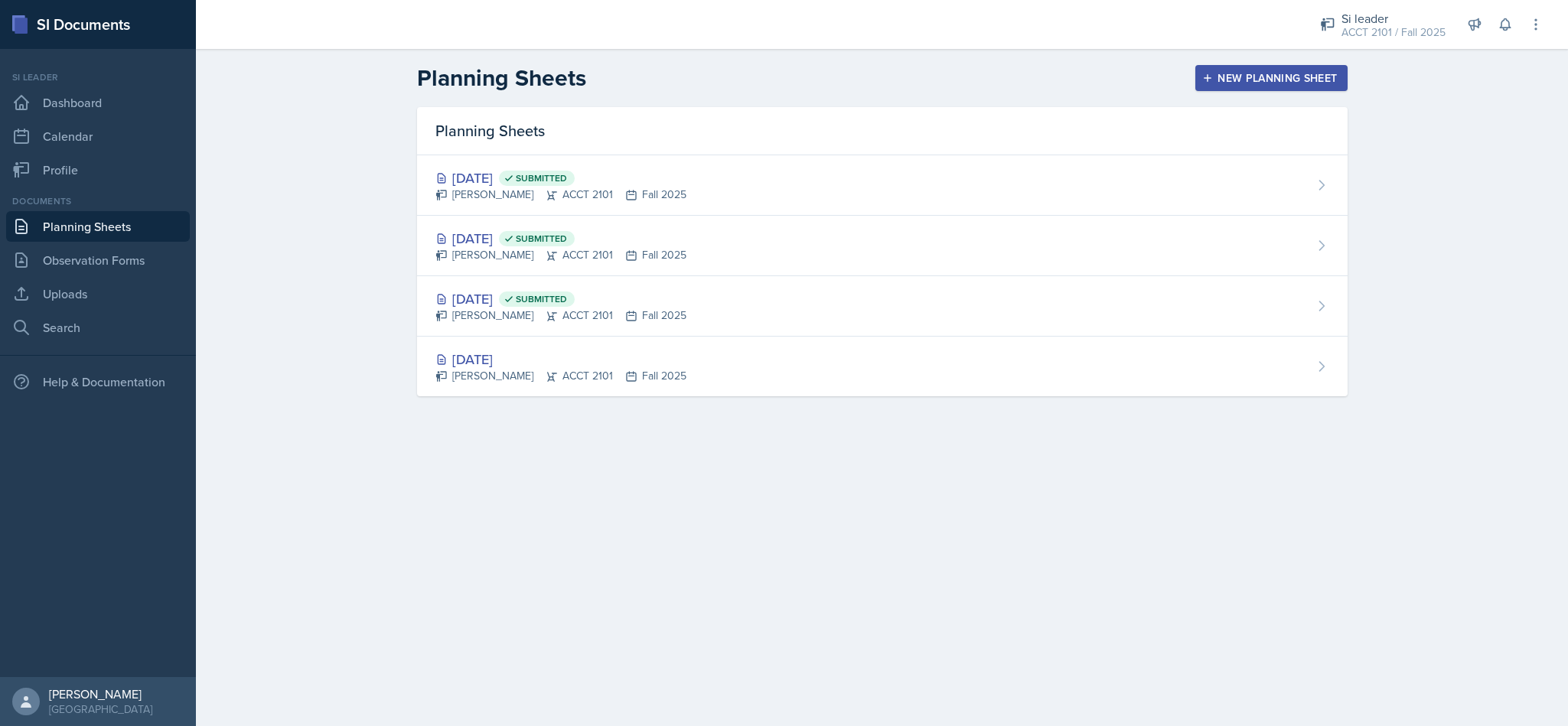
click at [1281, 80] on div "New Planning Sheet" at bounding box center [1271, 78] width 131 height 12
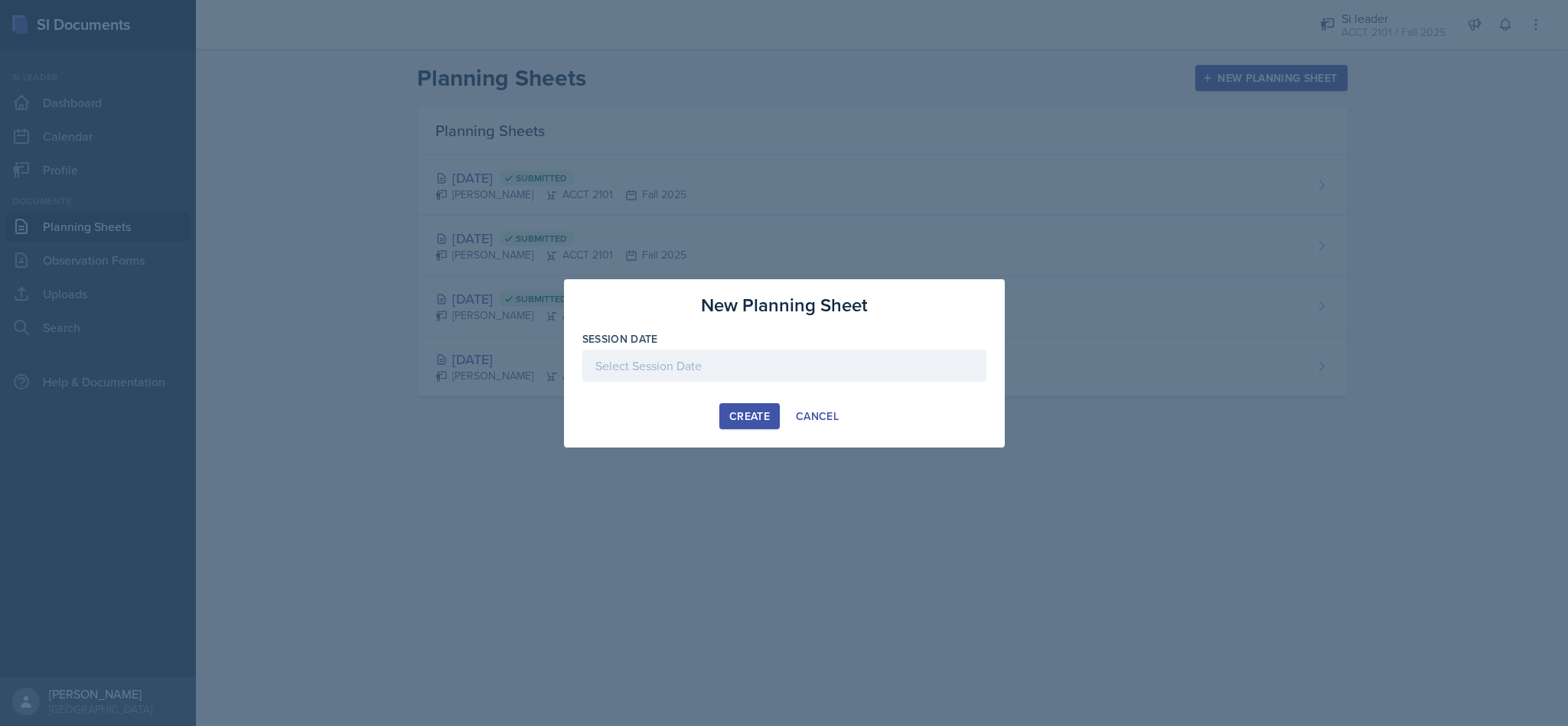
click at [1355, 577] on div at bounding box center [784, 363] width 1568 height 726
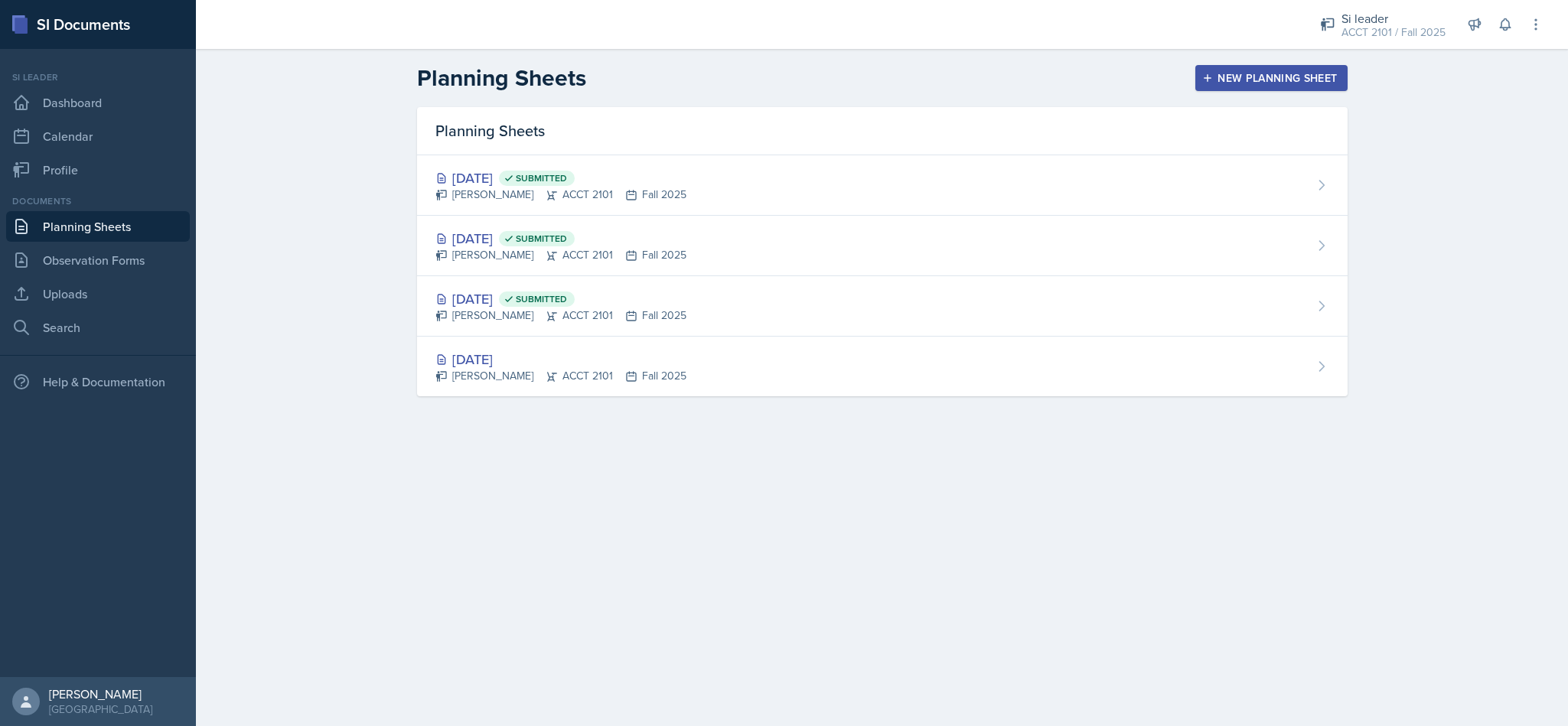
click at [1305, 72] on div "New Planning Sheet" at bounding box center [1271, 78] width 131 height 12
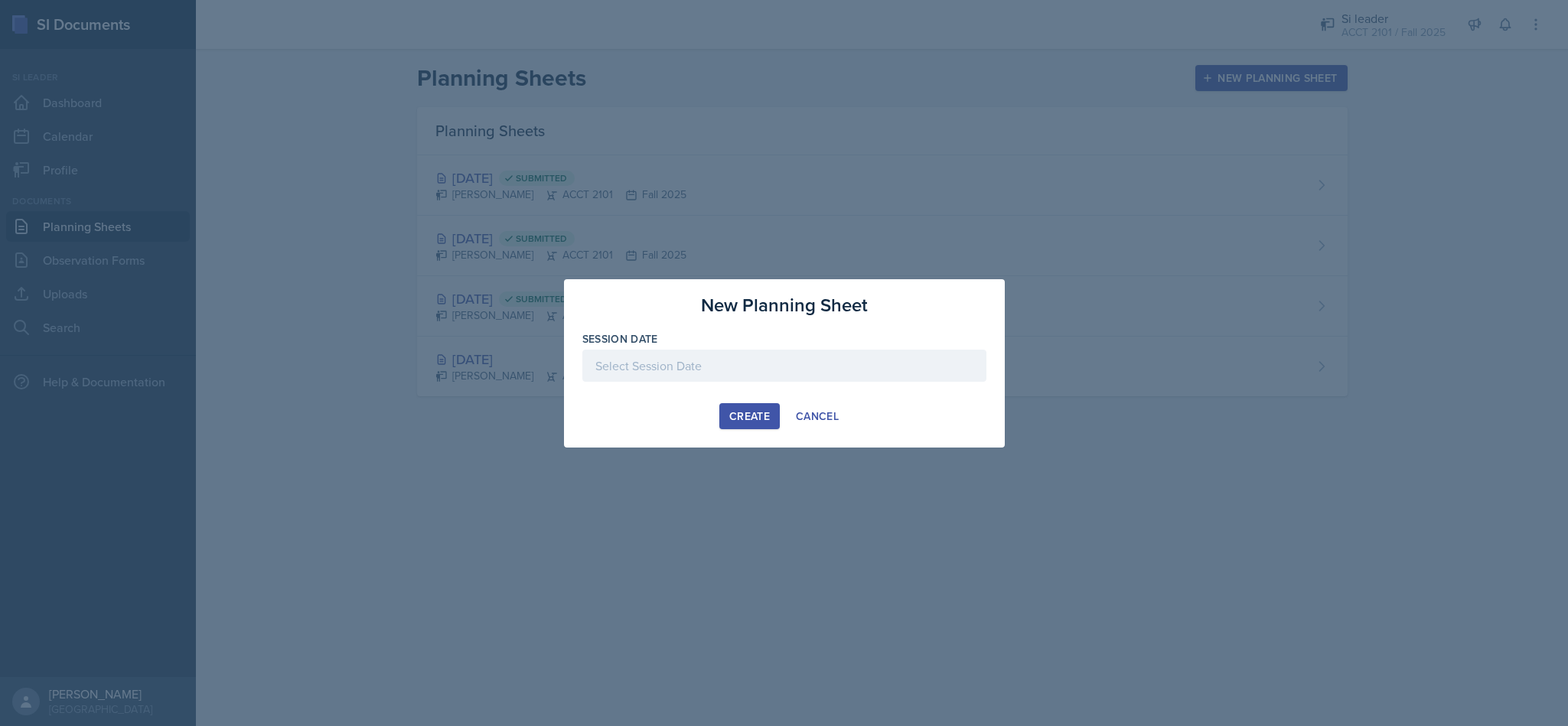
click at [917, 349] on div at bounding box center [784, 365] width 404 height 32
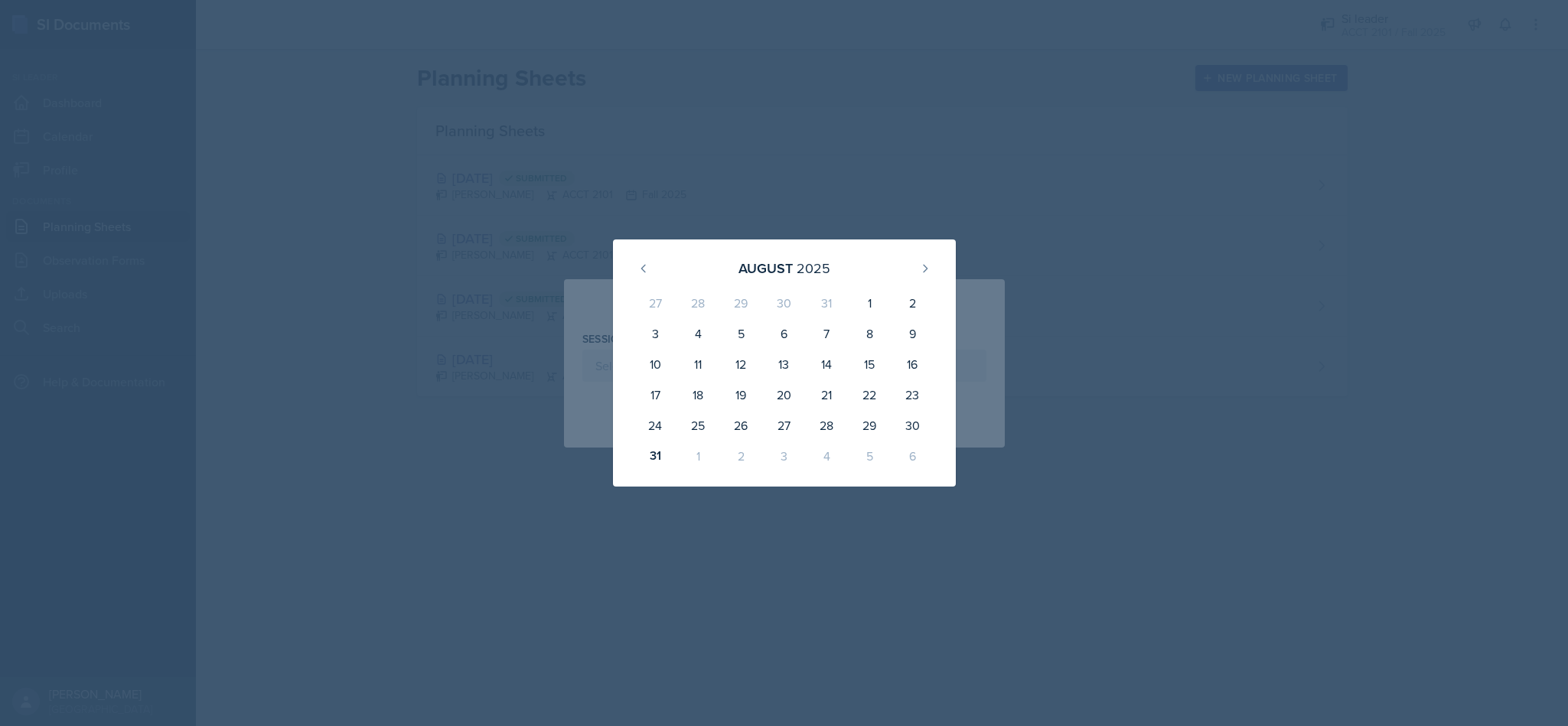
click at [923, 268] on icon at bounding box center [925, 268] width 12 height 12
click at [705, 310] on div "1" at bounding box center [698, 306] width 43 height 36
type input "[DATE]"
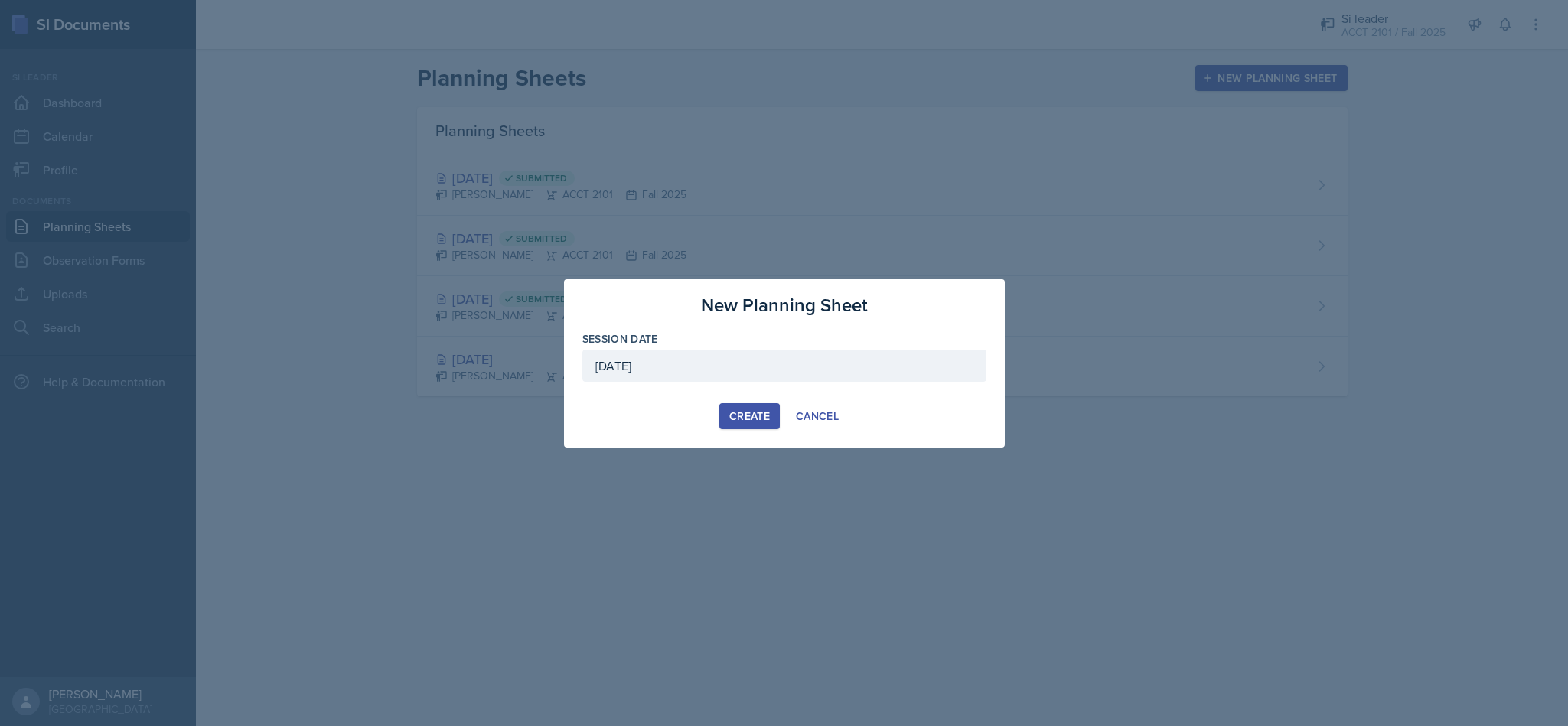
click at [739, 406] on button "Create" at bounding box center [749, 416] width 60 height 26
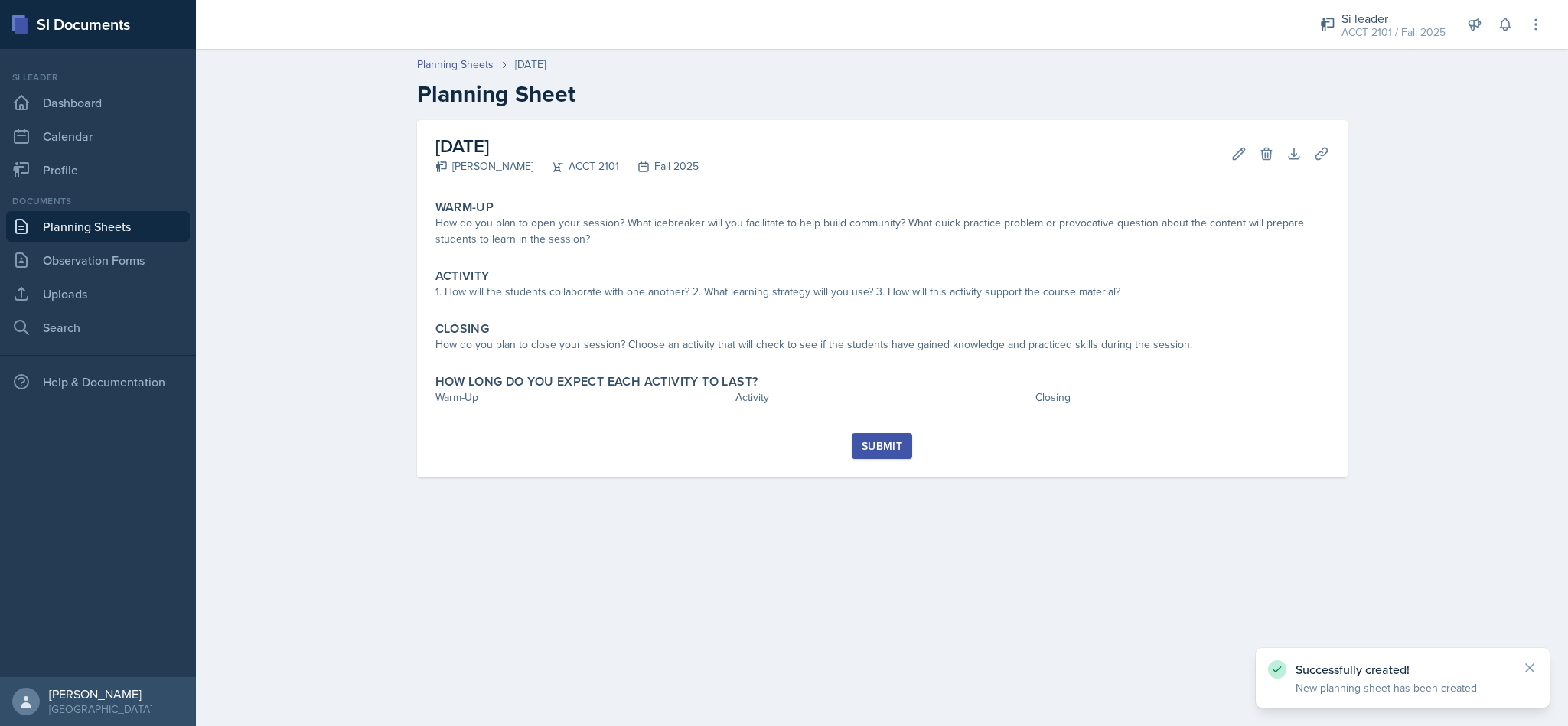
click at [808, 253] on div "Warm-Up How do you plan to open your session? What icebreaker will you facilita…" at bounding box center [882, 225] width 906 height 63
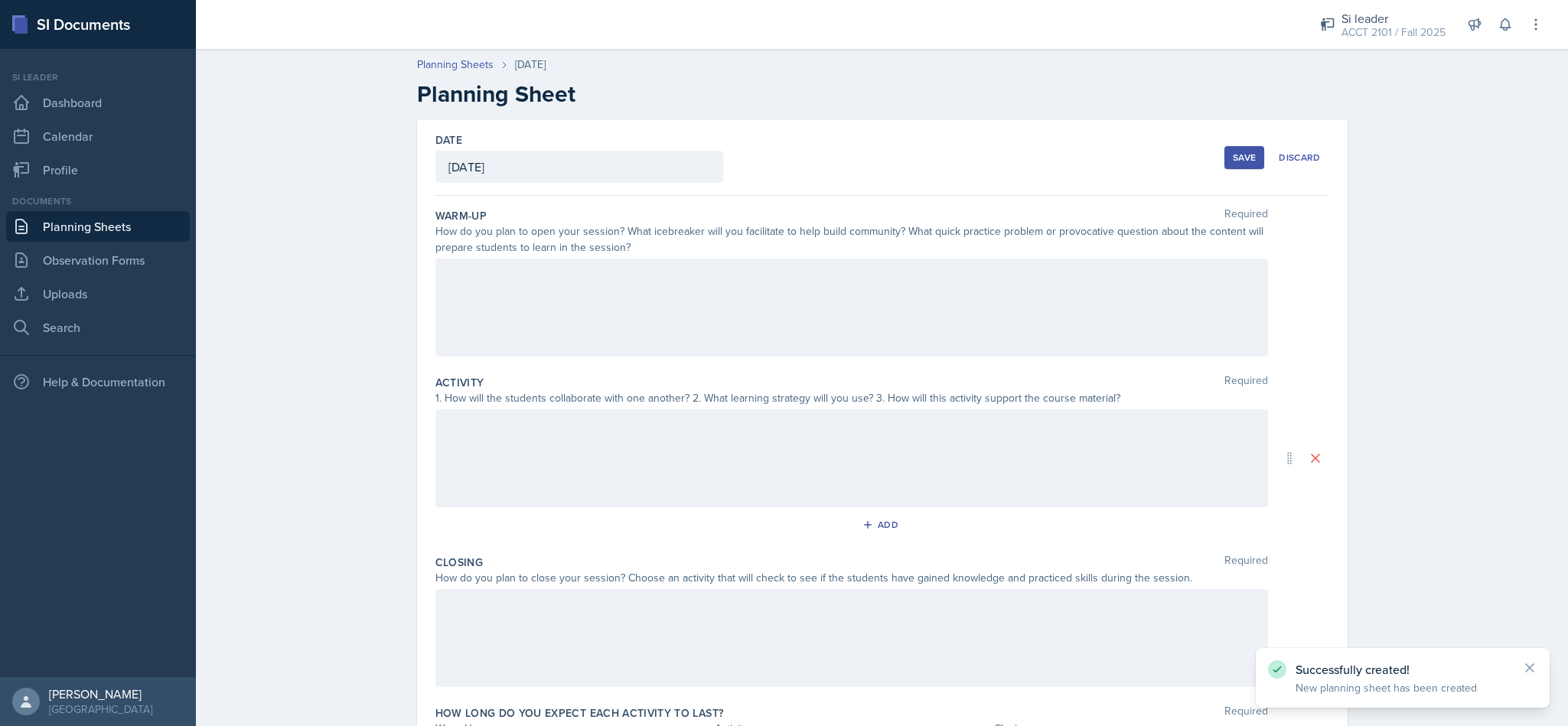
click at [765, 316] on div at bounding box center [851, 307] width 832 height 98
click at [1061, 630] on div at bounding box center [851, 638] width 832 height 98
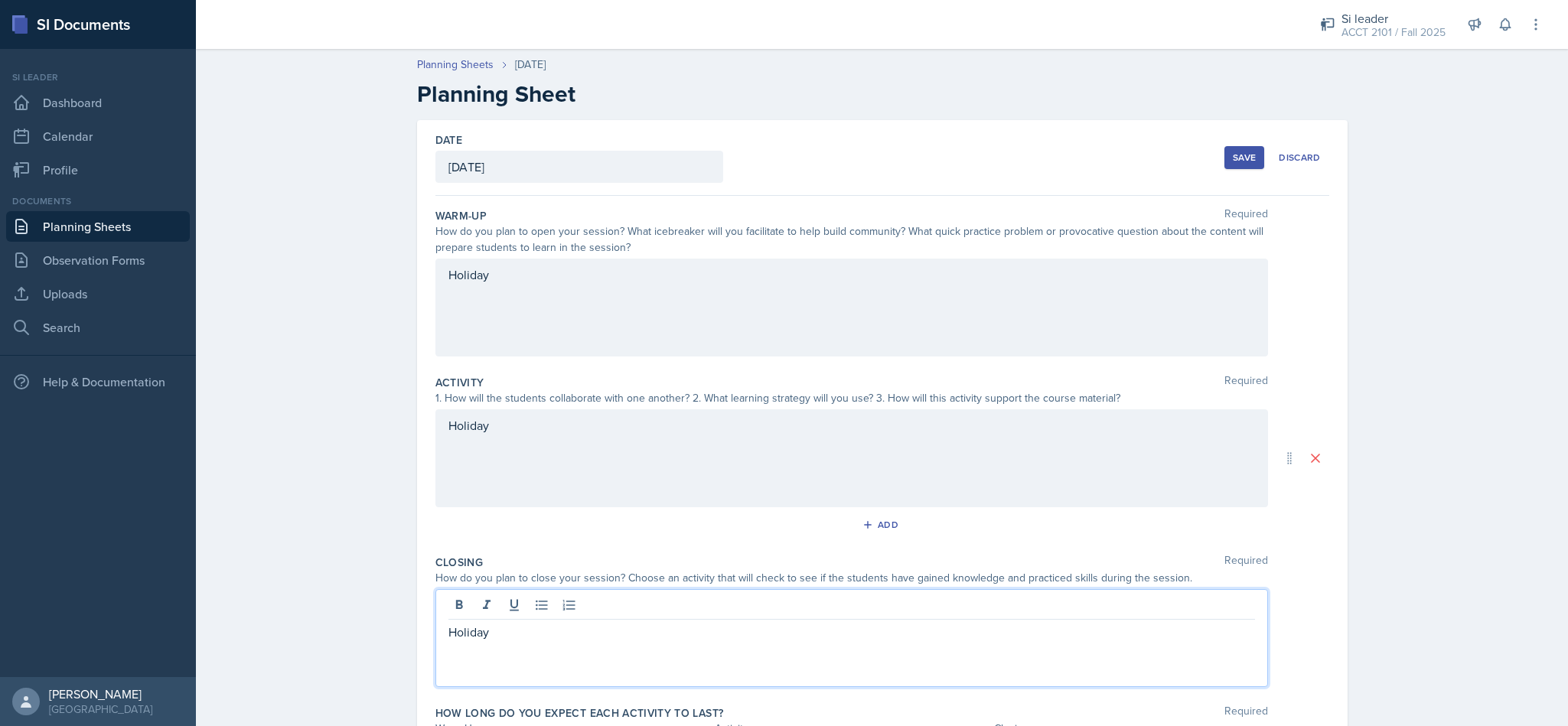
click at [1225, 154] on button "Save" at bounding box center [1244, 158] width 40 height 23
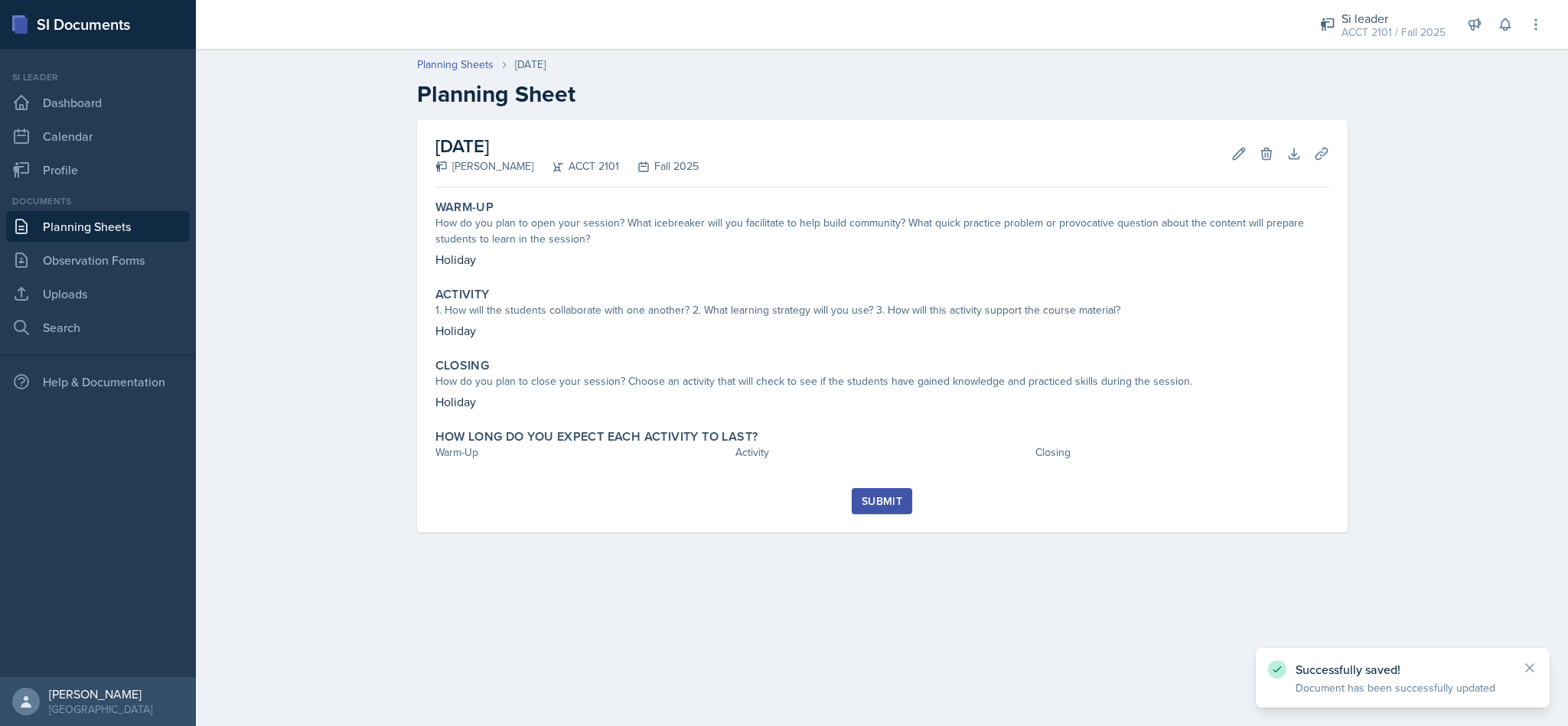
click at [895, 506] on div "Submit" at bounding box center [881, 501] width 40 height 12
click at [879, 496] on div "Submit" at bounding box center [881, 501] width 40 height 12
click at [1019, 454] on div "Activity" at bounding box center [883, 452] width 294 height 16
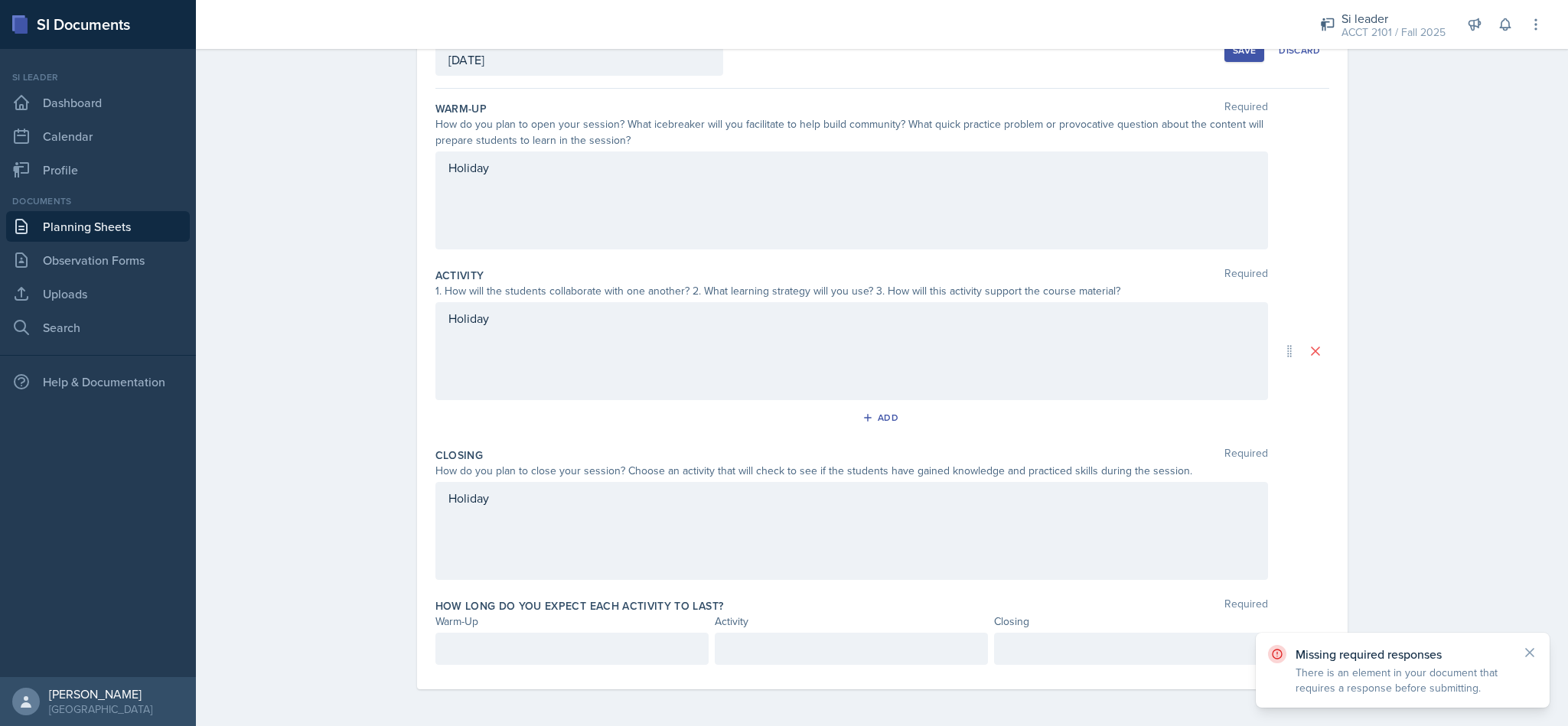
click at [639, 641] on p at bounding box center [571, 649] width 247 height 18
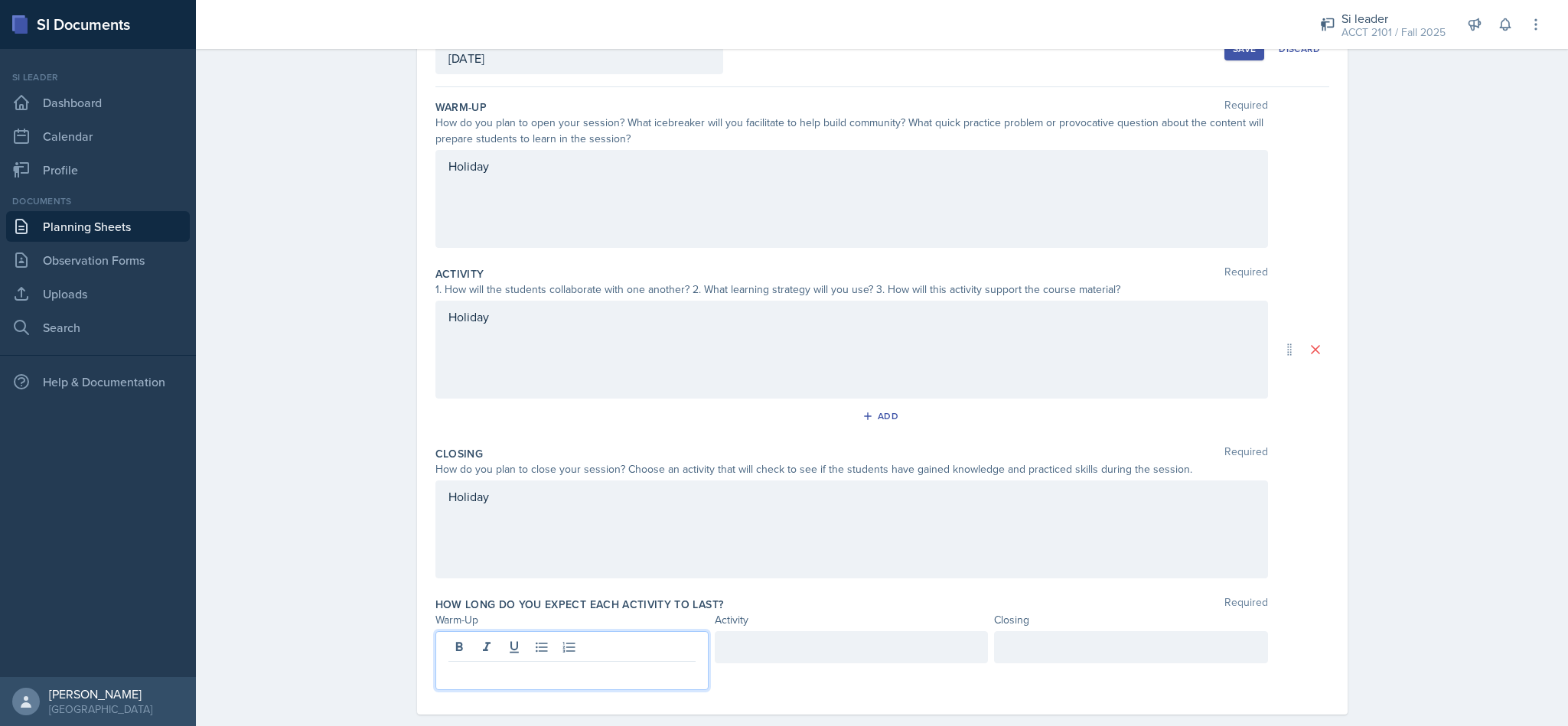
scroll to position [135, 0]
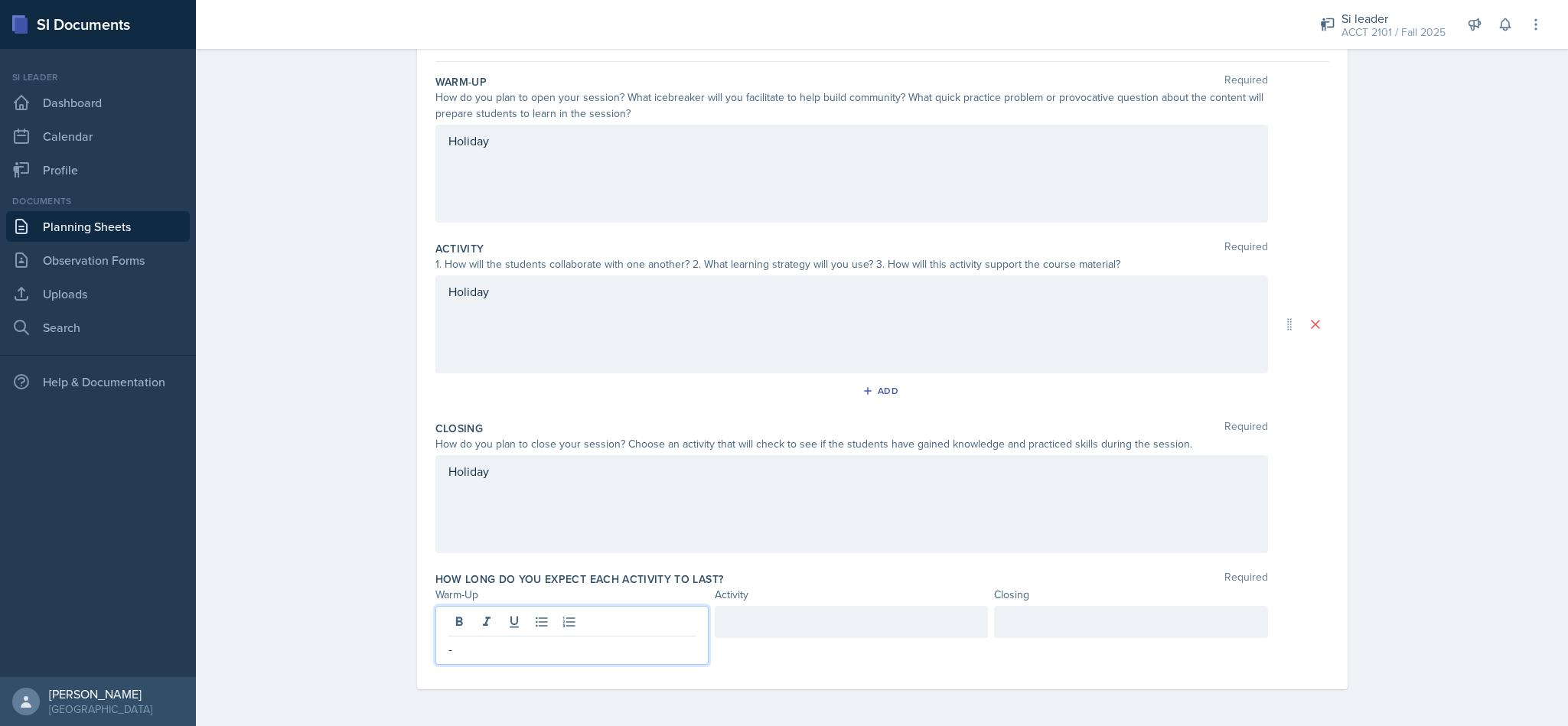
click at [869, 613] on div at bounding box center [851, 622] width 273 height 32
click at [1121, 624] on div at bounding box center [1130, 622] width 273 height 32
click at [1354, 629] on div "Date [DATE] [DATE] 27 28 29 30 31 1 2 3 4 5 6 7 8 9 10 11 12 13 14 15 16 17 18 …" at bounding box center [882, 356] width 979 height 740
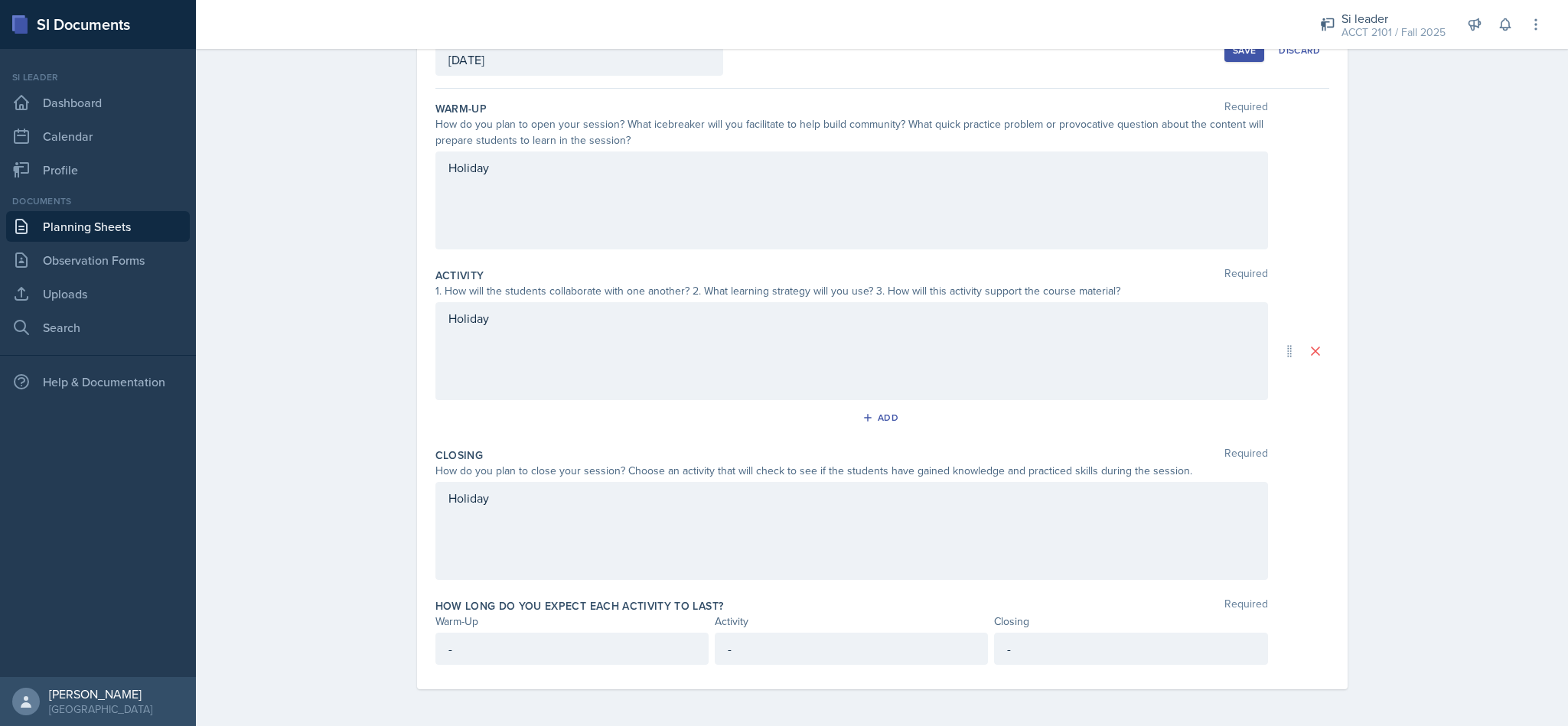
scroll to position [0, 0]
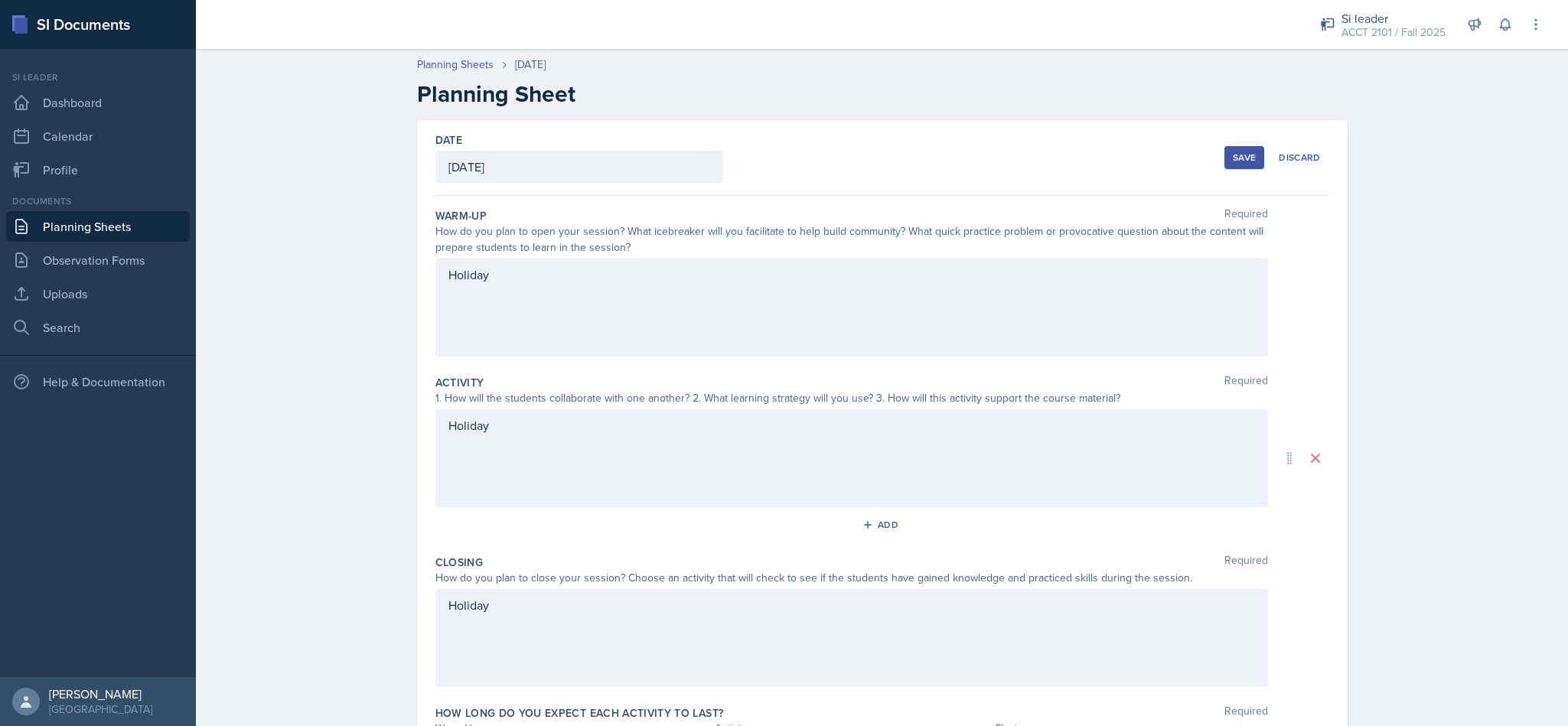
click at [1231, 148] on button "Save" at bounding box center [1244, 158] width 40 height 23
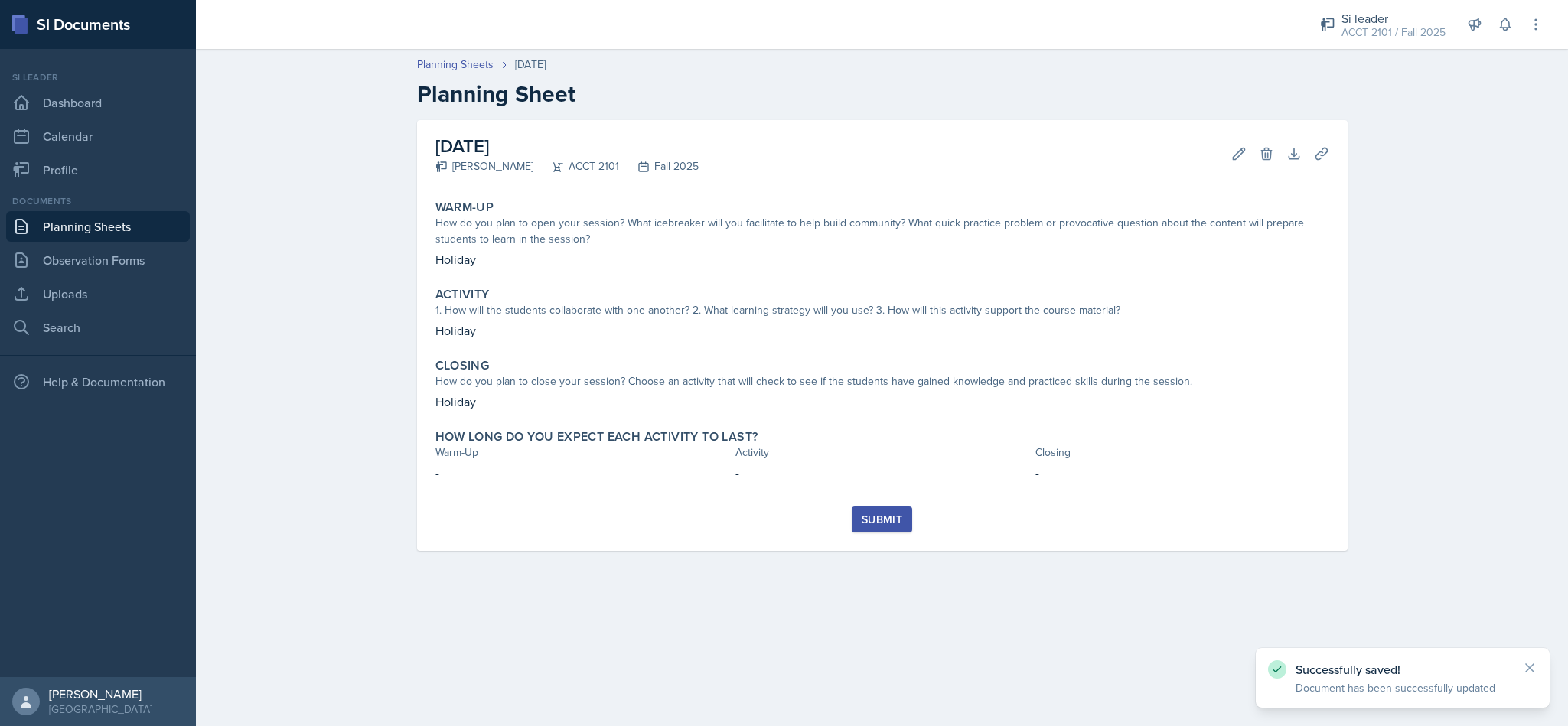
click at [900, 517] on div "Submit" at bounding box center [881, 520] width 40 height 12
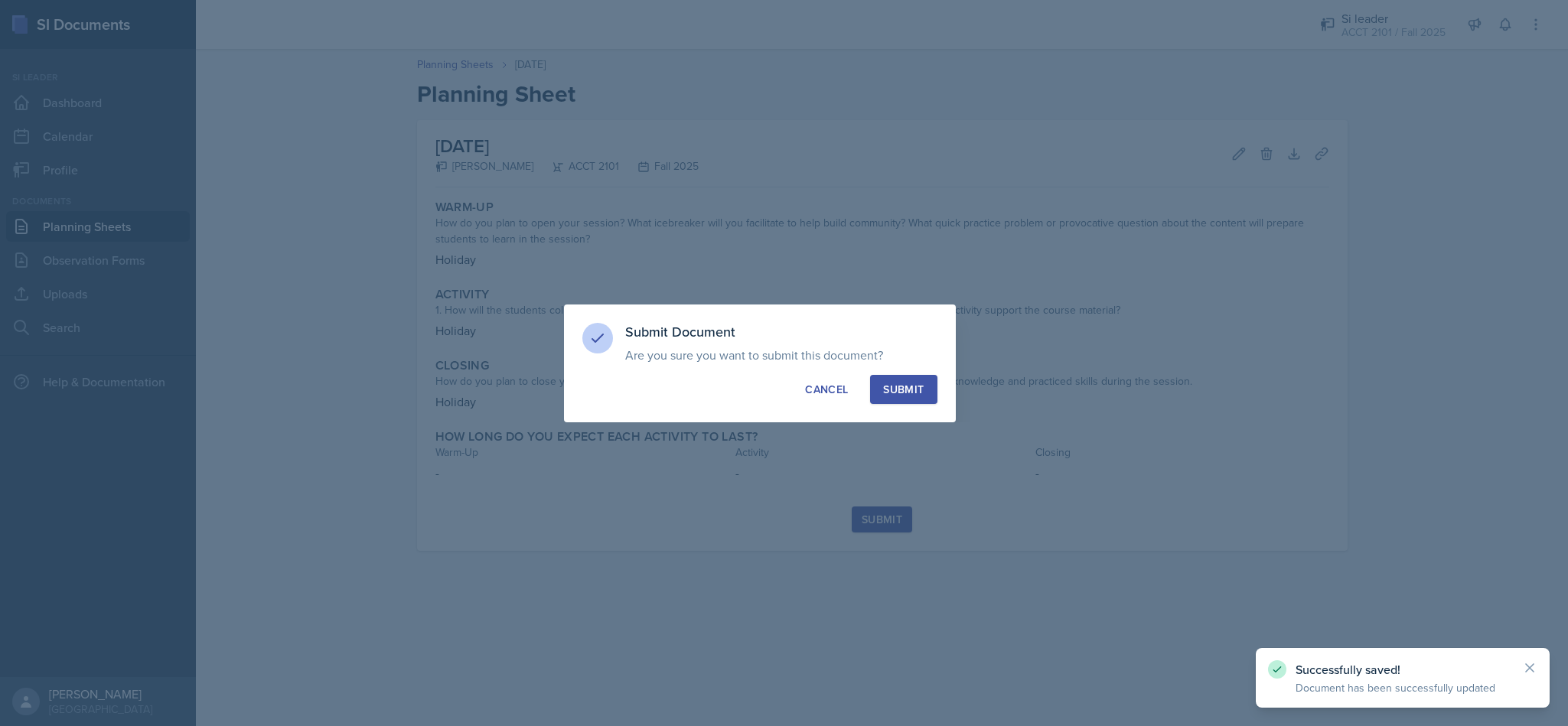
click at [910, 384] on div "Submit" at bounding box center [902, 389] width 40 height 16
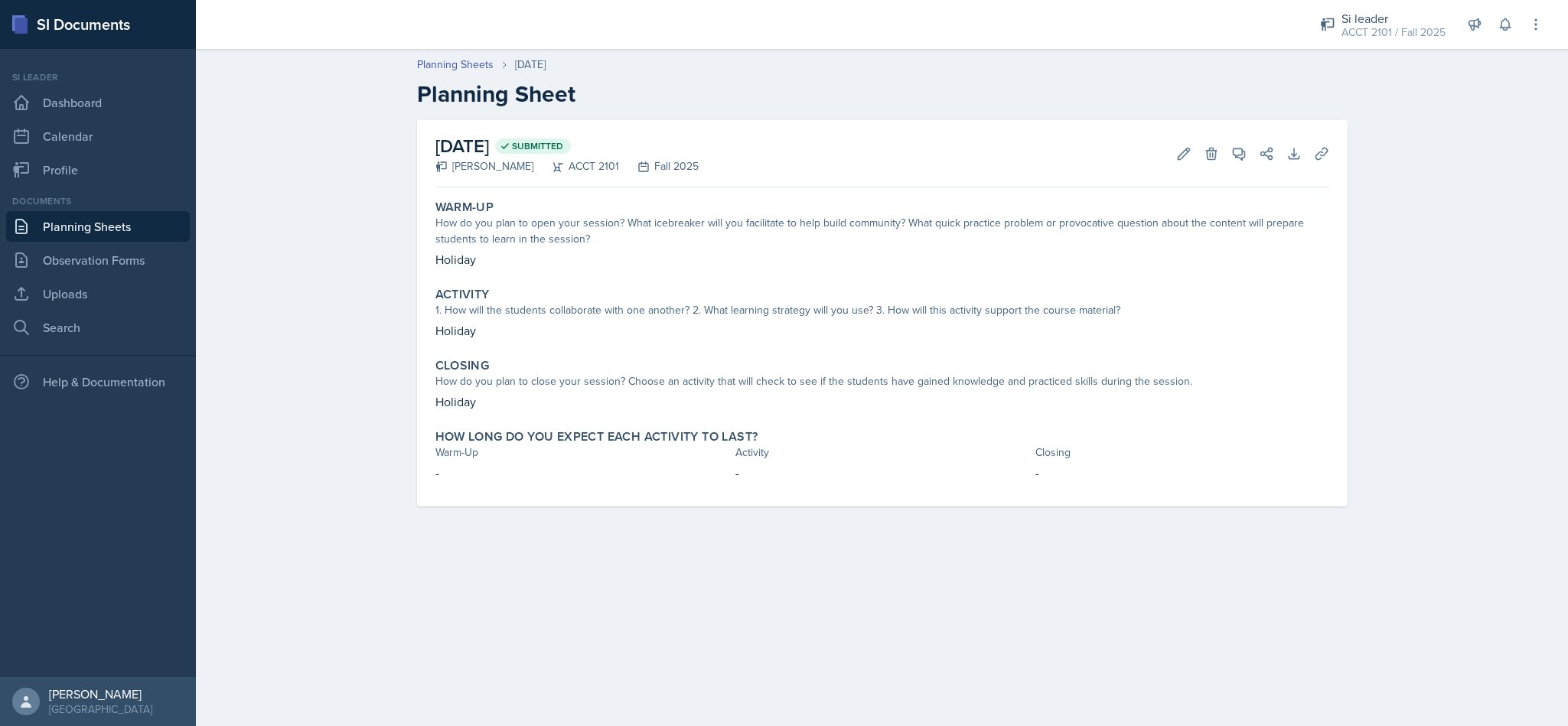
click at [127, 219] on link "Planning Sheets" at bounding box center [97, 226] width 183 height 31
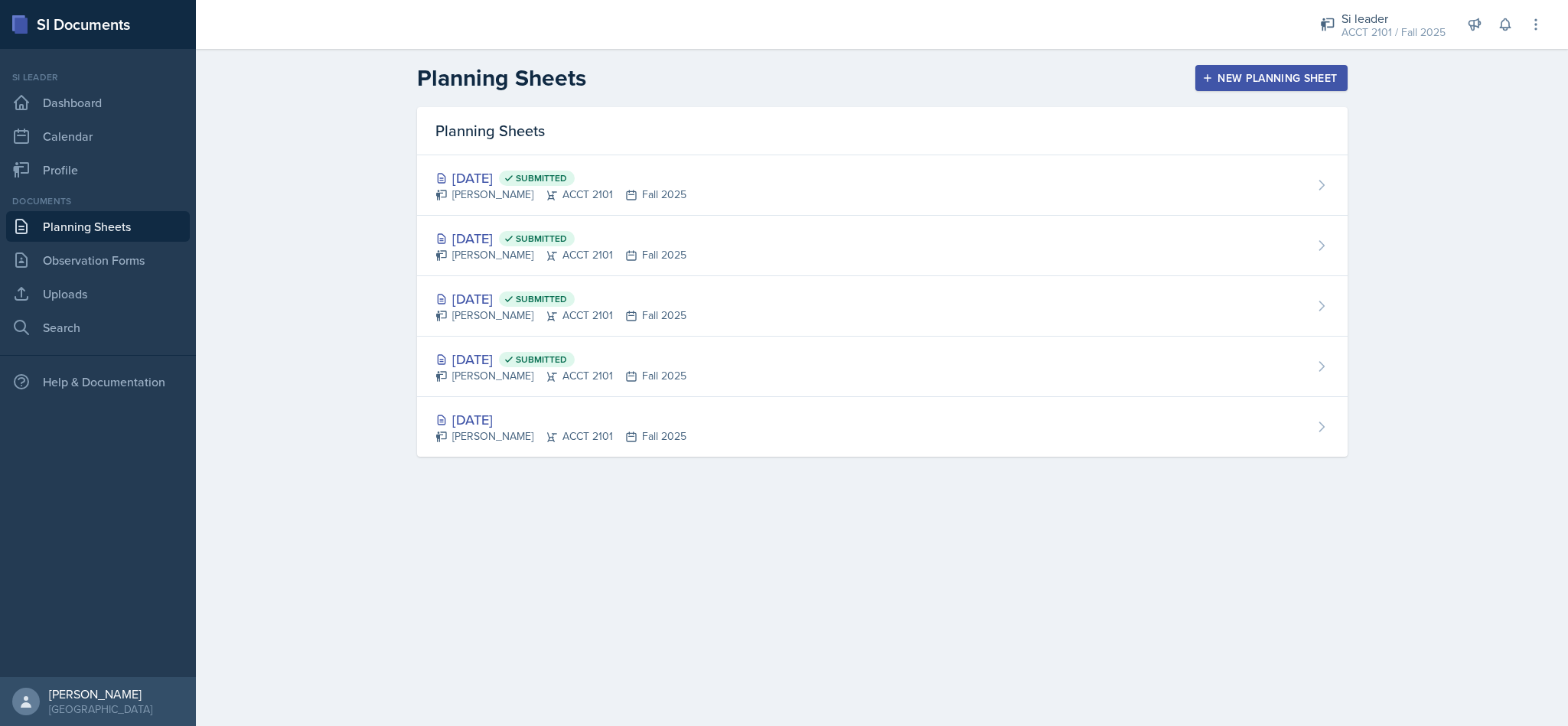
click at [1289, 195] on div "[DATE] Submitted [PERSON_NAME] ACCT 2101 Fall 2025" at bounding box center [882, 185] width 931 height 60
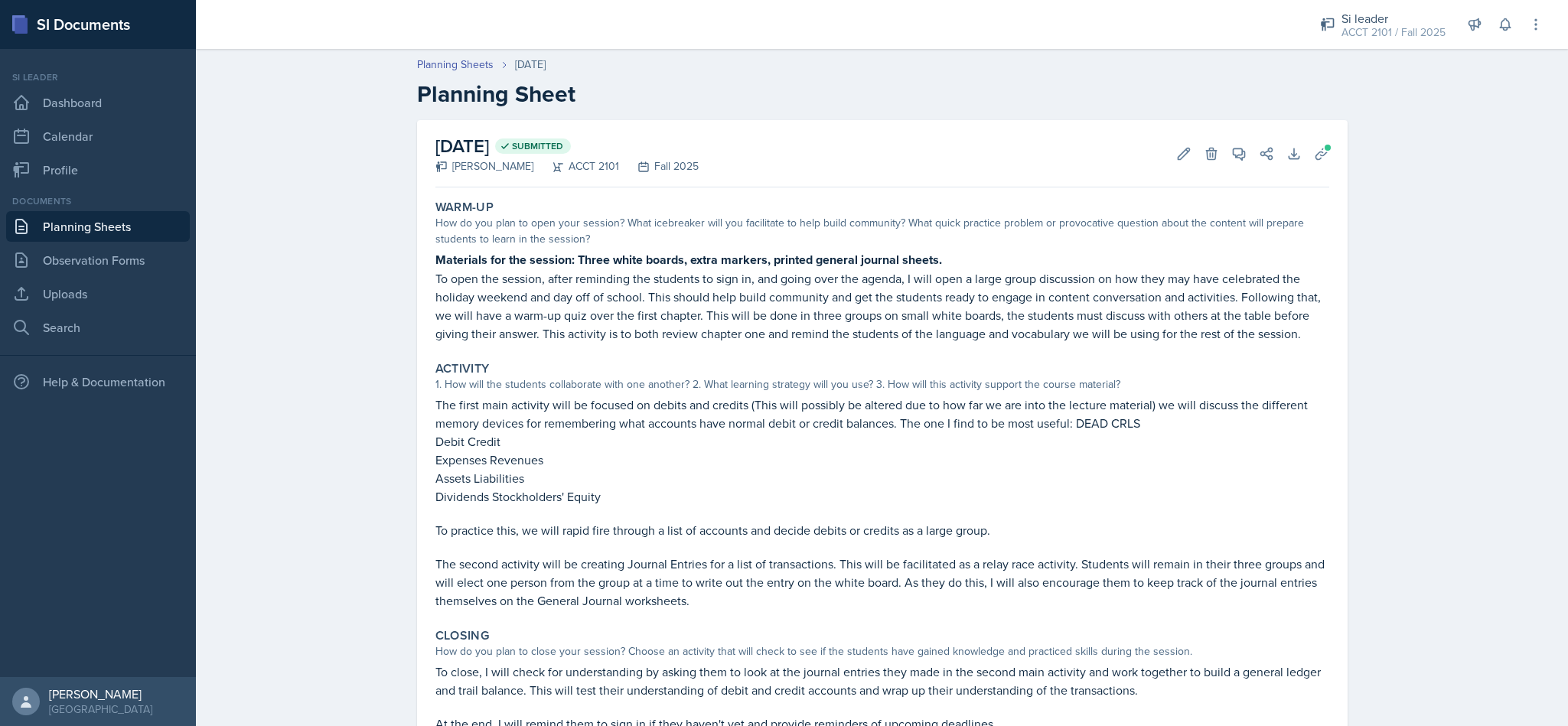
click at [995, 112] on header "Planning Sheets [DATE] Planning Sheet" at bounding box center [882, 82] width 1372 height 82
